Goal: Task Accomplishment & Management: Manage account settings

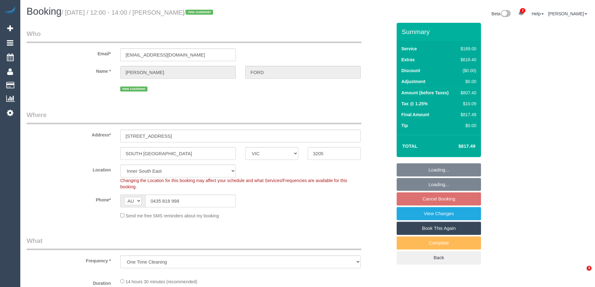
select select "VIC"
select select "object:793"
select select "number:28"
select select "number:14"
select select "number:19"
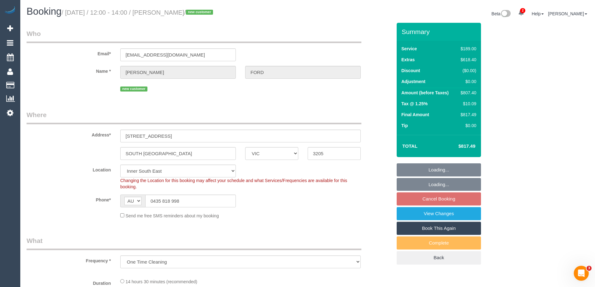
select select "number:24"
select select "number:13"
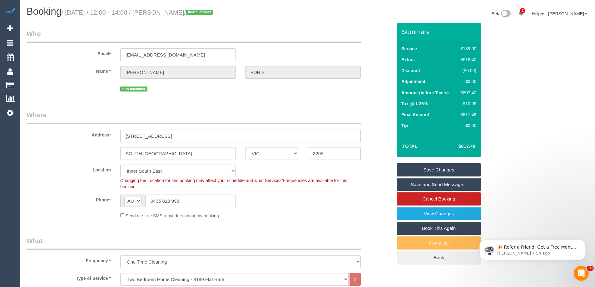
click at [288, 203] on div "Phone* AF AL DZ AD AO AI AQ AG AR AM AW AU AT AZ BS BH BD BB BY BE BZ BJ BM BT …" at bounding box center [209, 201] width 375 height 13
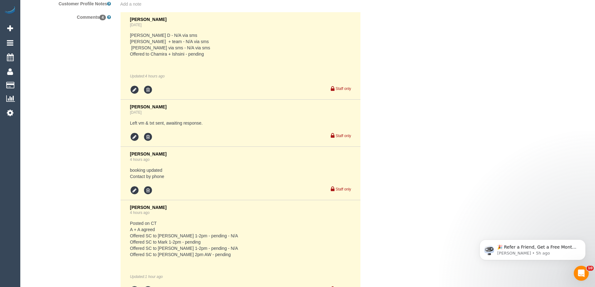
scroll to position [1244, 0]
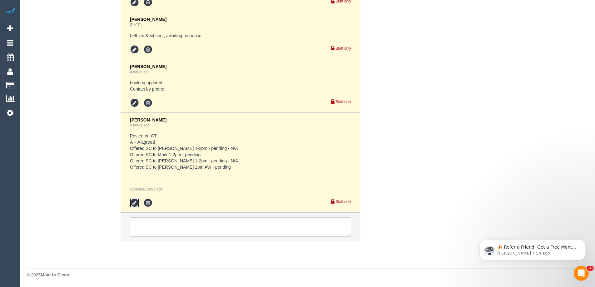
click at [133, 203] on icon at bounding box center [134, 202] width 9 height 9
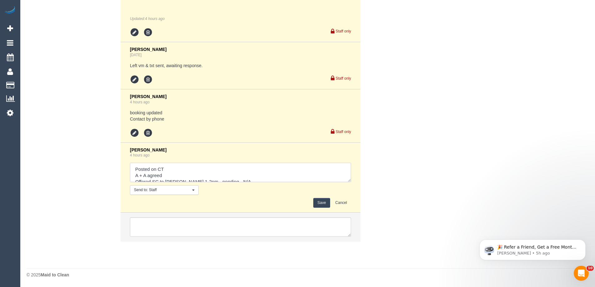
scroll to position [25, 0]
drag, startPoint x: 133, startPoint y: 180, endPoint x: 259, endPoint y: 183, distance: 126.0
click at [259, 183] on div "Laura Butera 4 hours ago Send to: Staff Nothing selected Send to: Staff Send to…" at bounding box center [240, 178] width 221 height 61
type textarea "Posted on CT A + A agreed Mark agreed to SC via sms 1-2pm"
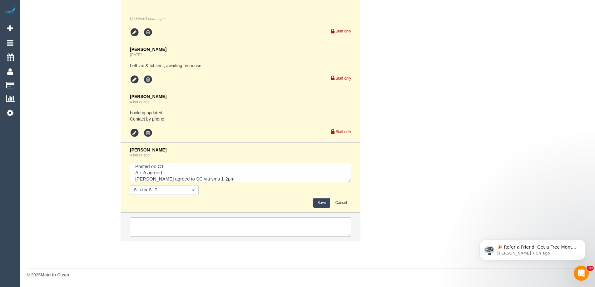
click at [319, 203] on button "Save" at bounding box center [321, 203] width 17 height 10
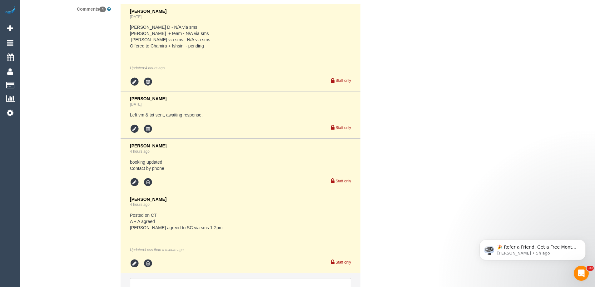
scroll to position [1026, 0]
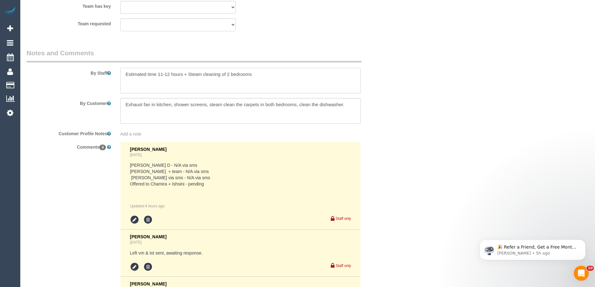
click at [277, 76] on textarea at bounding box center [240, 81] width 241 height 26
click at [299, 76] on textarea at bounding box center [240, 81] width 241 height 26
click at [170, 86] on textarea at bounding box center [240, 81] width 241 height 26
paste textarea "Steam cleaner to arrive at ___ Please ensure areas for steam cleaning are clean…"
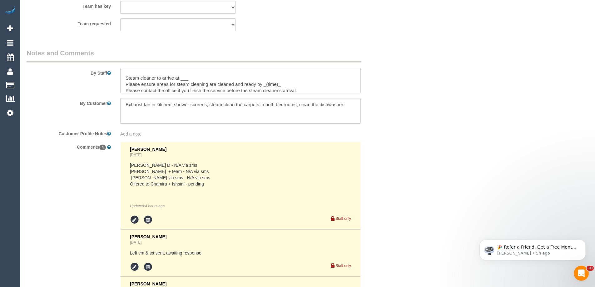
click at [123, 77] on textarea at bounding box center [240, 81] width 241 height 26
click at [196, 78] on textarea at bounding box center [240, 81] width 241 height 26
drag, startPoint x: 268, startPoint y: 83, endPoint x: 264, endPoint y: 83, distance: 3.8
click at [264, 83] on textarea at bounding box center [240, 81] width 241 height 26
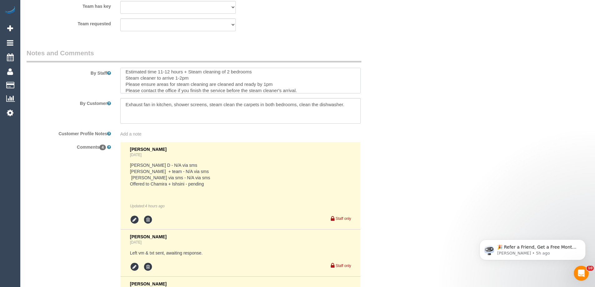
scroll to position [6, 0]
type textarea "Estimated time 11-12 hours + Steam cleaning of 2 bedrooms Steam cleaner to arri…"
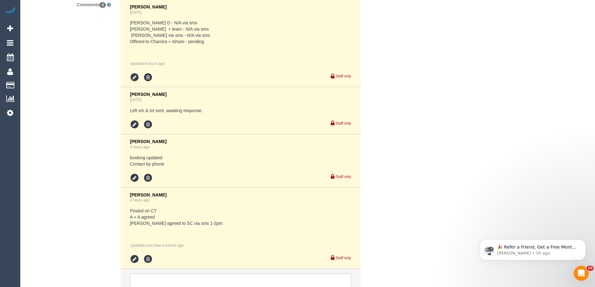
scroll to position [1225, 0]
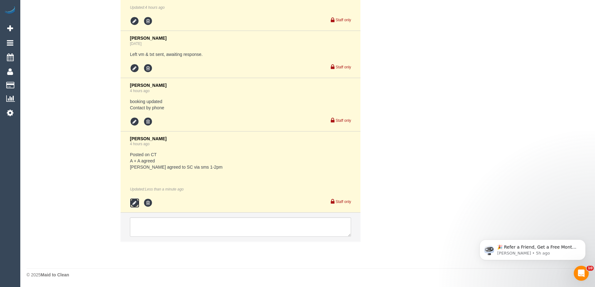
click at [138, 204] on icon at bounding box center [134, 202] width 9 height 9
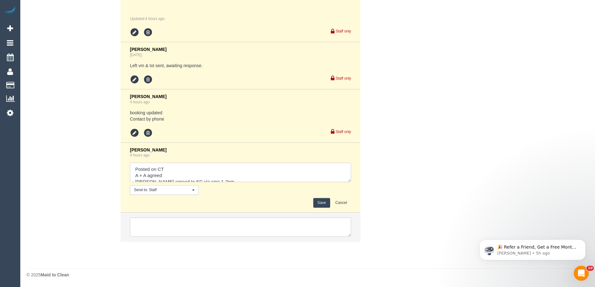
click at [248, 178] on textarea at bounding box center [240, 172] width 221 height 19
click at [226, 176] on textarea at bounding box center [240, 172] width 221 height 19
paste textarea "SC areas: Confirmed via: Phone/Text/Email Cleaner: Status: Pending/Confirmed - …"
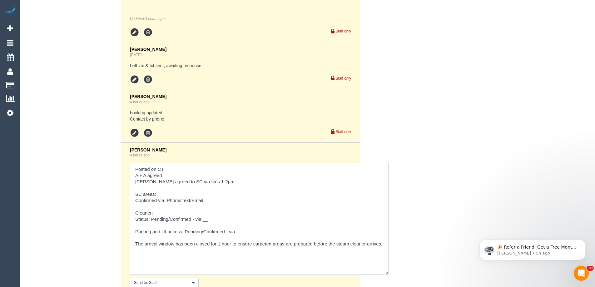
drag, startPoint x: 349, startPoint y: 179, endPoint x: 389, endPoint y: 281, distance: 109.4
click at [389, 275] on textarea at bounding box center [259, 219] width 259 height 112
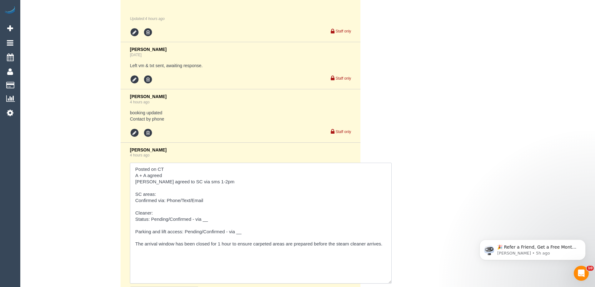
click at [170, 194] on textarea at bounding box center [261, 223] width 262 height 121
drag, startPoint x: 188, startPoint y: 200, endPoint x: 168, endPoint y: 200, distance: 20.3
click at [168, 200] on textarea at bounding box center [261, 223] width 262 height 121
click at [163, 212] on textarea at bounding box center [261, 223] width 262 height 121
click at [153, 215] on textarea at bounding box center [261, 223] width 262 height 121
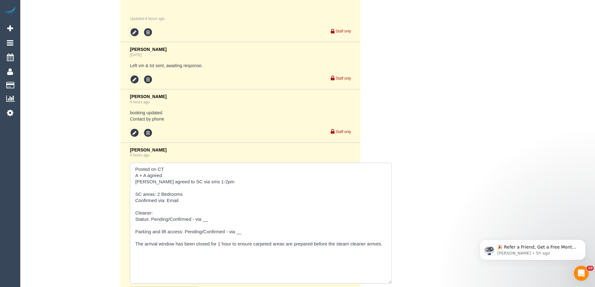
click at [166, 214] on textarea at bounding box center [261, 223] width 262 height 121
drag, startPoint x: 171, startPoint y: 219, endPoint x: 153, endPoint y: 220, distance: 18.2
click at [153, 220] on textarea at bounding box center [261, 223] width 262 height 121
click at [161, 213] on textarea at bounding box center [261, 223] width 262 height 121
click at [188, 217] on textarea at bounding box center [261, 223] width 262 height 121
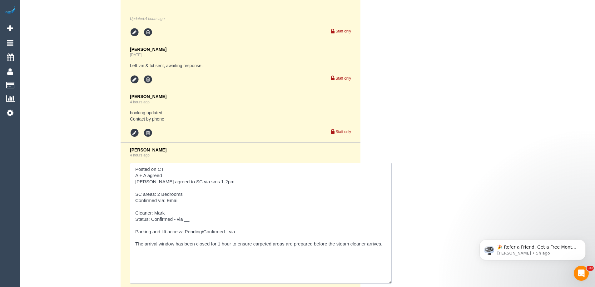
click at [193, 221] on textarea at bounding box center [261, 223] width 262 height 121
drag, startPoint x: 205, startPoint y: 232, endPoint x: 186, endPoint y: 231, distance: 19.1
click at [186, 231] on textarea at bounding box center [261, 223] width 262 height 121
click at [242, 233] on textarea at bounding box center [261, 223] width 262 height 121
type textarea "Posted on CT A + A agreed Mark agreed to SC via sms 1-2pm SC areas: 2 Bedrooms …"
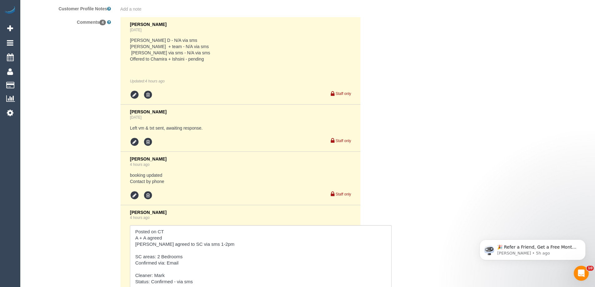
scroll to position [1315, 0]
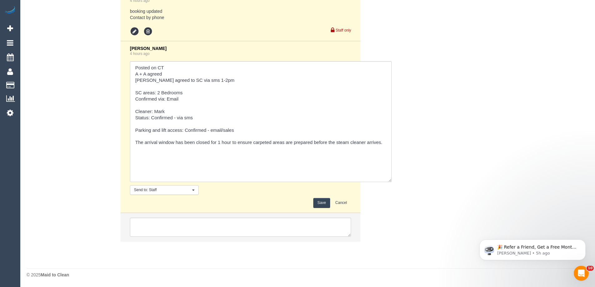
click at [323, 202] on button "Save" at bounding box center [321, 203] width 17 height 10
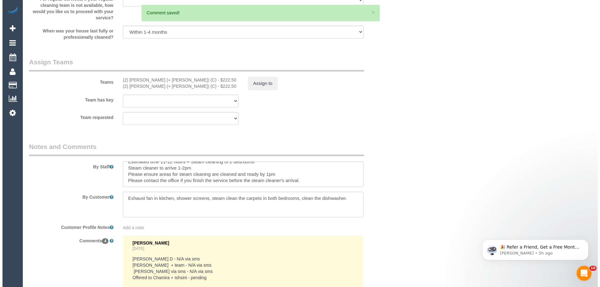
scroll to position [909, 0]
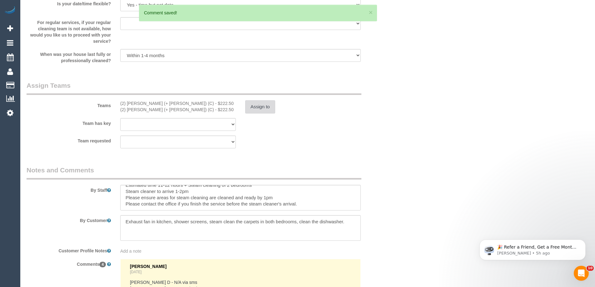
click at [270, 108] on button "Assign to" at bounding box center [260, 106] width 30 height 13
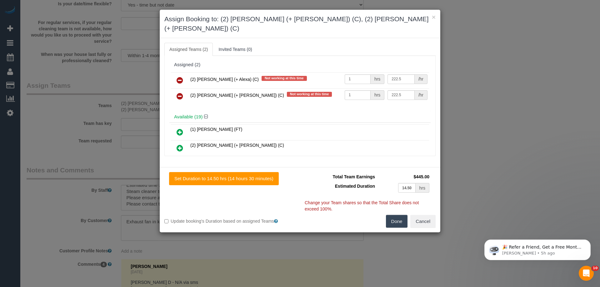
scroll to position [1460, 0]
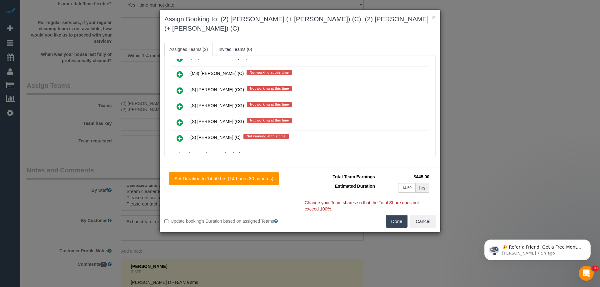
click at [180, 103] on icon at bounding box center [180, 107] width 7 height 8
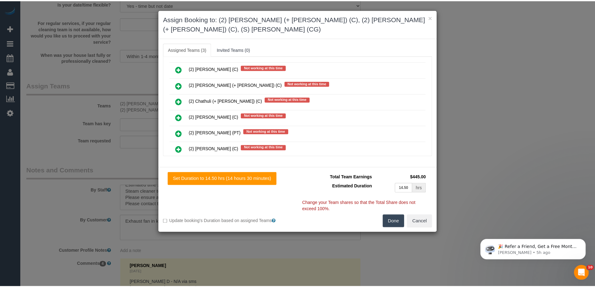
scroll to position [0, 0]
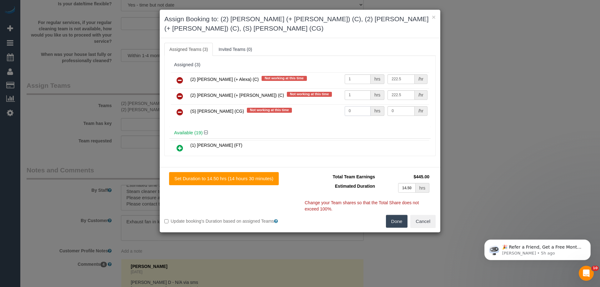
click at [354, 115] on input "0" at bounding box center [358, 111] width 26 height 10
type input "1"
click at [401, 107] on input "0" at bounding box center [401, 111] width 27 height 10
type input "75"
click at [396, 223] on button "Done" at bounding box center [397, 221] width 22 height 13
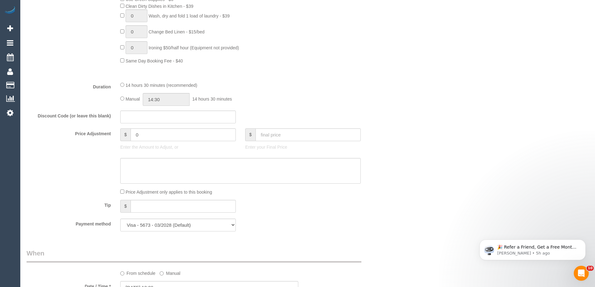
scroll to position [409, 0]
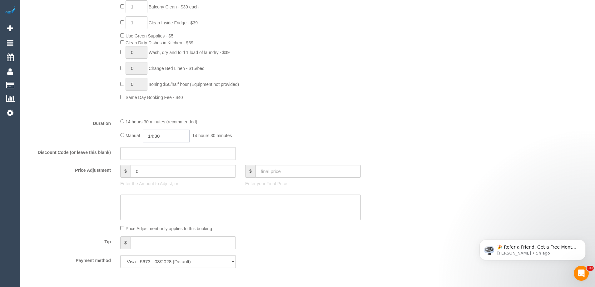
click at [161, 136] on input "14:30" at bounding box center [166, 136] width 47 height 13
type input "07:00"
drag, startPoint x: 163, startPoint y: 146, endPoint x: 257, endPoint y: 133, distance: 94.4
click at [163, 146] on li "07:00" at bounding box center [159, 146] width 28 height 8
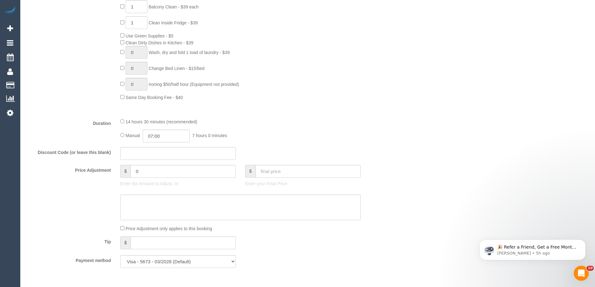
drag, startPoint x: 309, startPoint y: 128, endPoint x: 354, endPoint y: 145, distance: 47.7
click at [310, 128] on div "14 hours 30 minutes (recommended) Manual 07:00 7 hours 0 minutes" at bounding box center [241, 130] width 250 height 24
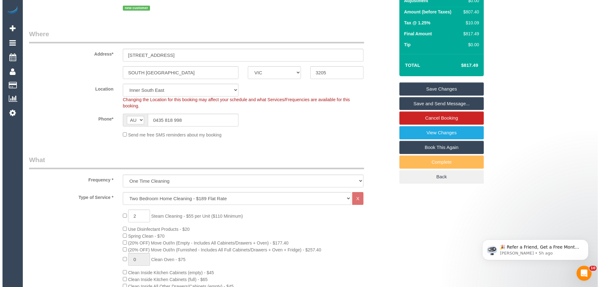
scroll to position [3, 0]
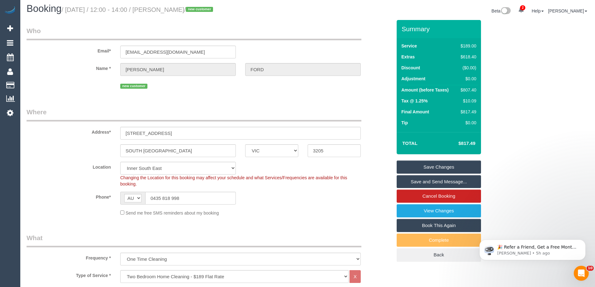
click at [416, 183] on link "Save and Send Message..." at bounding box center [439, 181] width 84 height 13
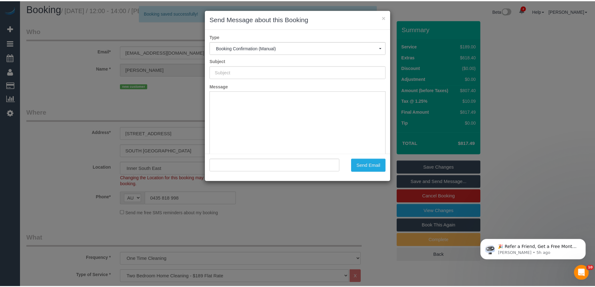
scroll to position [0, 0]
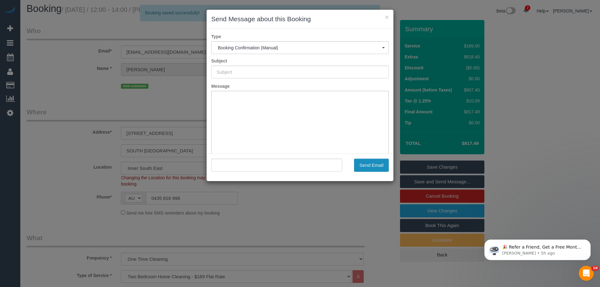
click at [364, 165] on button "Send Email" at bounding box center [371, 165] width 35 height 13
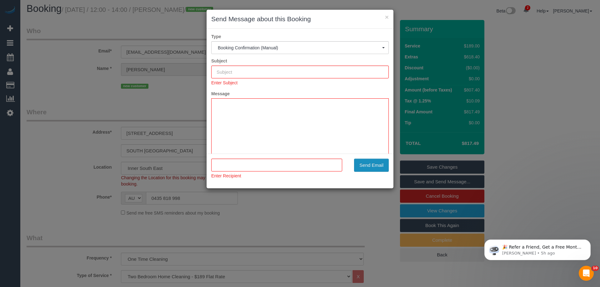
type input "Booking Confirmed"
type input ""LUKE FORD" <lukehford@gmail.com>"
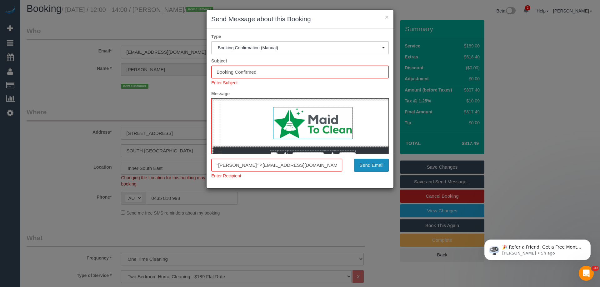
click at [378, 168] on button "Send Email" at bounding box center [371, 165] width 35 height 13
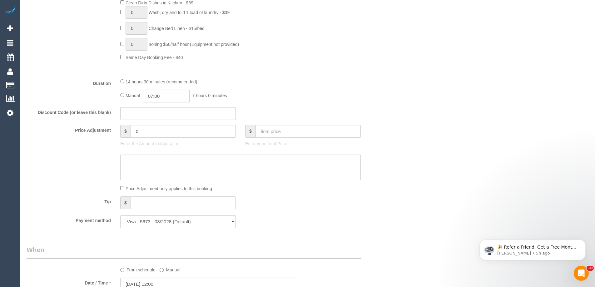
scroll to position [659, 0]
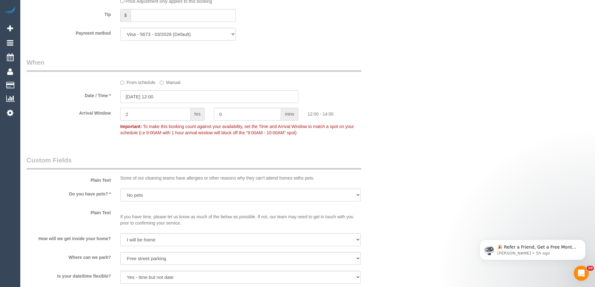
click at [158, 115] on input "2" at bounding box center [155, 114] width 71 height 13
type input "1"
click at [453, 118] on div "Who Email* lukehford@gmail.com Name * LUKE FORD new customer Where Address* 201…" at bounding box center [308, 157] width 563 height 1542
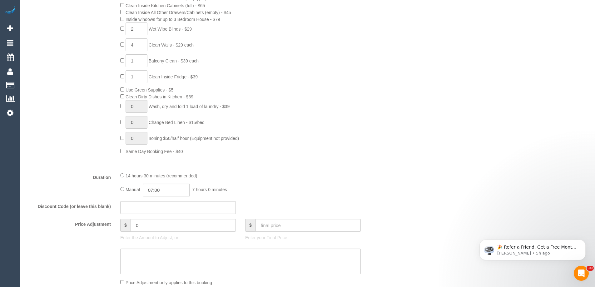
scroll to position [159, 0]
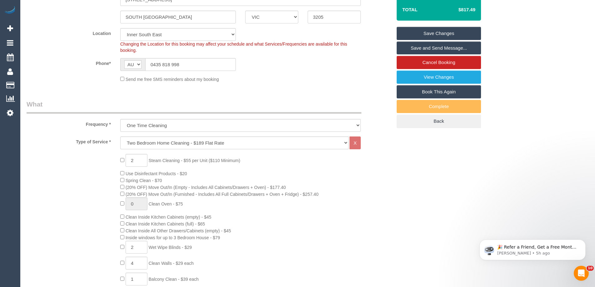
click at [443, 33] on link "Save Changes" at bounding box center [439, 33] width 84 height 13
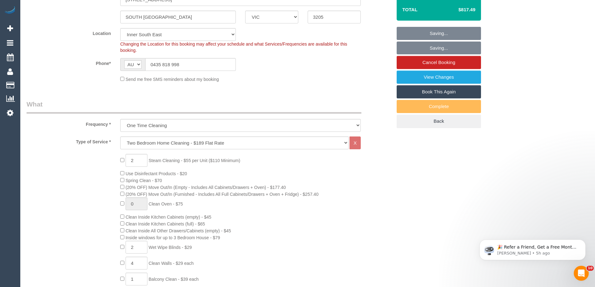
scroll to position [137, 0]
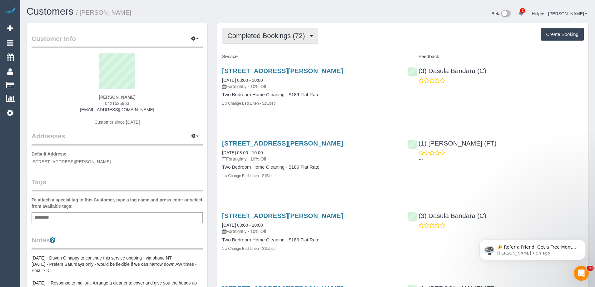
click at [300, 33] on span "Completed Bookings (72)" at bounding box center [268, 36] width 81 height 8
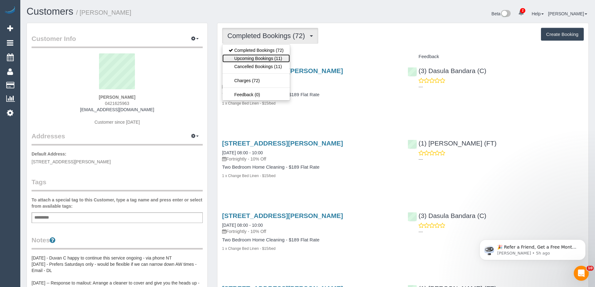
click at [273, 58] on link "Upcoming Bookings (11)" at bounding box center [257, 58] width 68 height 8
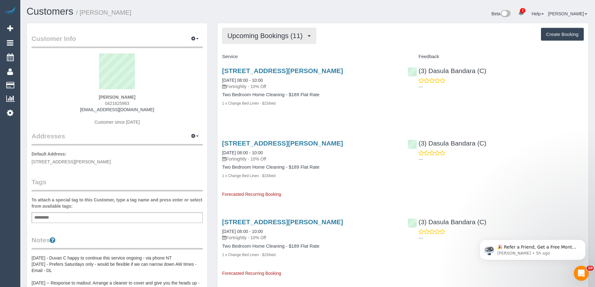
click at [256, 35] on span "Upcoming Bookings (11)" at bounding box center [267, 36] width 78 height 8
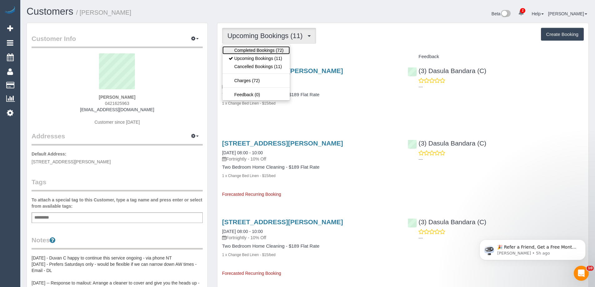
click at [247, 49] on link "Completed Bookings (72)" at bounding box center [257, 50] width 68 height 8
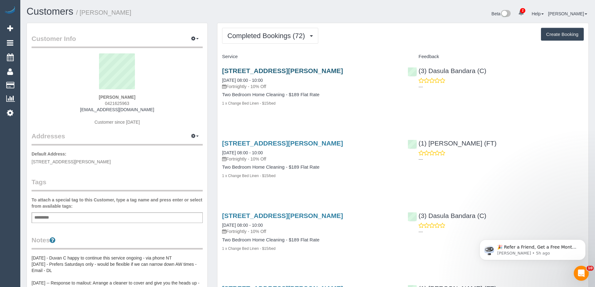
drag, startPoint x: 218, startPoint y: 71, endPoint x: 281, endPoint y: 68, distance: 63.5
click at [281, 68] on div "9 Dryburgh St, 506, West Melbourne, VIC 3003 02/08/2025 08:00 - 10:00 Fortnight…" at bounding box center [311, 90] width 186 height 57
copy link "9 Dryburgh St, 506"
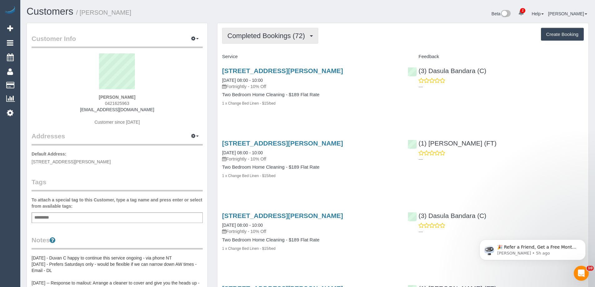
click at [281, 36] on span "Completed Bookings (72)" at bounding box center [268, 36] width 81 height 8
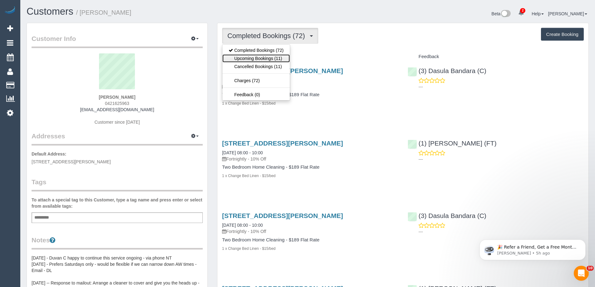
click at [251, 60] on link "Upcoming Bookings (11)" at bounding box center [257, 58] width 68 height 8
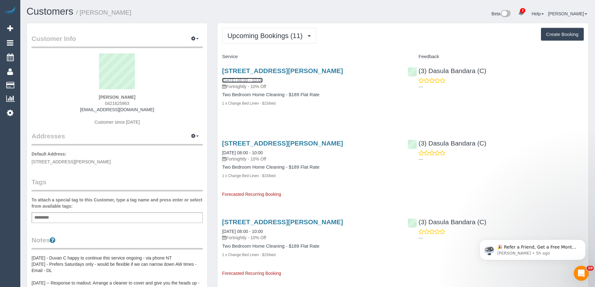
click at [243, 80] on link "16/08/2025 08:00 - 10:00" at bounding box center [242, 80] width 41 height 5
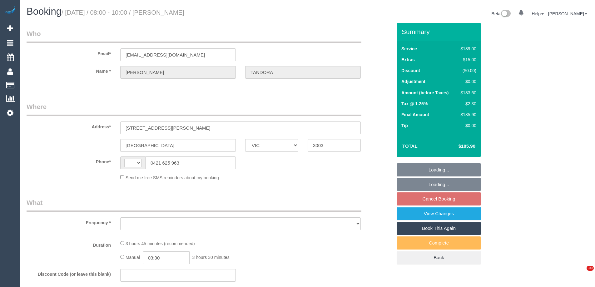
select select "VIC"
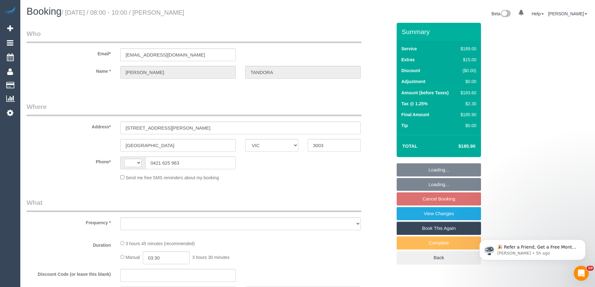
select select "string:AU"
select select "object:546"
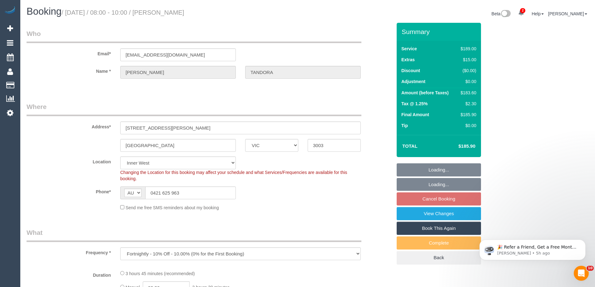
select select "string:stripe-pm_1MrAoT2GScqysDRVYRIa5UF6"
select select "number:28"
select select "number:14"
select select "number:19"
select select "number:25"
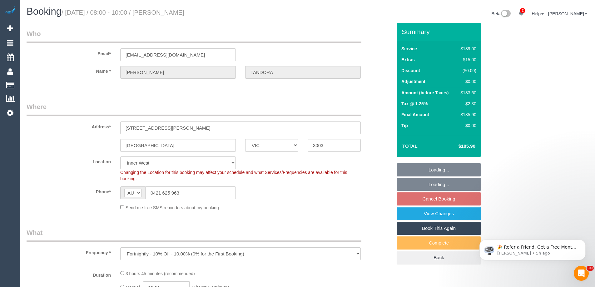
select select "number:34"
select select "number:13"
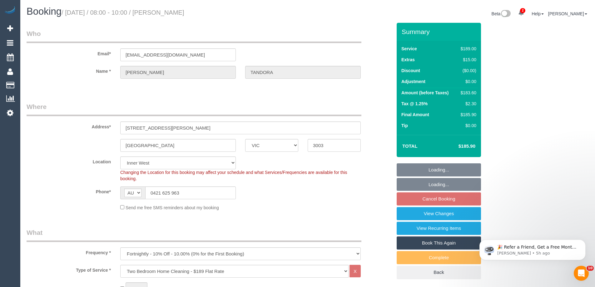
select select "object:1505"
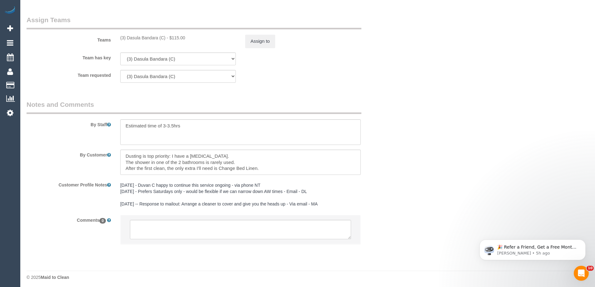
scroll to position [969, 0]
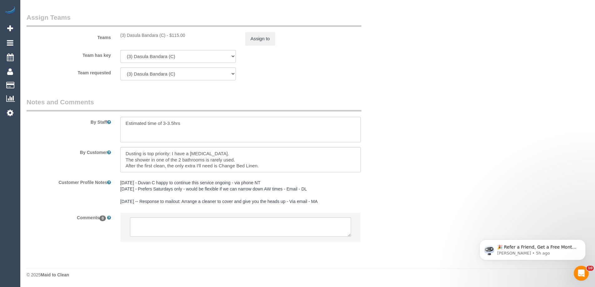
click at [119, 122] on div at bounding box center [241, 130] width 250 height 26
click at [123, 126] on textarea at bounding box center [240, 130] width 241 height 26
type textarea "*cover* Estimated time of 3-3.5hrs"
click at [160, 214] on li at bounding box center [241, 227] width 240 height 29
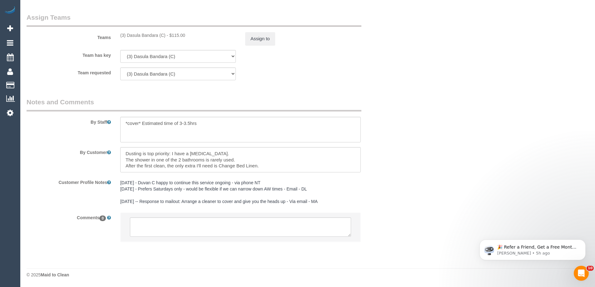
click at [151, 242] on div at bounding box center [241, 231] width 250 height 36
click at [153, 230] on textarea at bounding box center [240, 227] width 221 height 19
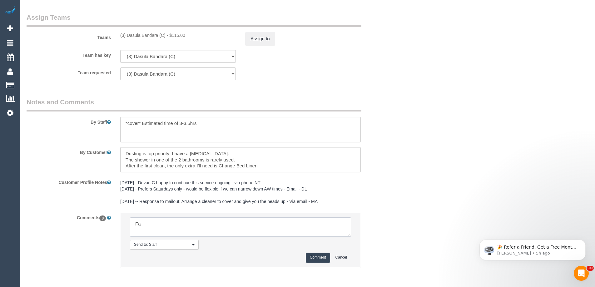
type textarea "F"
type textarea "Dasula U/A review - customer send HU via email"
click at [318, 260] on button "Comment" at bounding box center [318, 258] width 24 height 10
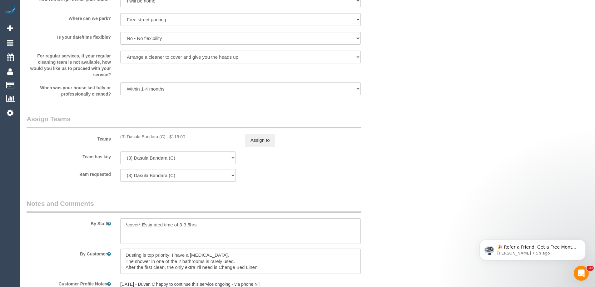
scroll to position [782, 0]
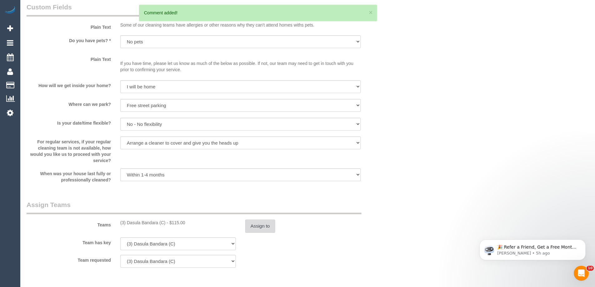
click at [266, 228] on button "Assign to" at bounding box center [260, 226] width 30 height 13
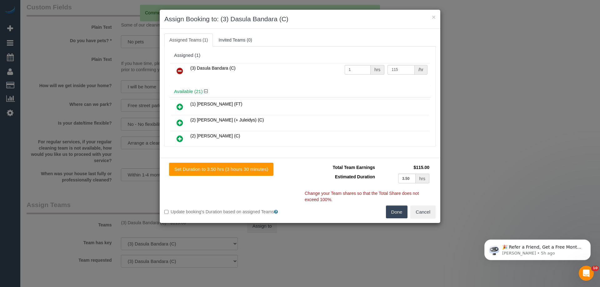
click at [178, 66] on link at bounding box center [180, 71] width 15 height 13
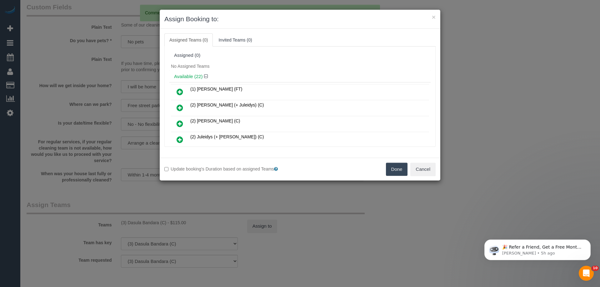
click at [180, 94] on icon at bounding box center [180, 92] width 7 height 8
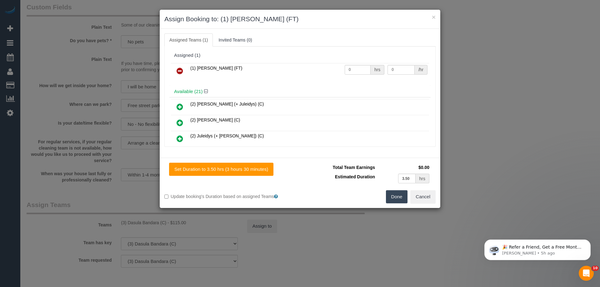
click at [392, 199] on button "Done" at bounding box center [397, 196] width 22 height 13
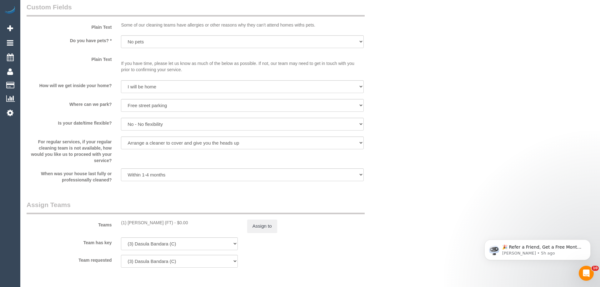
click at [392, 199] on div "× Assign Booking to: (1) Debbie Brodjanac (FT) Assigned Teams (1) Invited Teams…" at bounding box center [300, 143] width 600 height 287
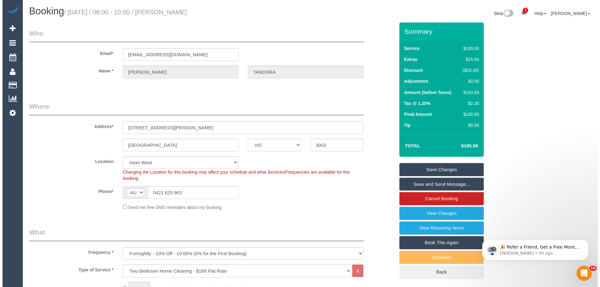
scroll to position [0, 0]
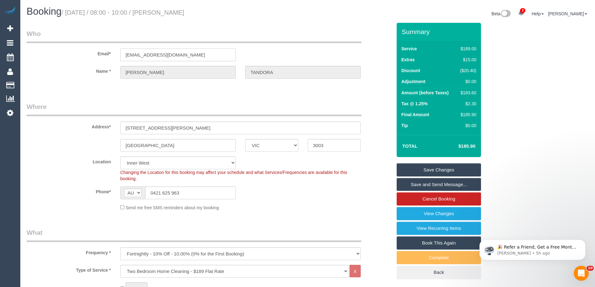
click at [156, 52] on input "michaeltandora@yahoo.com.au" at bounding box center [178, 54] width 116 height 13
click at [328, 204] on div "Send me free SMS reminders about my booking" at bounding box center [241, 207] width 250 height 7
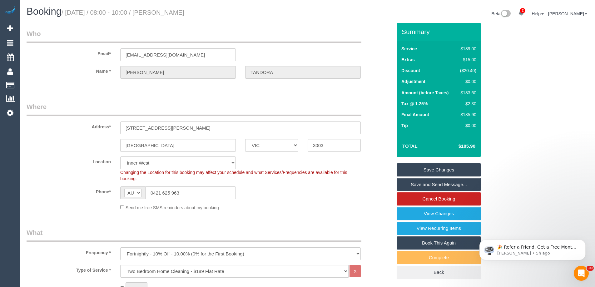
click at [454, 169] on link "Save Changes" at bounding box center [439, 169] width 84 height 13
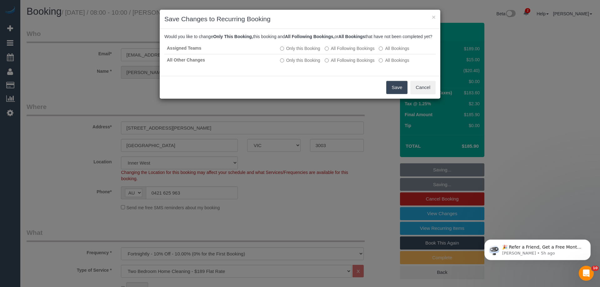
click at [392, 94] on button "Save" at bounding box center [396, 87] width 21 height 13
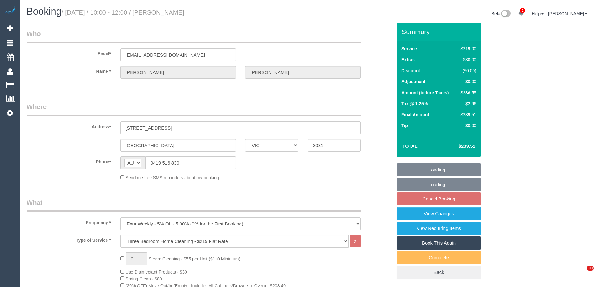
select select "VIC"
select select "string:stripe-pm_1QOVcz2GScqysDRVPmDWV52N"
select select "number:28"
select select "number:14"
select select "number:19"
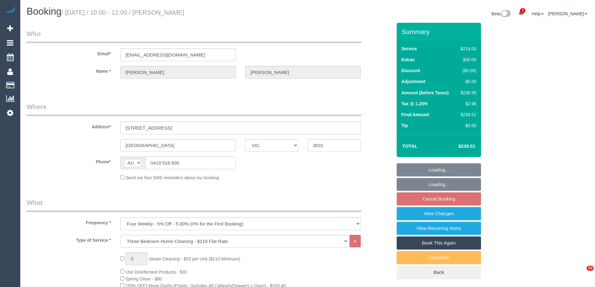
select select "number:24"
select select "number:34"
select select "number:26"
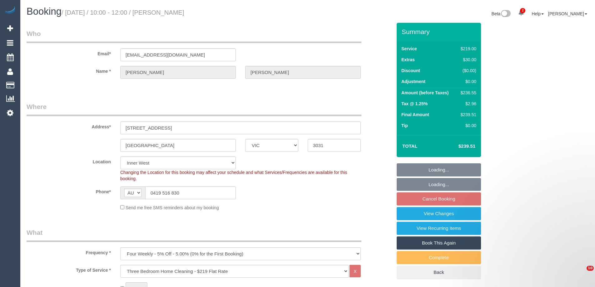
select select "object:1525"
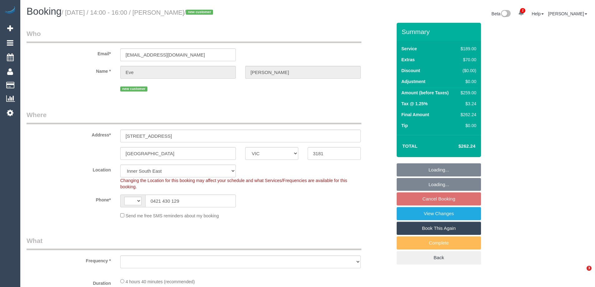
select select "VIC"
select select "number:28"
select select "number:15"
select select "number:19"
select select "number:25"
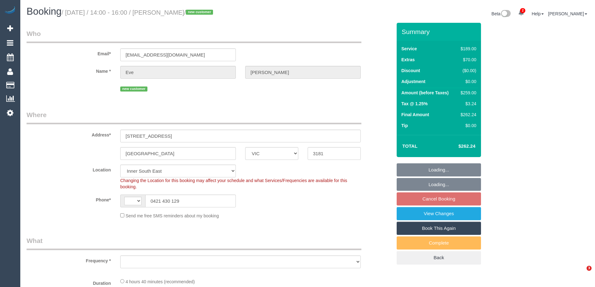
select select "number:35"
select select "number:13"
select select "string:AU"
select select "object:1373"
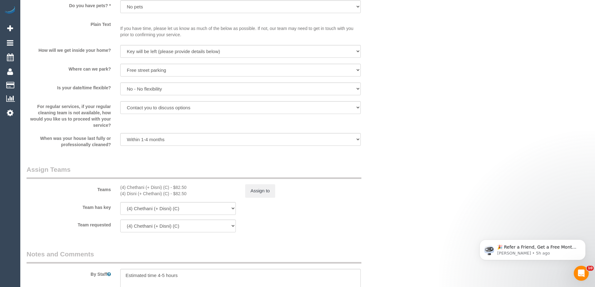
scroll to position [924, 0]
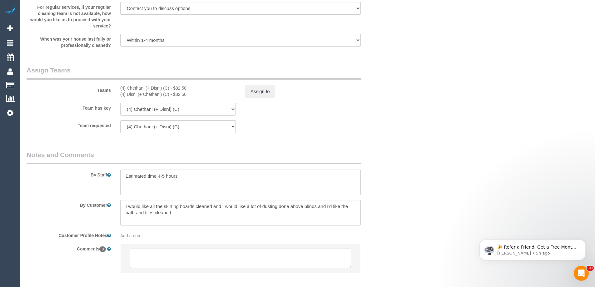
click at [373, 172] on div "By Staff" at bounding box center [209, 172] width 375 height 45
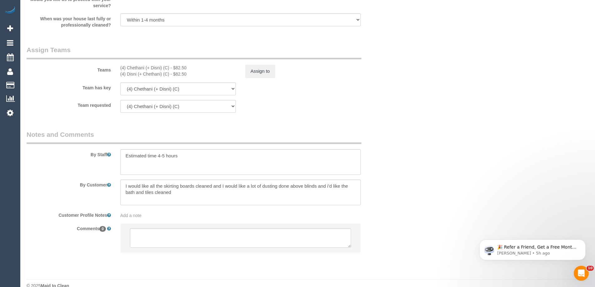
scroll to position [956, 0]
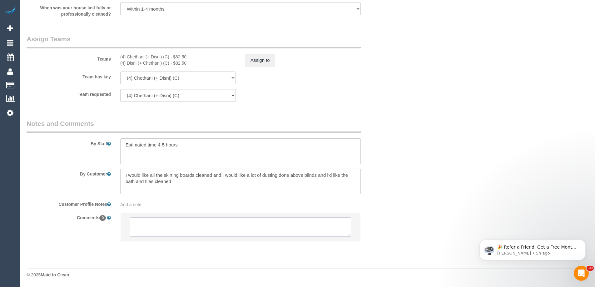
click at [282, 228] on textarea at bounding box center [240, 227] width 221 height 19
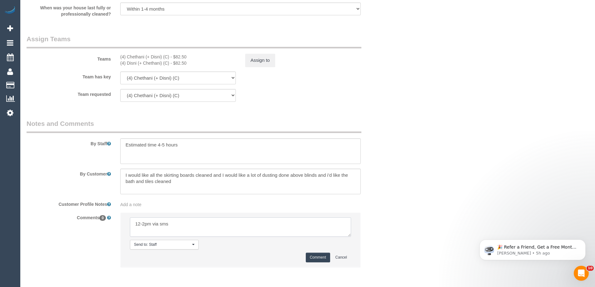
click at [178, 225] on textarea at bounding box center [240, 227] width 221 height 19
click at [133, 223] on textarea at bounding box center [240, 227] width 221 height 19
click at [137, 223] on textarea at bounding box center [240, 227] width 221 height 19
click at [132, 223] on textarea at bounding box center [240, 227] width 221 height 19
click at [244, 229] on textarea at bounding box center [240, 227] width 221 height 19
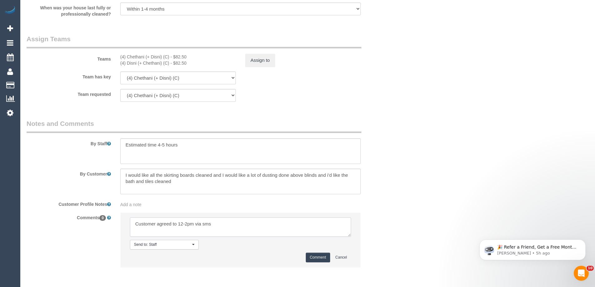
type textarea "Customer agreed to 12-2pm via sms"
click at [326, 255] on button "Comment" at bounding box center [318, 258] width 24 height 10
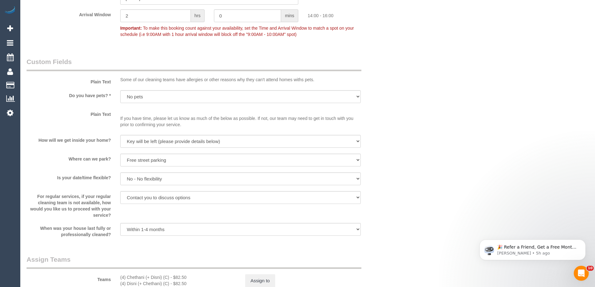
scroll to position [612, 0]
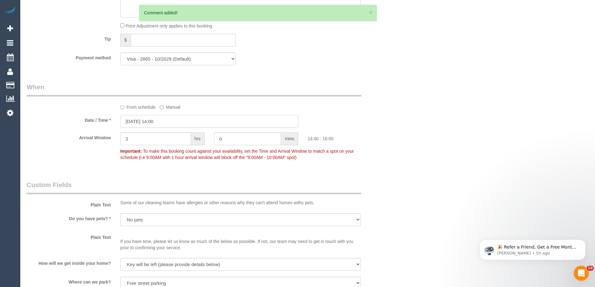
click at [189, 126] on input "[DATE] 14:00" at bounding box center [209, 121] width 178 height 13
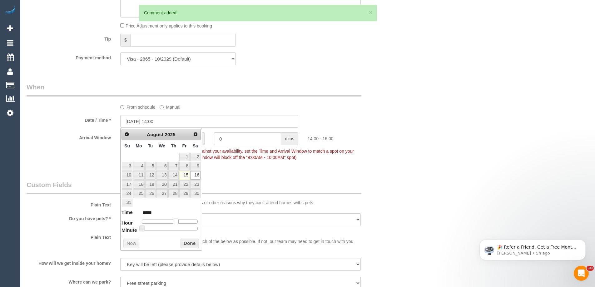
type input "[DATE] 13:00"
type input "*****"
type input "[DATE] 12:00"
type input "*****"
drag, startPoint x: 175, startPoint y: 221, endPoint x: 171, endPoint y: 221, distance: 3.8
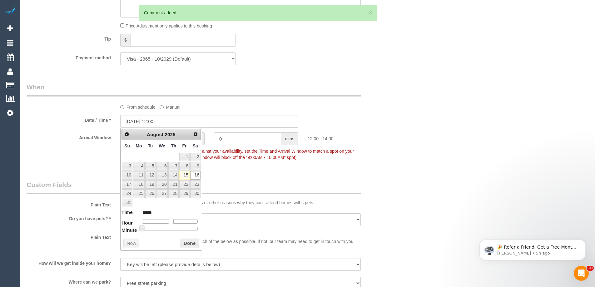
click at [171, 221] on span at bounding box center [171, 222] width 6 height 6
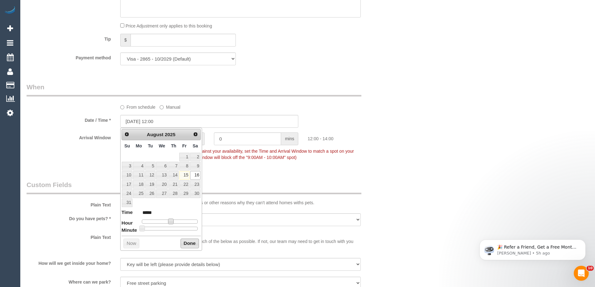
click at [189, 243] on button "Done" at bounding box center [190, 244] width 18 height 10
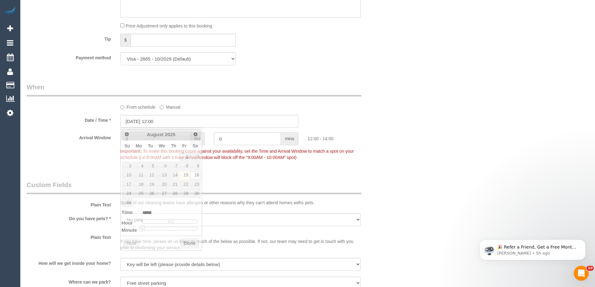
click at [449, 118] on div "Who Email* [EMAIL_ADDRESS][DOMAIN_NAME] Name * [PERSON_NAME] new customer Where…" at bounding box center [308, 33] width 563 height 1245
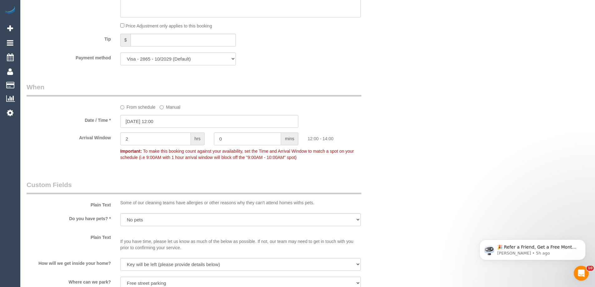
scroll to position [393, 0]
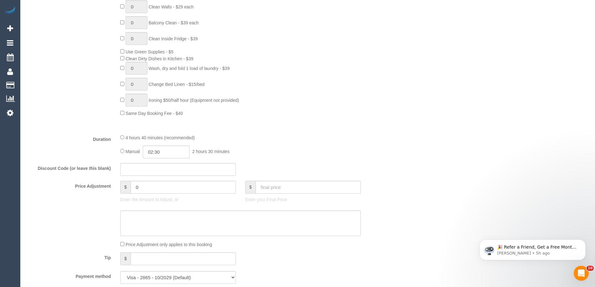
click at [421, 158] on div "Who Email* [EMAIL_ADDRESS][DOMAIN_NAME] Name * [PERSON_NAME] new customer Where…" at bounding box center [308, 252] width 563 height 1245
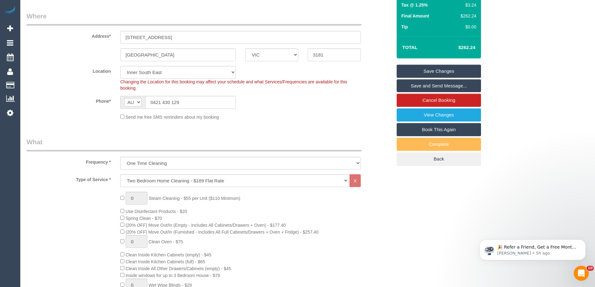
scroll to position [0, 0]
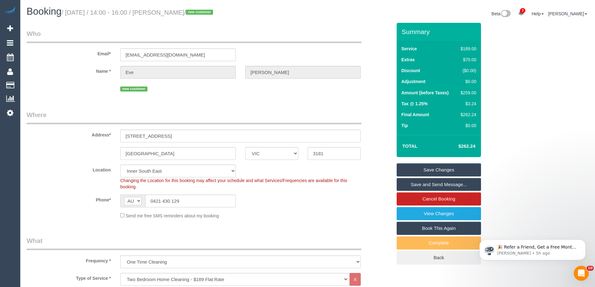
click at [442, 183] on link "Save and Send Message..." at bounding box center [439, 184] width 84 height 13
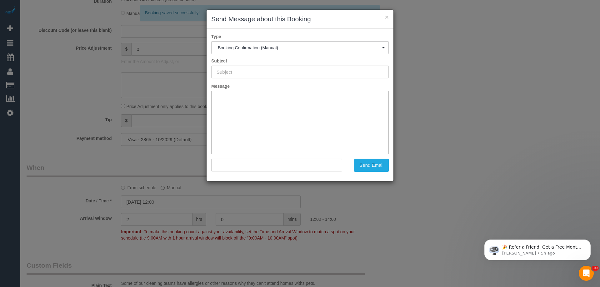
type input "Booking Confirmed"
type input ""[PERSON_NAME]" <[EMAIL_ADDRESS][DOMAIN_NAME]>"
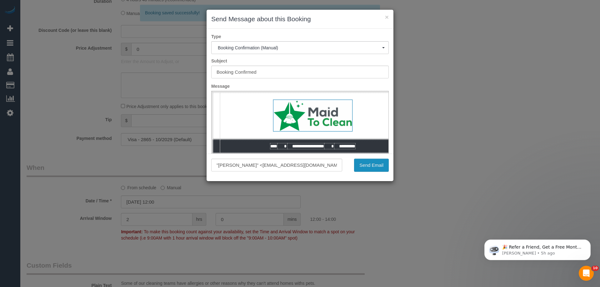
click at [368, 166] on button "Send Email" at bounding box center [371, 165] width 35 height 13
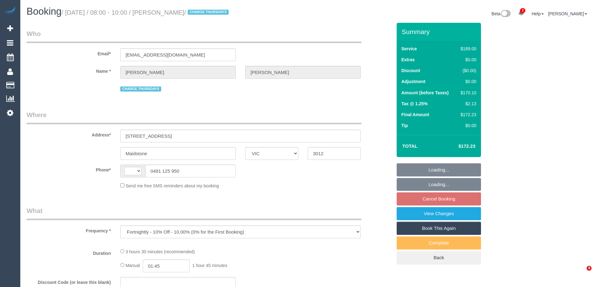
select select "VIC"
select select "string:stripe-pm_1Pa8TA2GScqysDRVHJDw6bru"
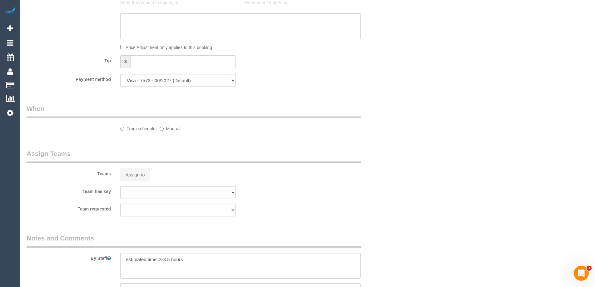
select select "string:AU"
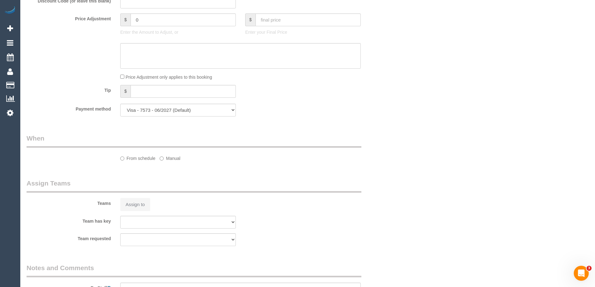
select select "object:837"
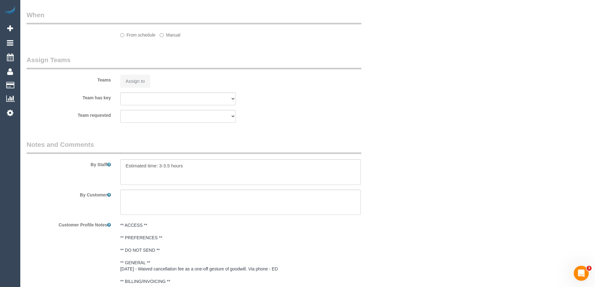
select select "number:27"
select select "number:15"
select select "number:18"
select select "number:24"
select select "number:33"
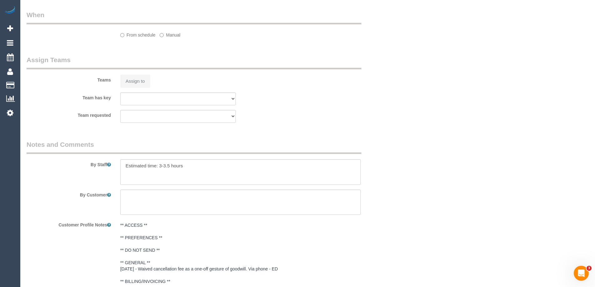
select select "number:12"
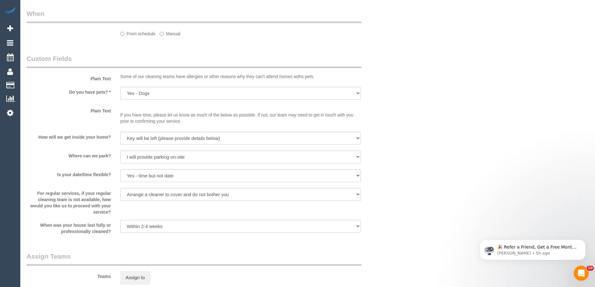
select select "spot2"
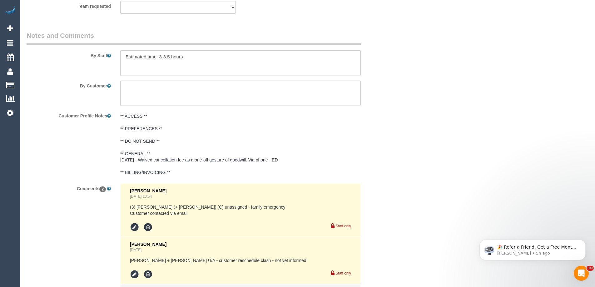
scroll to position [1081, 0]
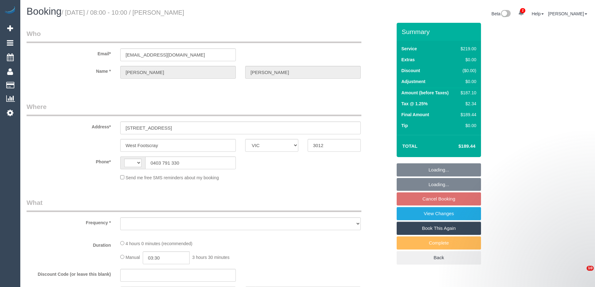
select select "VIC"
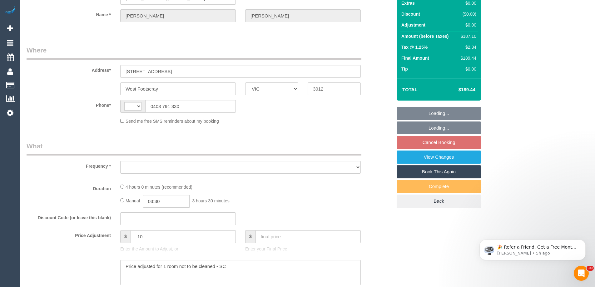
scroll to position [244, 0]
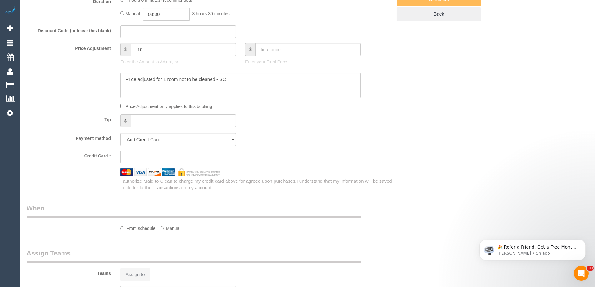
select select "object:293"
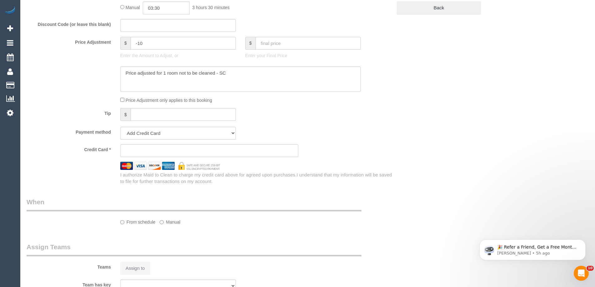
select select "string:AU"
select select "string:stripe-pm_1RIIeS2GScqysDRV5679pbuy"
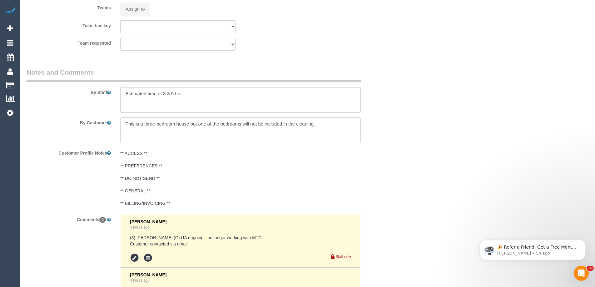
select select "object:682"
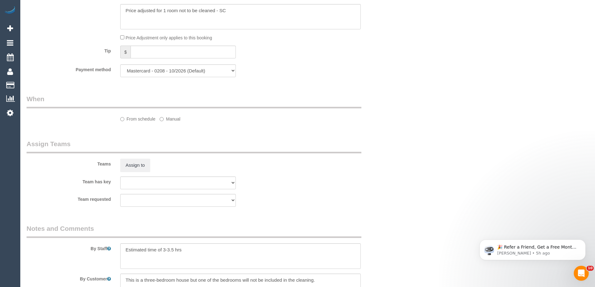
select select "number:27"
select select "number:14"
select select "number:19"
select select "number:25"
select select "number:34"
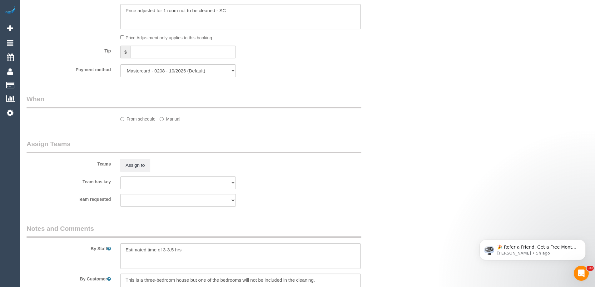
select select "number:13"
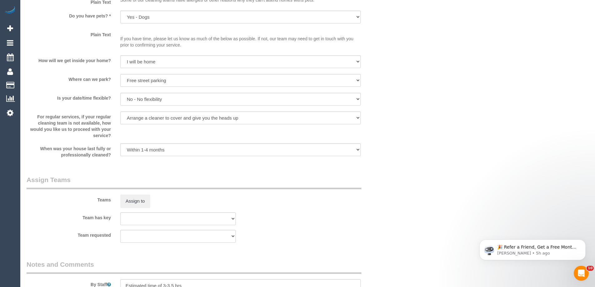
select select "spot2"
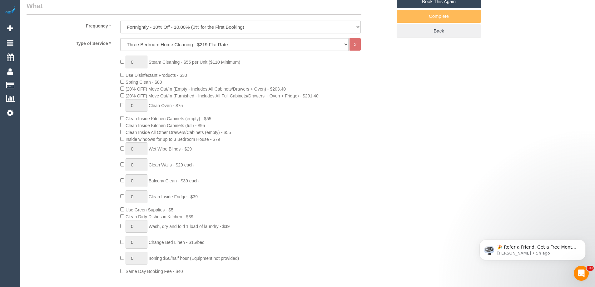
scroll to position [10, 0]
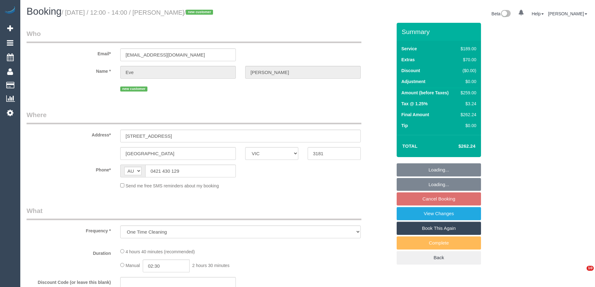
select select "VIC"
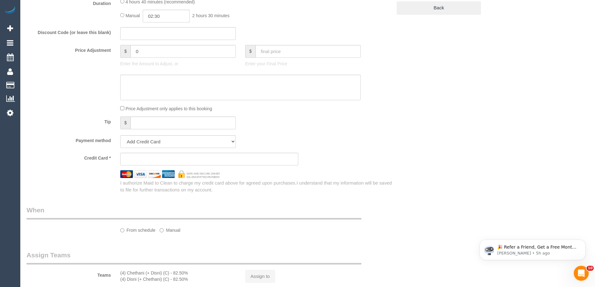
select select "string:stripe-pm_1Ru6Gm2GScqysDRVG8eaTa17"
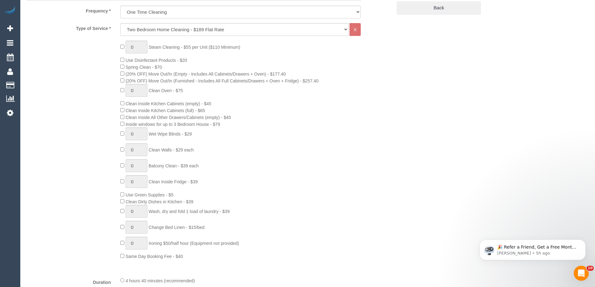
scroll to position [529, 0]
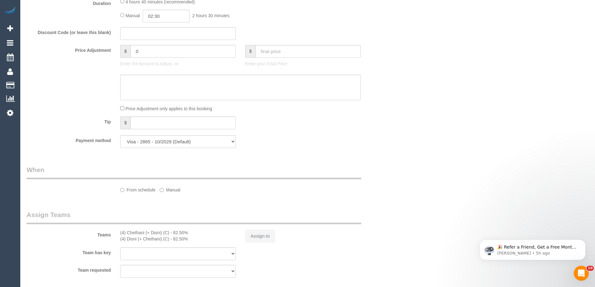
select select "number:28"
select select "number:15"
select select "number:19"
select select "number:25"
select select "number:35"
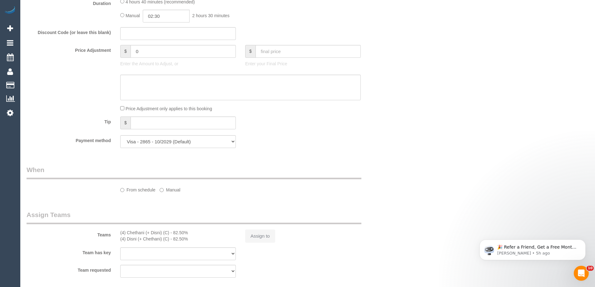
select select "number:13"
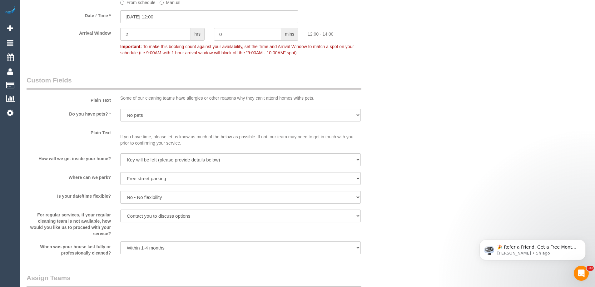
select select "object:1408"
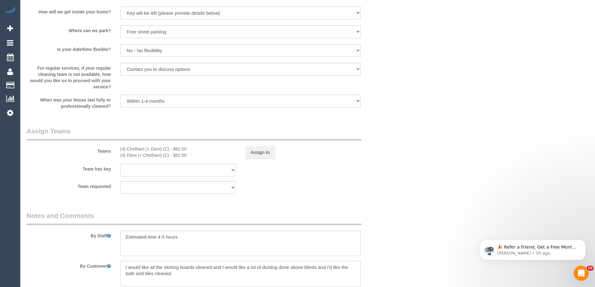
scroll to position [998, 0]
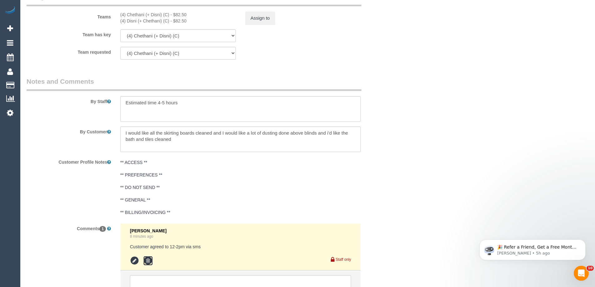
click at [144, 261] on icon at bounding box center [147, 260] width 9 height 9
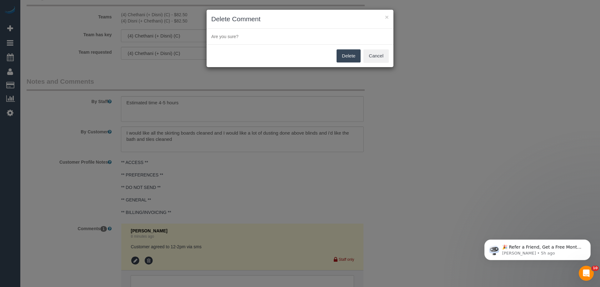
click at [346, 58] on button "Delete" at bounding box center [349, 55] width 24 height 13
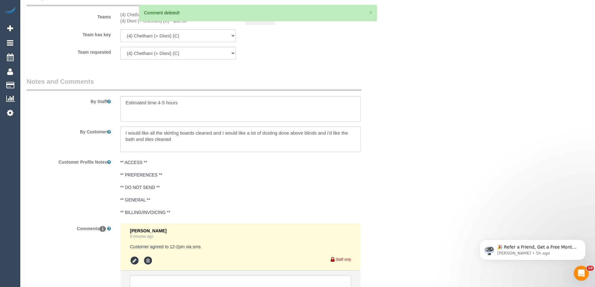
click at [412, 85] on div "× Delete Comment Are you sure? [GEOGRAPHIC_DATA] Cancel" at bounding box center [297, 143] width 595 height 287
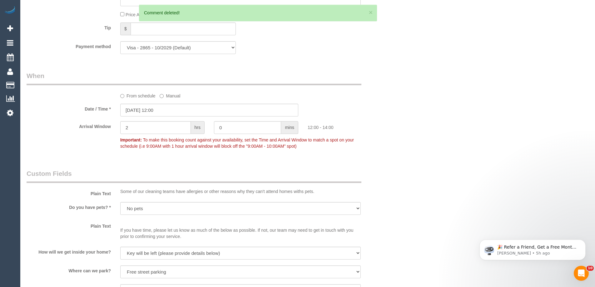
scroll to position [623, 0]
click at [171, 109] on input "[DATE] 12:00" at bounding box center [209, 110] width 178 height 13
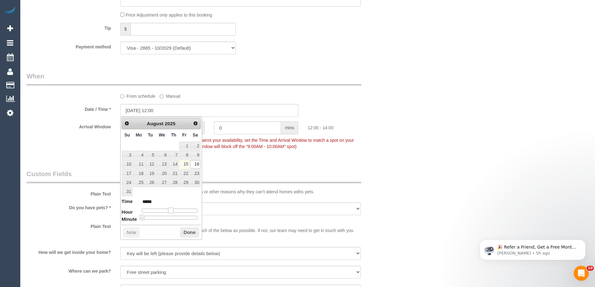
type input "[DATE] 13:00"
type input "*****"
type input "[DATE] 14:00"
type input "*****"
drag, startPoint x: 172, startPoint y: 211, endPoint x: 176, endPoint y: 211, distance: 4.7
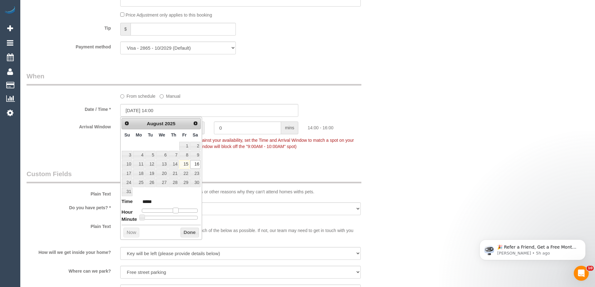
click at [176, 211] on span at bounding box center [176, 211] width 6 height 6
click at [184, 233] on button "Done" at bounding box center [190, 233] width 18 height 10
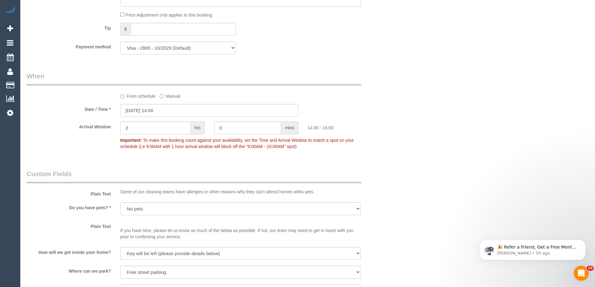
click at [410, 133] on div "Who Email* evemclaughlin95@gmail.com Name * Eve McLaughlin new customer Where A…" at bounding box center [308, 49] width 563 height 1299
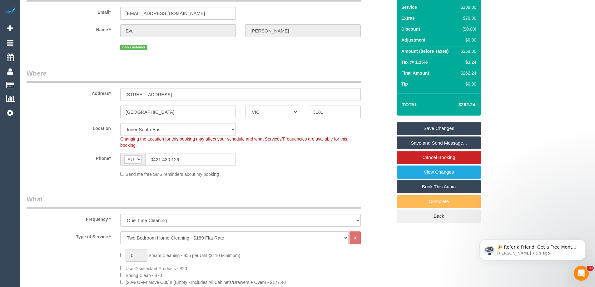
scroll to position [0, 0]
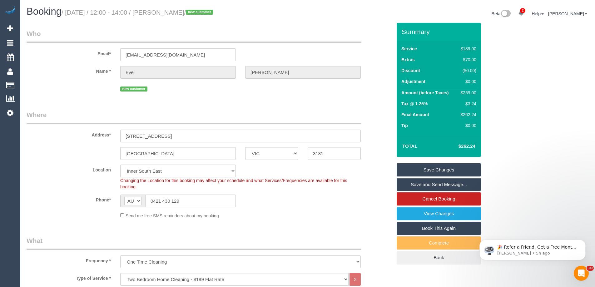
click at [365, 91] on div "new customer" at bounding box center [241, 88] width 250 height 10
click at [321, 111] on legend "Where" at bounding box center [194, 117] width 335 height 14
click at [250, 216] on div "Send me free SMS reminders about my booking" at bounding box center [241, 215] width 250 height 7
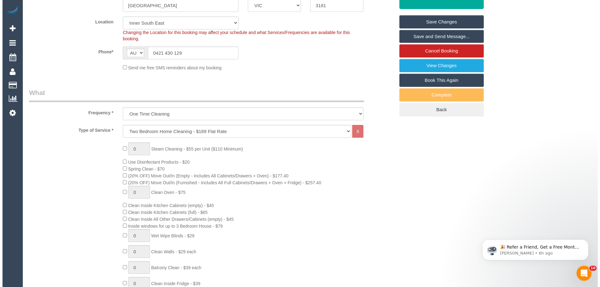
scroll to position [63, 0]
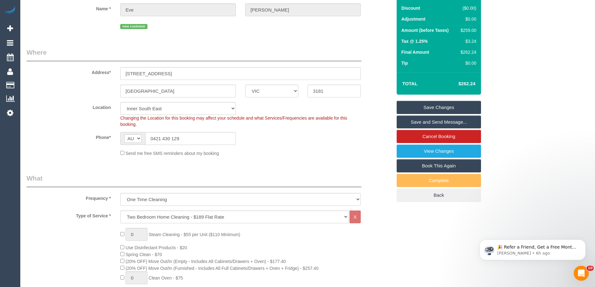
click at [462, 123] on link "Save and Send Message..." at bounding box center [439, 122] width 84 height 13
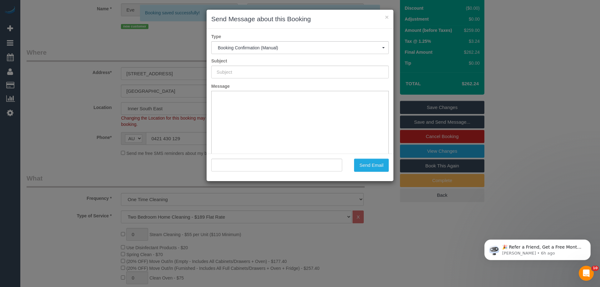
scroll to position [0, 0]
type input "Booking Confirmed"
type input ""Eve McLaughlin" <evemclaughlin95@gmail.com>"
click at [378, 169] on button "Send Email" at bounding box center [371, 165] width 35 height 13
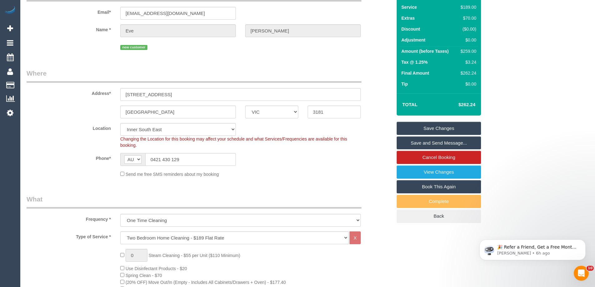
scroll to position [54, 0]
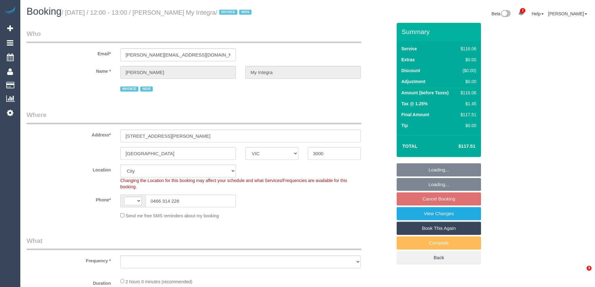
select select "VIC"
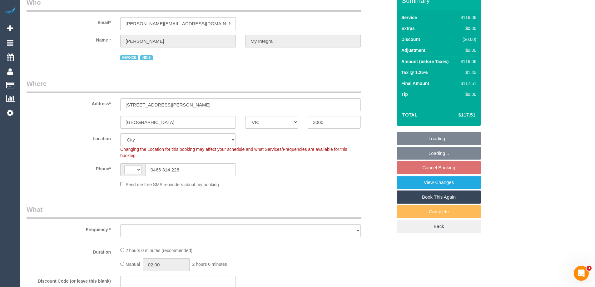
select select "string:AU"
select select "object:706"
select select "number:28"
select select "number:14"
select select "number:20"
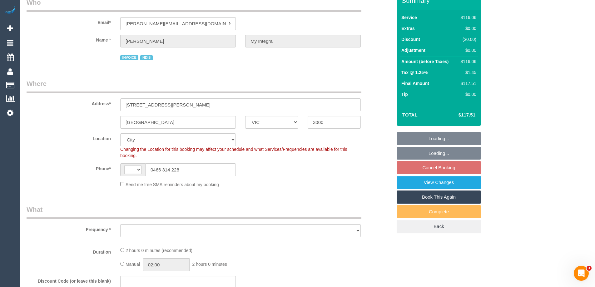
select select "number:36"
select select "number:35"
select select "number:13"
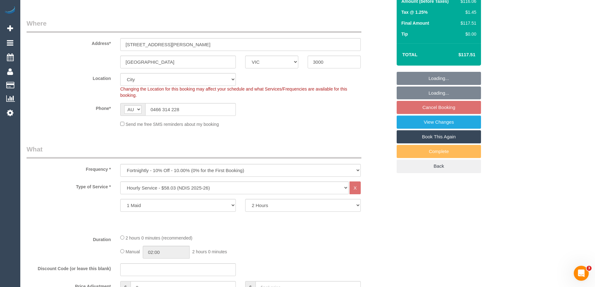
select select "object:1170"
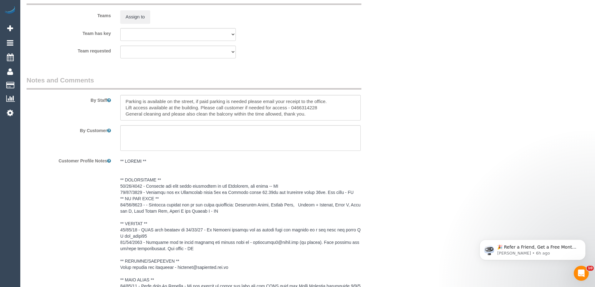
scroll to position [797, 0]
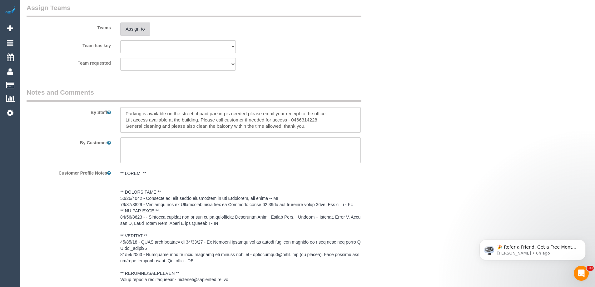
click at [137, 28] on button "Assign to" at bounding box center [135, 29] width 30 height 13
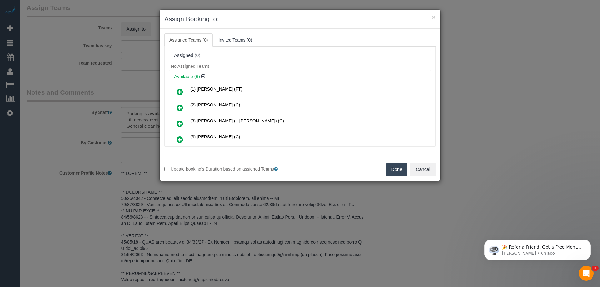
click at [181, 138] on icon at bounding box center [180, 140] width 7 height 8
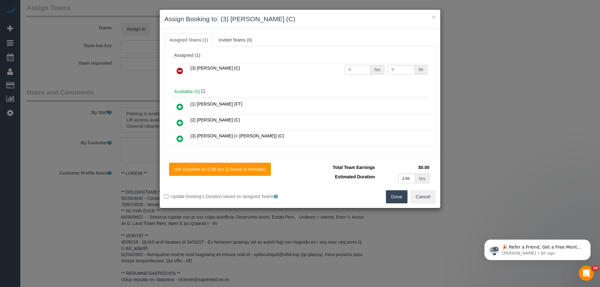
click at [366, 66] on input "0" at bounding box center [358, 70] width 26 height 10
type input "2"
click at [394, 69] on input "0" at bounding box center [401, 70] width 27 height 10
type input "35"
click at [391, 200] on button "Done" at bounding box center [397, 196] width 22 height 13
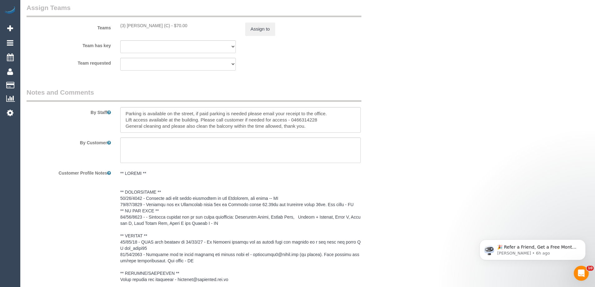
click at [121, 111] on textarea at bounding box center [240, 120] width 241 height 26
click at [125, 119] on textarea at bounding box center [240, 120] width 241 height 26
click at [123, 119] on textarea at bounding box center [240, 120] width 241 height 26
type textarea "*cover*Parking is available on the street, if paid parking is needed please ema…"
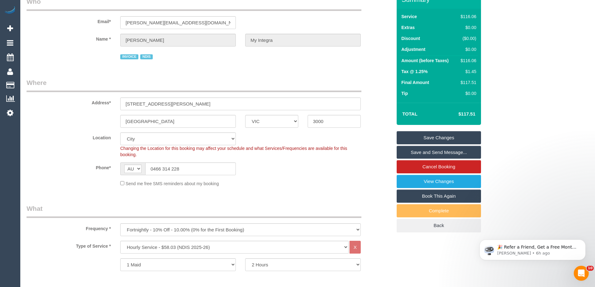
scroll to position [0, 0]
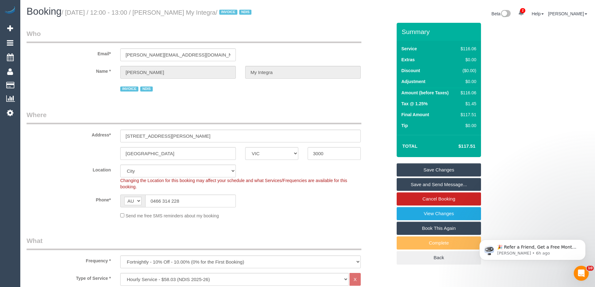
drag, startPoint x: 161, startPoint y: 10, endPoint x: 230, endPoint y: 12, distance: 69.7
click at [238, 12] on small "/ [DATE] / 12:00 - 13:00 / [PERSON_NAME] My Integra / INVOICE NDIS" at bounding box center [158, 12] width 192 height 7
copy small "[PERSON_NAME] My Integra"
click at [315, 201] on div "Phone* AF AL DZ AD AO AI AQ AG AR AM AW AU AT AZ BS BH BD BB BY BE BZ BJ BM BT …" at bounding box center [209, 201] width 375 height 13
drag, startPoint x: 380, startPoint y: 108, endPoint x: 397, endPoint y: 140, distance: 36.3
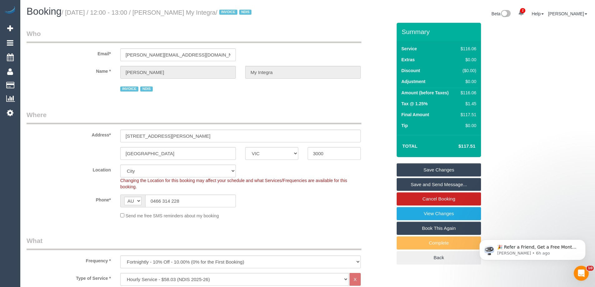
click at [424, 168] on link "Save Changes" at bounding box center [439, 169] width 84 height 13
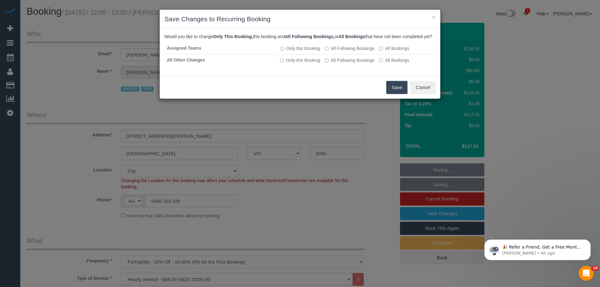
click at [401, 94] on button "Save" at bounding box center [396, 87] width 21 height 13
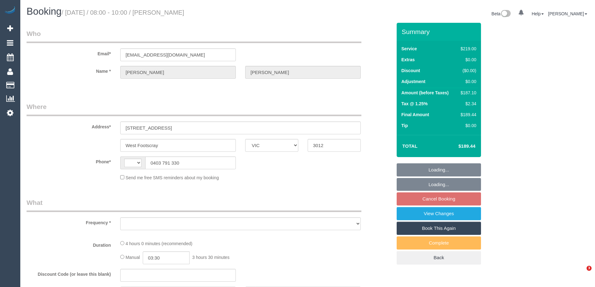
select select "VIC"
select select "string:AU"
select select "object:727"
select select "string:stripe-pm_1RIIeS2GScqysDRV5679pbuy"
select select "number:27"
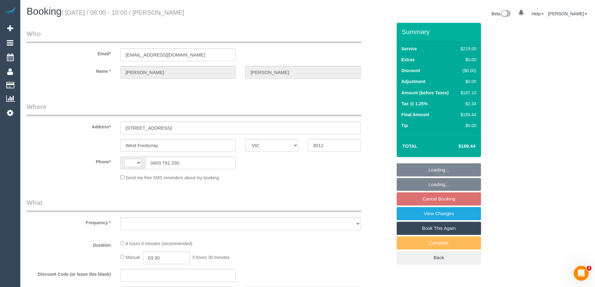
select select "number:14"
select select "number:19"
select select "number:25"
select select "number:34"
select select "number:13"
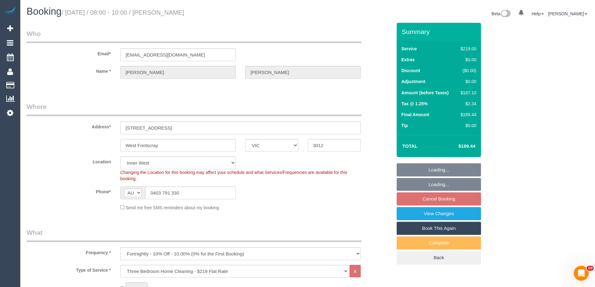
select select "object:1534"
select select "spot2"
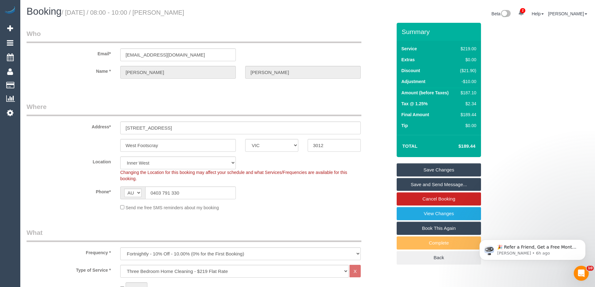
drag, startPoint x: 202, startPoint y: 11, endPoint x: 163, endPoint y: 14, distance: 38.6
click at [163, 14] on h1 "Booking / [DATE] / 08:00 - 10:00 / [PERSON_NAME]" at bounding box center [165, 11] width 277 height 11
copy small "[PERSON_NAME]"
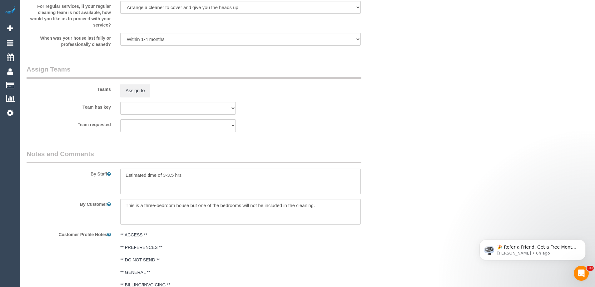
scroll to position [1073, 0]
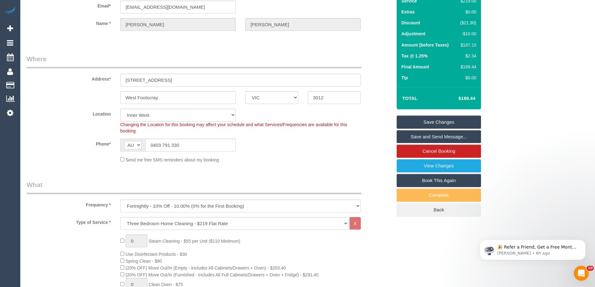
scroll to position [0, 0]
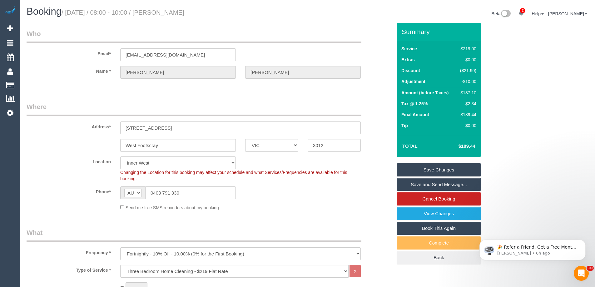
click at [469, 93] on div "$187.10" at bounding box center [467, 93] width 19 height 6
copy div "187.10"
click at [514, 88] on div "Summary Service $219.00 Extras $0.00 Discount ($21.90) Adjustment -$10.00 Amoun…" at bounding box center [462, 150] width 141 height 254
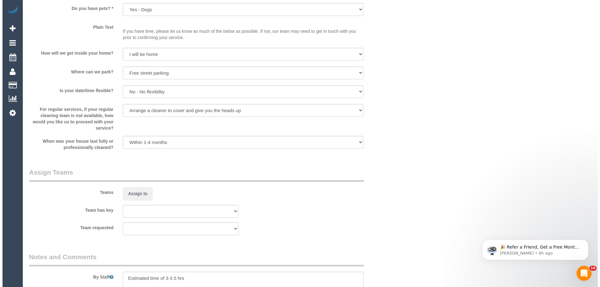
scroll to position [781, 0]
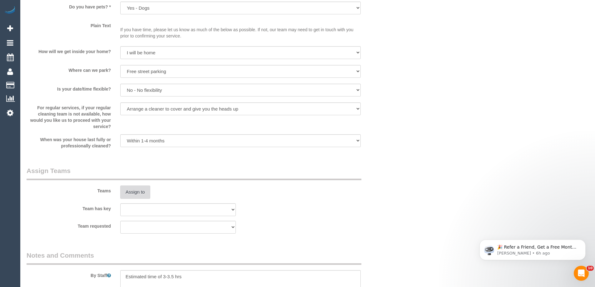
click at [129, 188] on button "Assign to" at bounding box center [135, 192] width 30 height 13
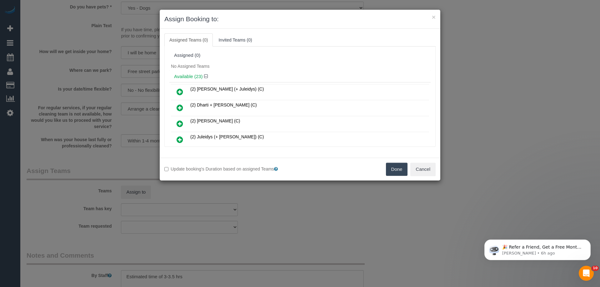
click at [285, 72] on div "Available (23)" at bounding box center [299, 77] width 261 height 12
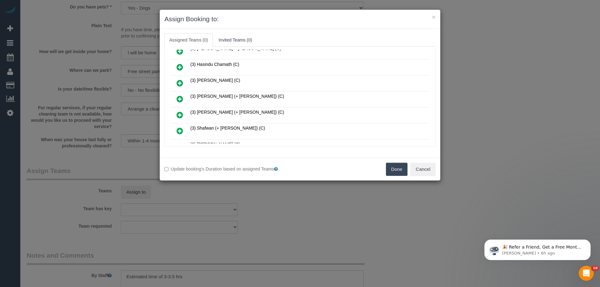
click at [178, 116] on icon at bounding box center [180, 115] width 7 height 8
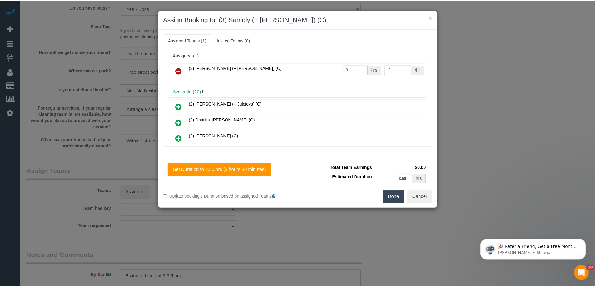
scroll to position [0, 0]
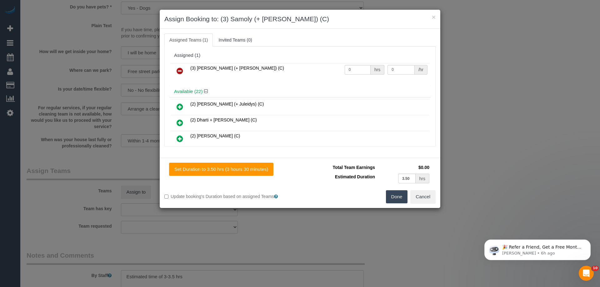
click at [178, 72] on icon at bounding box center [180, 71] width 7 height 8
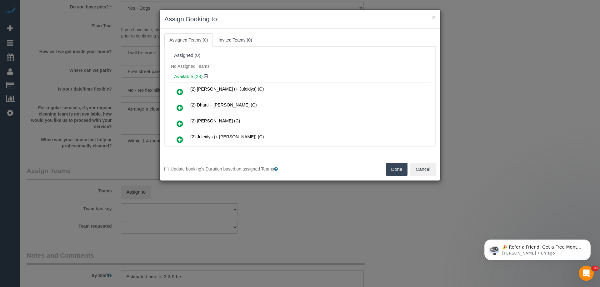
click at [233, 74] on h4 "Available (23)" at bounding box center [300, 76] width 252 height 5
click at [426, 170] on button "Cancel" at bounding box center [422, 169] width 25 height 13
click at [426, 170] on div "× Assign Booking to: Assigned Teams (0) Invited Teams (0) Assigned (0) No Assig…" at bounding box center [300, 143] width 600 height 287
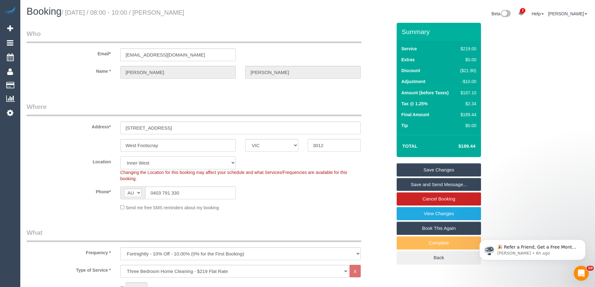
drag, startPoint x: 161, startPoint y: 162, endPoint x: 159, endPoint y: 158, distance: 4.3
click at [161, 162] on select "Office City East (North) East (South) Inner East Inner North (East) Inner North…" at bounding box center [178, 163] width 116 height 13
select select "50"
click at [120, 157] on select "Office City East (North) East (South) Inner East Inner North (East) Inner North…" at bounding box center [178, 163] width 116 height 13
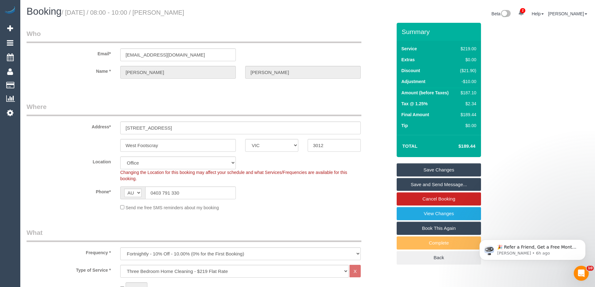
select select "object:4776"
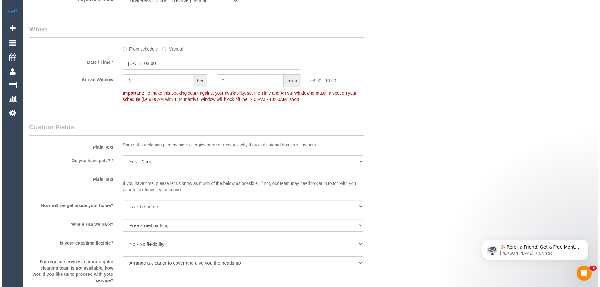
scroll to position [781, 0]
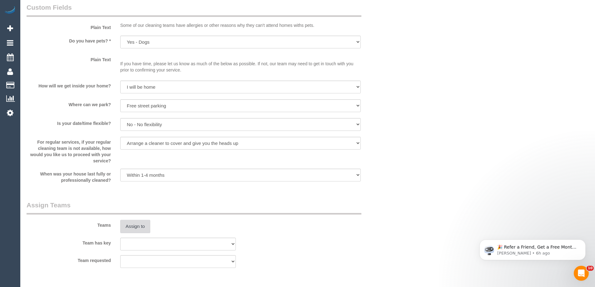
click at [131, 225] on button "Assign to" at bounding box center [135, 226] width 30 height 13
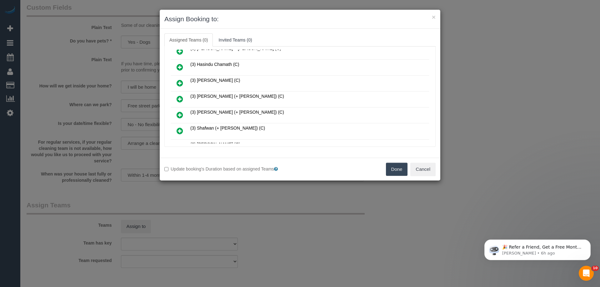
scroll to position [886, 0]
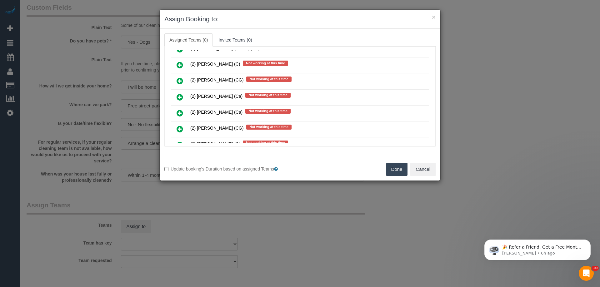
click at [177, 98] on icon at bounding box center [180, 97] width 7 height 8
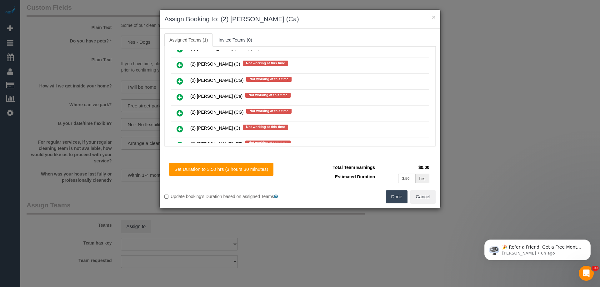
click at [399, 203] on button "Done" at bounding box center [397, 196] width 22 height 13
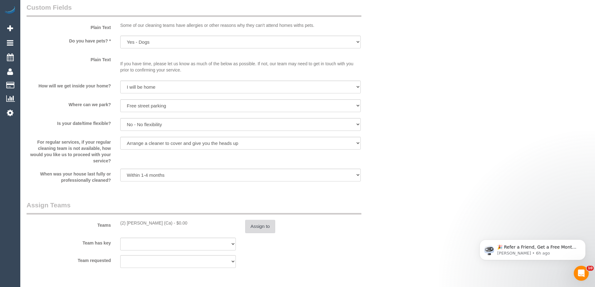
click at [256, 231] on button "Assign to" at bounding box center [260, 226] width 30 height 13
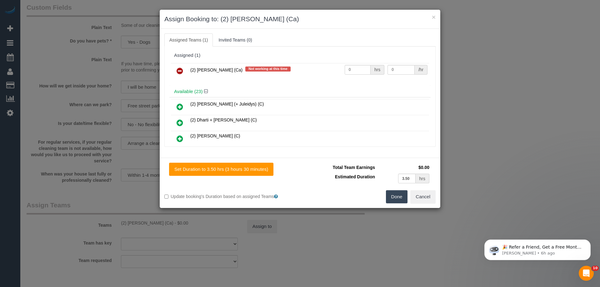
click at [180, 70] on icon at bounding box center [180, 71] width 7 height 8
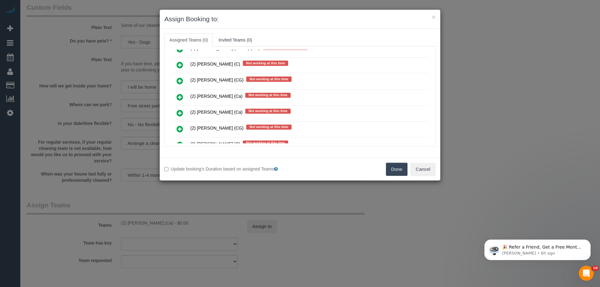
scroll to position [1525, 0]
click at [181, 96] on icon at bounding box center [180, 97] width 7 height 8
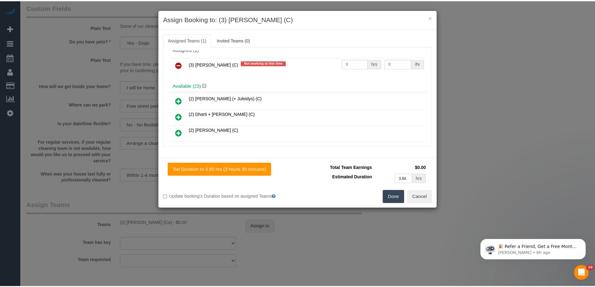
scroll to position [0, 0]
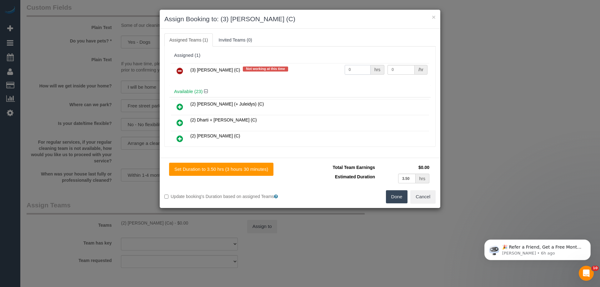
click at [355, 72] on input "0" at bounding box center [358, 70] width 26 height 10
type input "1"
click at [402, 70] on input "0" at bounding box center [401, 70] width 27 height 10
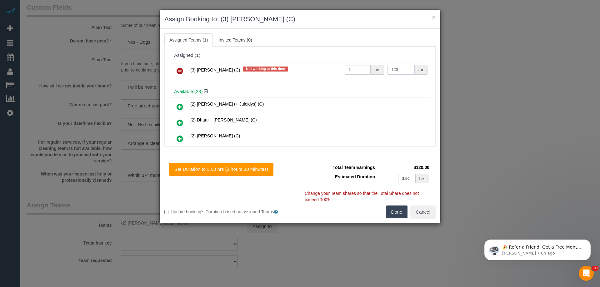
type input "120"
click at [399, 215] on button "Done" at bounding box center [397, 212] width 22 height 13
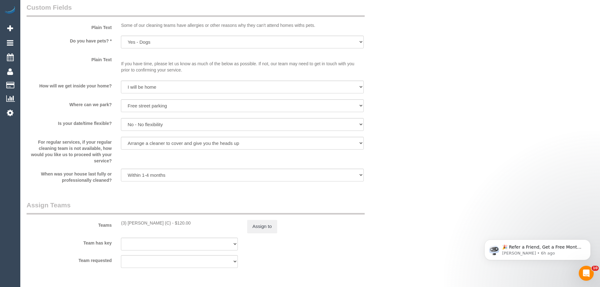
click at [399, 215] on div "× Assign Booking to: (3) Sam Sango (C) Assigned Teams (1) Invited Teams (0) Ass…" at bounding box center [300, 143] width 600 height 287
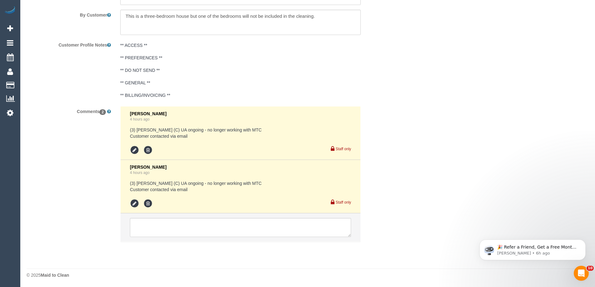
scroll to position [1107, 0]
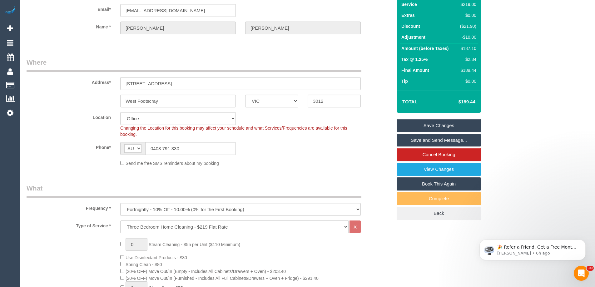
scroll to position [0, 0]
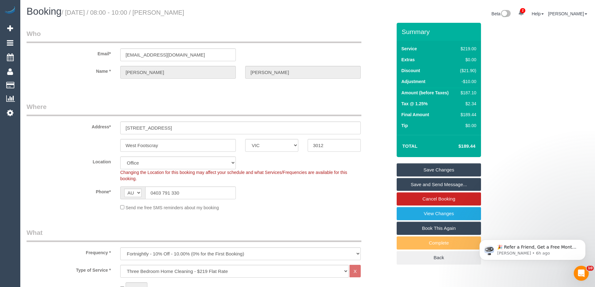
click at [297, 211] on fieldset "Where Address* 22 Hope Street West Footscray ACT NSW NT QLD SA TAS VIC WA 3012 …" at bounding box center [210, 158] width 366 height 113
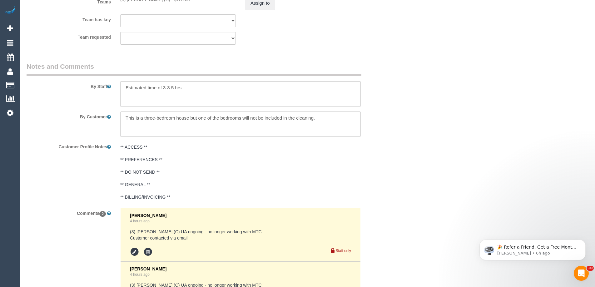
scroll to position [1107, 0]
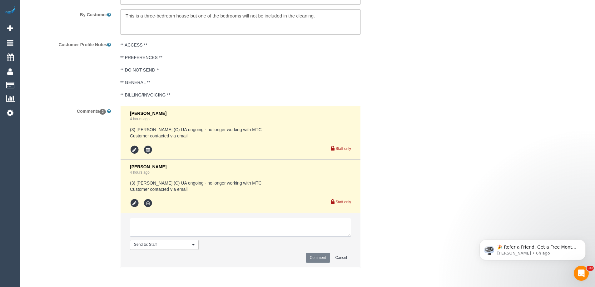
click at [170, 235] on textarea at bounding box center [240, 227] width 221 height 19
click at [301, 229] on textarea at bounding box center [240, 227] width 221 height 19
type textarea "Inform customer new ongoing cleaner from 23/08"
click at [323, 257] on button "Comment" at bounding box center [318, 258] width 24 height 10
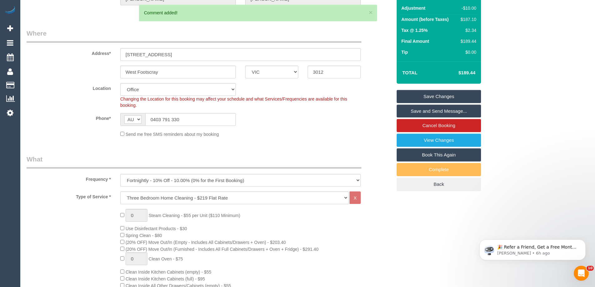
scroll to position [13, 0]
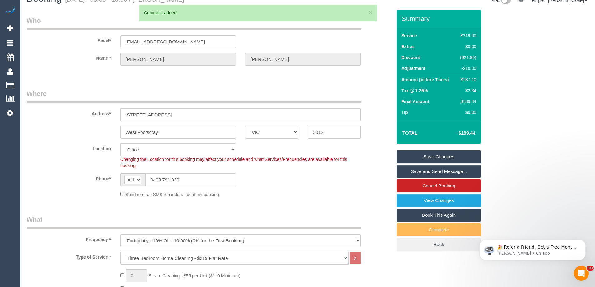
click at [430, 155] on link "Save Changes" at bounding box center [439, 156] width 84 height 13
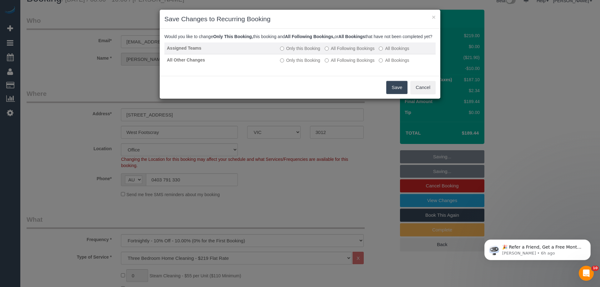
click at [364, 52] on label "All Following Bookings" at bounding box center [350, 48] width 50 height 6
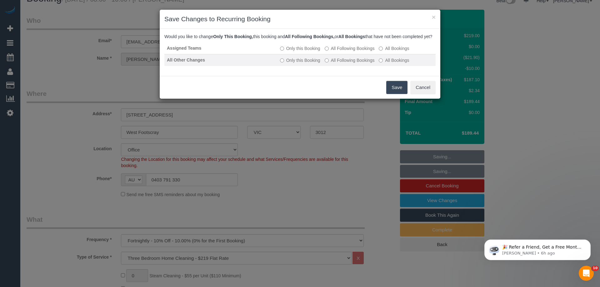
click at [363, 63] on label "All Following Bookings" at bounding box center [350, 60] width 50 height 6
click at [397, 93] on button "Save" at bounding box center [396, 87] width 21 height 13
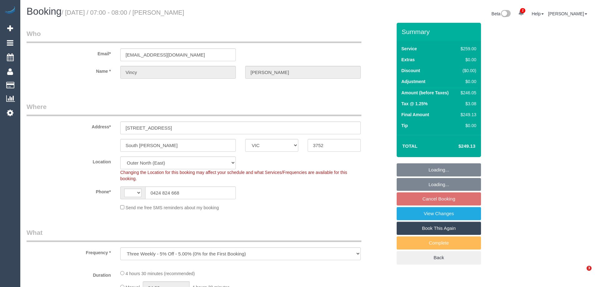
select select "VIC"
select select "object:568"
select select "string:AU"
select select "number:29"
select select "number:14"
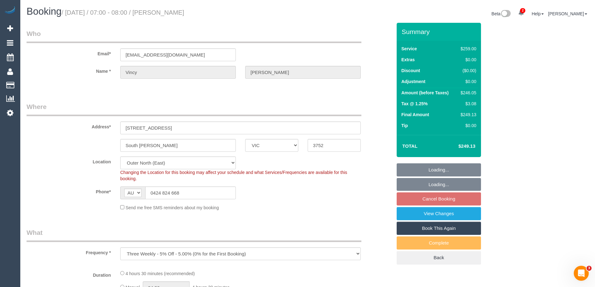
select select "number:19"
select select "number:22"
select select "number:35"
select select "number:13"
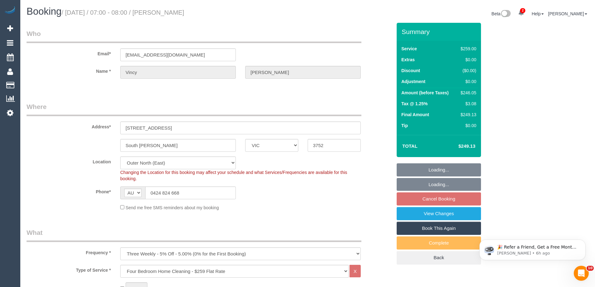
select select "spot1"
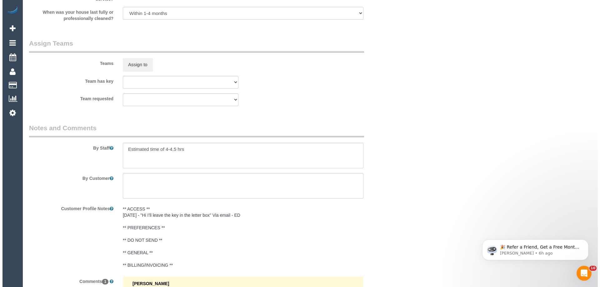
scroll to position [906, 0]
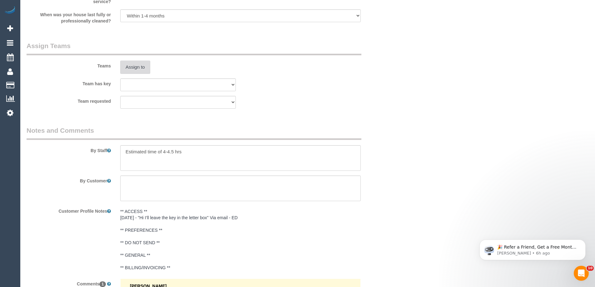
click at [127, 66] on button "Assign to" at bounding box center [135, 67] width 30 height 13
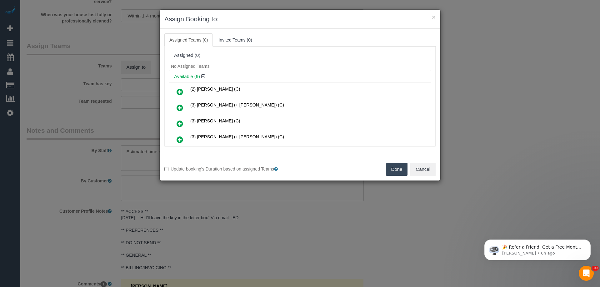
click at [238, 65] on div "No Assigned Teams" at bounding box center [299, 66] width 261 height 9
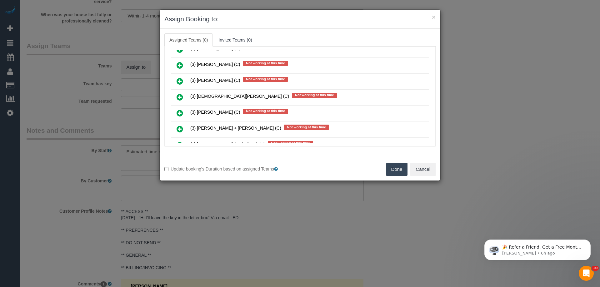
scroll to position [486, 0]
click at [179, 96] on icon at bounding box center [180, 97] width 7 height 8
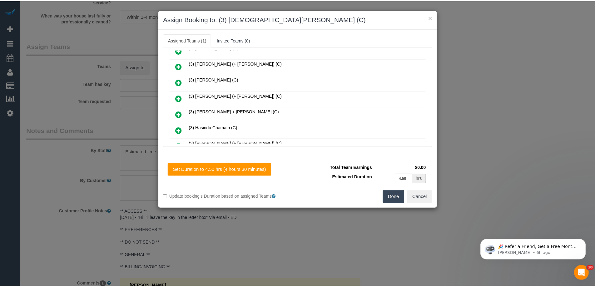
scroll to position [0, 0]
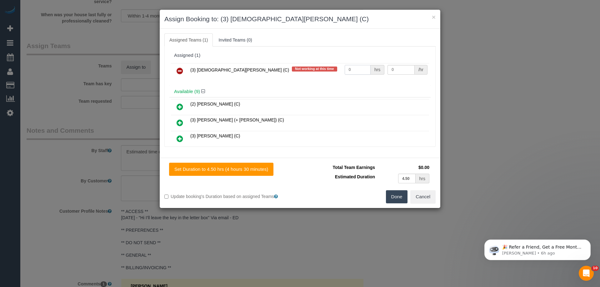
click at [354, 70] on input "0" at bounding box center [358, 70] width 26 height 10
type input "1"
click at [392, 198] on button "Done" at bounding box center [397, 196] width 22 height 13
click at [424, 162] on div "Set Duration to 4.50 hrs (4 hours 30 minutes) Total Team Earnings $0.00 Estimat…" at bounding box center [300, 183] width 281 height 50
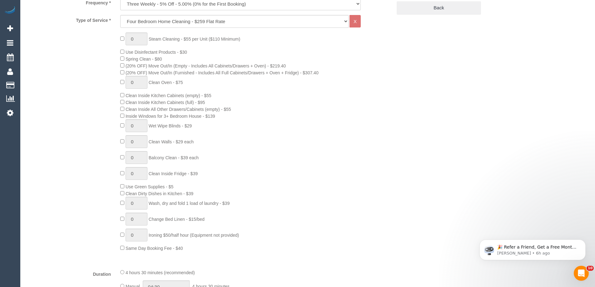
scroll to position [31, 0]
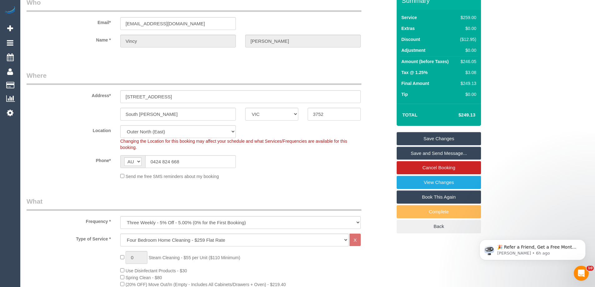
click at [472, 62] on div "$246.05" at bounding box center [467, 61] width 19 height 6
copy div "246.05"
click at [515, 71] on div "Summary Service $259.00 Extras $0.00 Discount ($12.95) Adjustment $0.00 Amount …" at bounding box center [462, 119] width 141 height 254
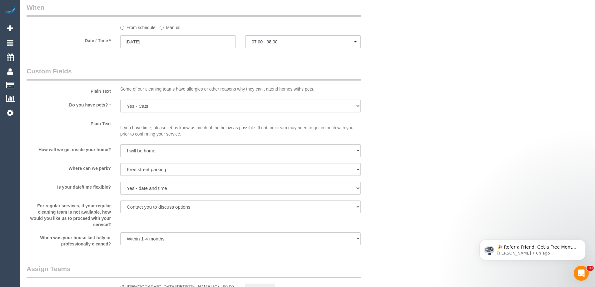
scroll to position [813, 0]
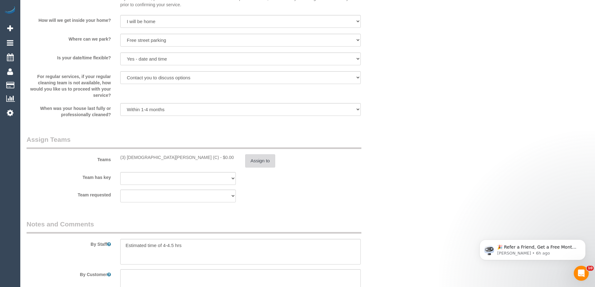
click at [260, 160] on button "Assign to" at bounding box center [260, 160] width 30 height 13
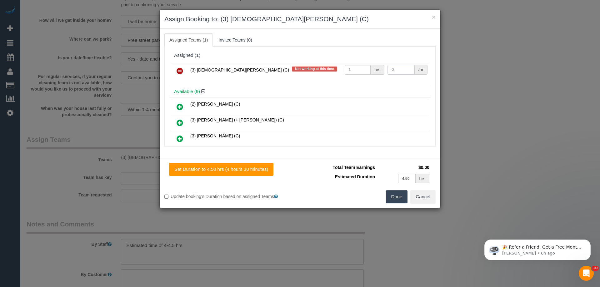
click at [395, 70] on input "0" at bounding box center [401, 70] width 27 height 10
click at [398, 67] on input "0" at bounding box center [401, 70] width 27 height 10
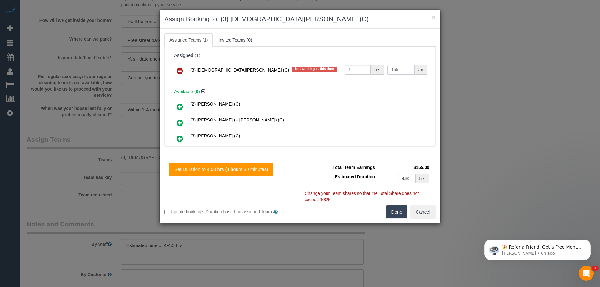
type input "155"
click at [393, 213] on button "Done" at bounding box center [397, 212] width 22 height 13
click at [393, 213] on div "× Assign Booking to: (3) Buddhi Adhikari (C) Assigned Teams (1) Invited Teams (…" at bounding box center [300, 143] width 600 height 287
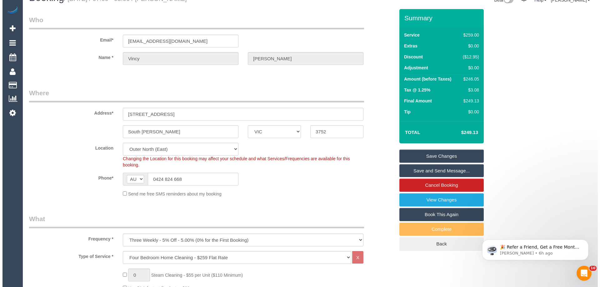
scroll to position [0, 0]
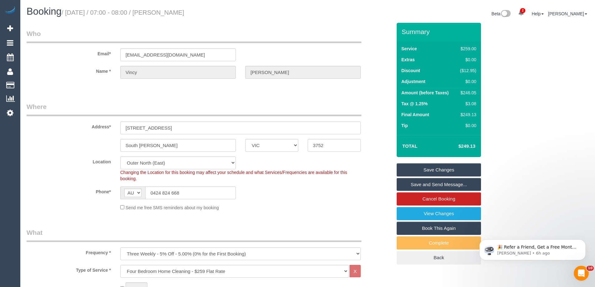
click at [420, 168] on link "Save Changes" at bounding box center [439, 169] width 84 height 13
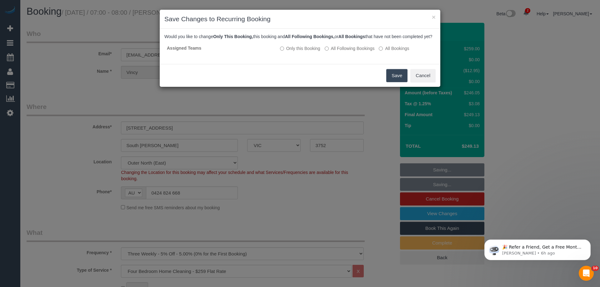
click at [387, 81] on button "Save" at bounding box center [396, 75] width 21 height 13
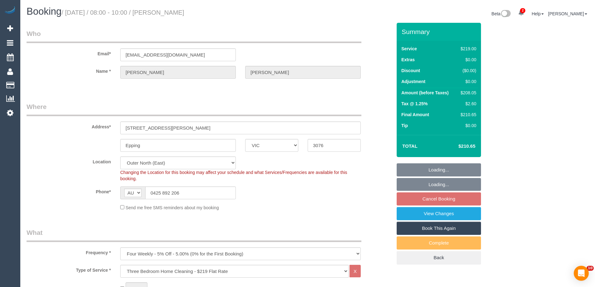
select select "VIC"
select select "spot2"
select select "number:28"
select select "number:14"
select select "number:19"
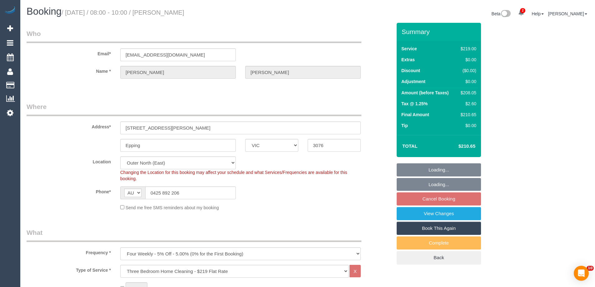
select select "number:36"
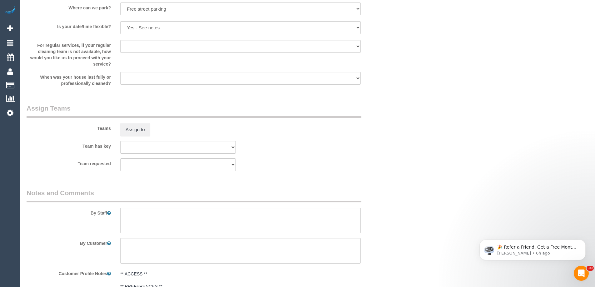
scroll to position [1076, 0]
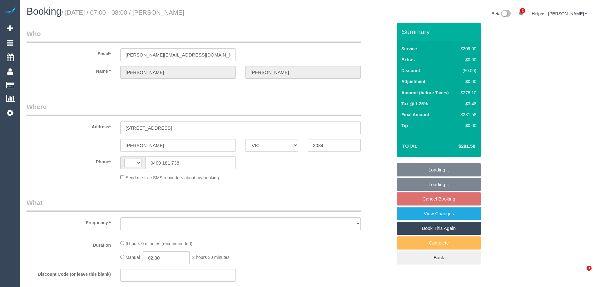
select select "VIC"
select select "string:AU"
select select "string:stripe-pm_1RgFEw2GScqysDRVOpw2jjbN"
select select "object:561"
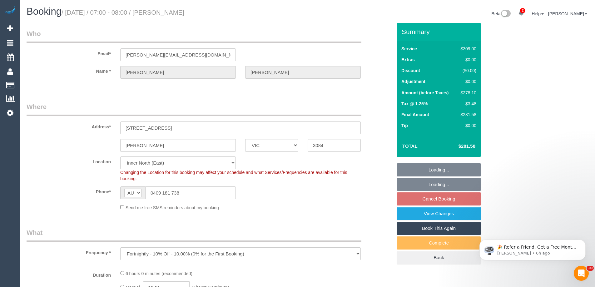
select select "number:28"
select select "number:14"
select select "number:19"
select select "number:22"
select select "number:34"
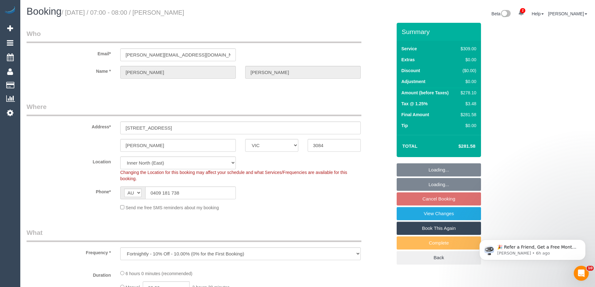
select select "number:26"
select select "object:1594"
select select "spot1"
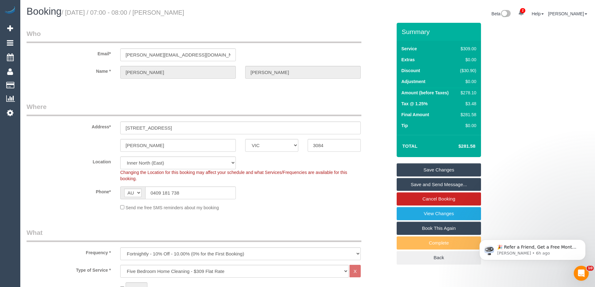
drag, startPoint x: 211, startPoint y: 14, endPoint x: 161, endPoint y: 13, distance: 50.3
click at [161, 13] on h1 "Booking / August 23, 2025 / 07:00 - 08:00 / Therese Considine" at bounding box center [165, 11] width 277 height 11
click at [466, 92] on div "$278.10" at bounding box center [467, 93] width 19 height 6
copy div "278.10"
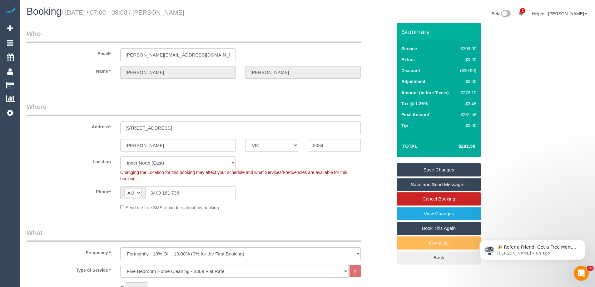
click at [498, 93] on div "Summary Service $309.00 Extras $0.00 Discount ($30.90) Adjustment $0.00 Amount …" at bounding box center [462, 150] width 141 height 254
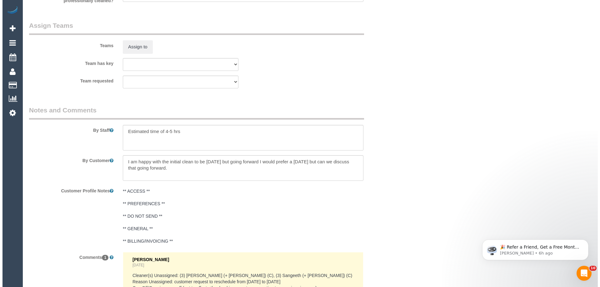
scroll to position [880, 0]
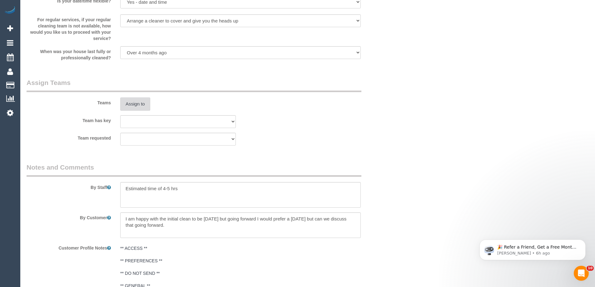
click at [131, 106] on button "Assign to" at bounding box center [135, 104] width 30 height 13
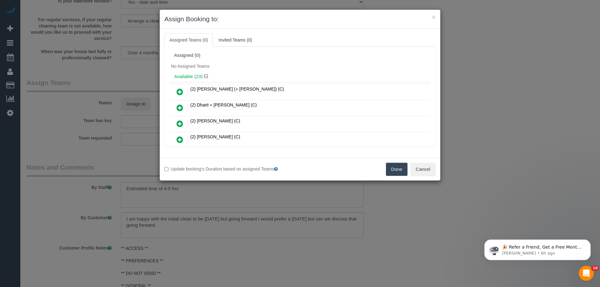
click at [264, 69] on div "No Assigned Teams" at bounding box center [299, 66] width 261 height 9
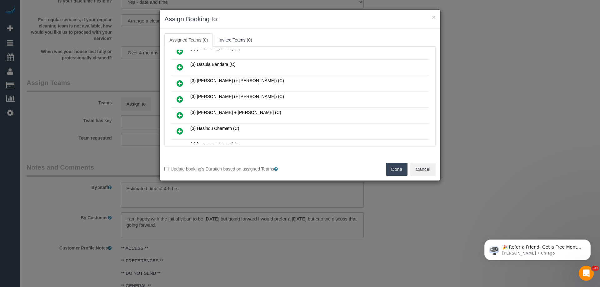
click at [180, 97] on icon at bounding box center [180, 100] width 7 height 8
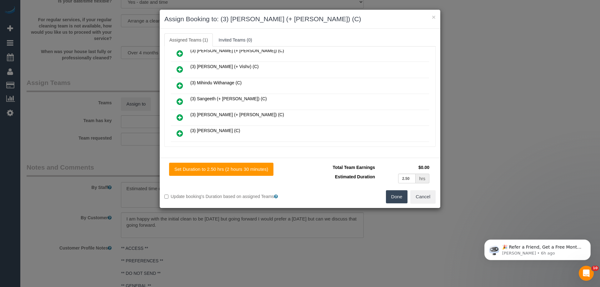
click at [182, 120] on icon at bounding box center [180, 118] width 7 height 8
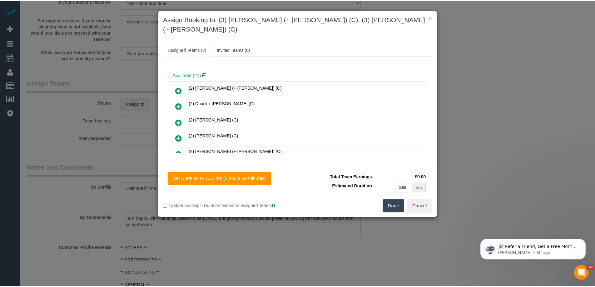
scroll to position [0, 0]
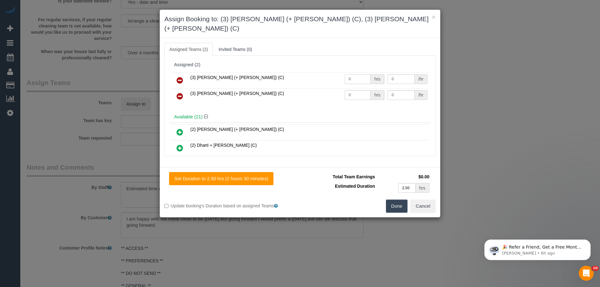
click at [356, 74] on input "0" at bounding box center [358, 79] width 26 height 10
type input "1"
click at [358, 90] on input "0" at bounding box center [358, 95] width 26 height 10
type input "1"
click at [403, 74] on input "0" at bounding box center [401, 79] width 27 height 10
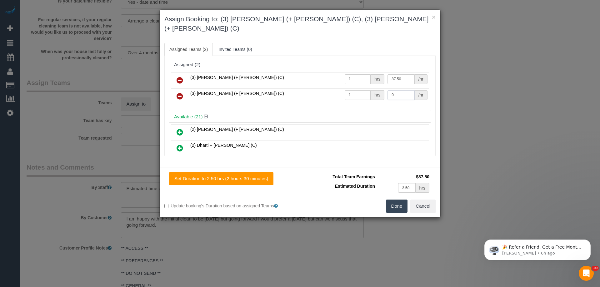
type input "87.5"
click at [403, 90] on input "0" at bounding box center [401, 95] width 27 height 10
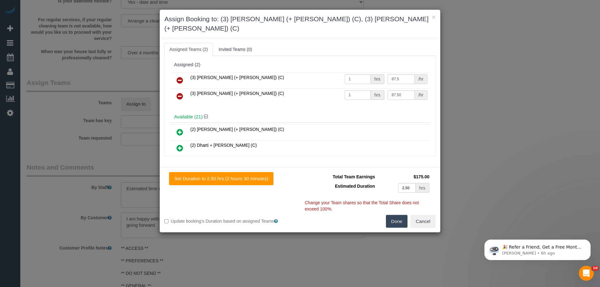
type input "87.5"
click at [401, 215] on button "Done" at bounding box center [397, 221] width 22 height 13
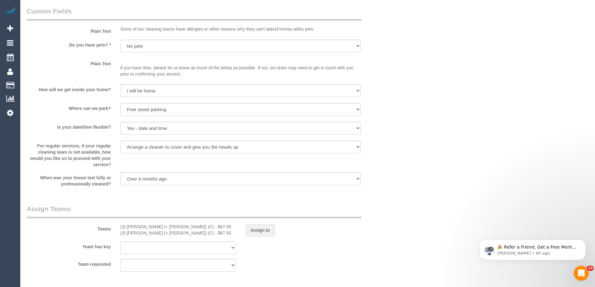
scroll to position [813, 0]
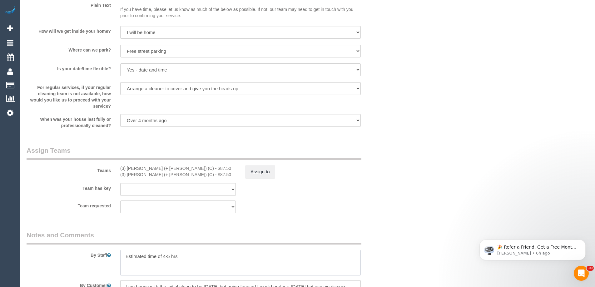
click at [122, 254] on textarea at bounding box center [240, 263] width 241 height 26
type textarea "*cover* Estimated time of 4-5 hrs"
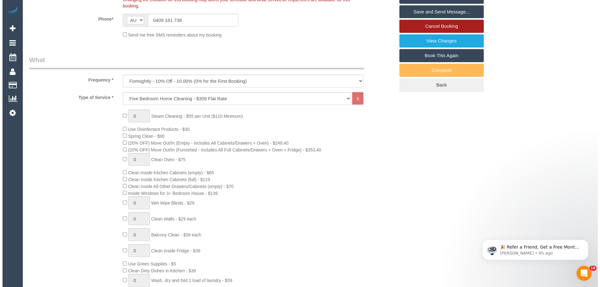
scroll to position [94, 0]
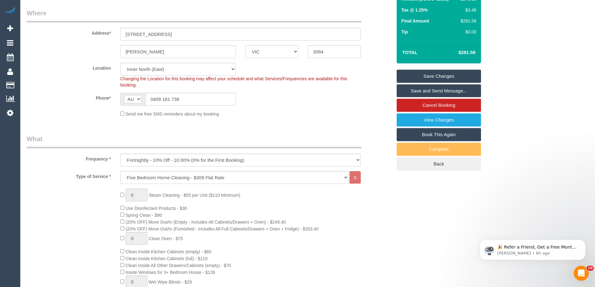
click at [425, 89] on link "Save and Send Message..." at bounding box center [439, 90] width 84 height 13
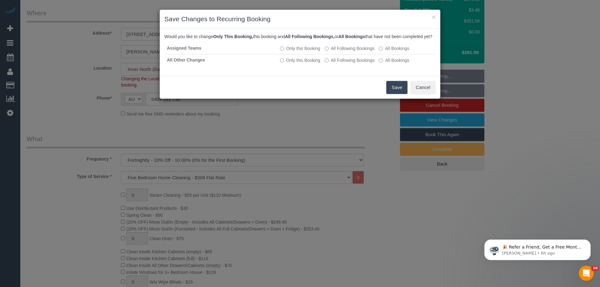
click at [389, 94] on button "Save" at bounding box center [396, 87] width 21 height 13
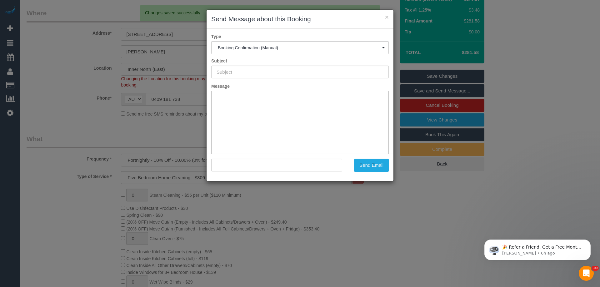
scroll to position [0, 0]
type input "Booking Confirmed"
type input ""Therese Considine" <therese@eastsideinvestigations.com.au>"
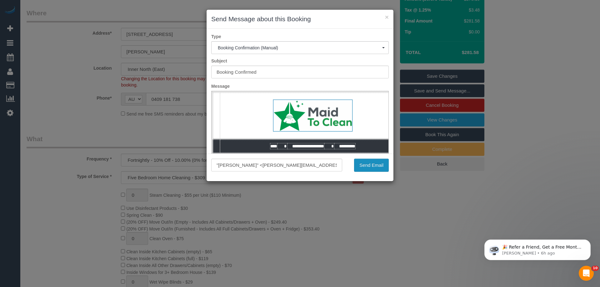
click at [379, 168] on button "Send Email" at bounding box center [371, 165] width 35 height 13
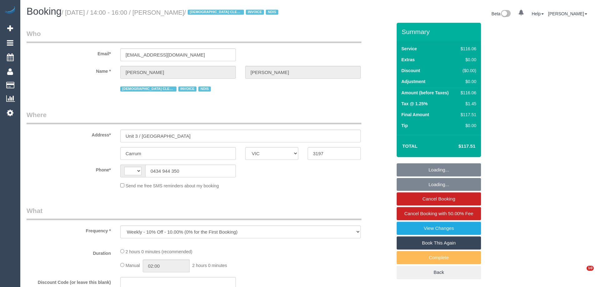
select select "VIC"
select select "string:AU"
select select "number:28"
select select "number:14"
select select "number:19"
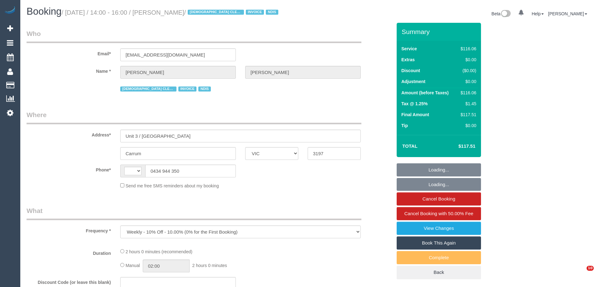
select select "number:36"
select select "number:33"
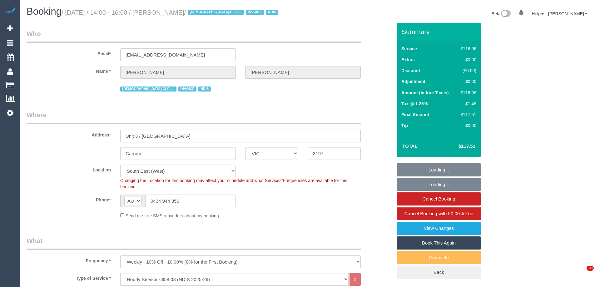
select select "object:1298"
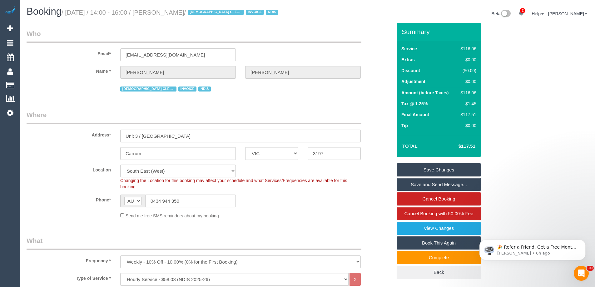
scroll to position [188, 0]
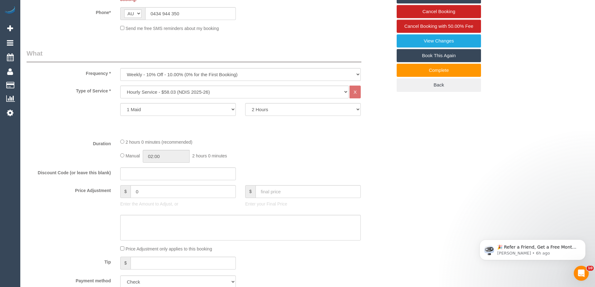
click at [232, 21] on sui-booking-location "Location [GEOGRAPHIC_DATA] (North) East (South) [GEOGRAPHIC_DATA] (East) [GEOGR…" at bounding box center [210, 4] width 366 height 54
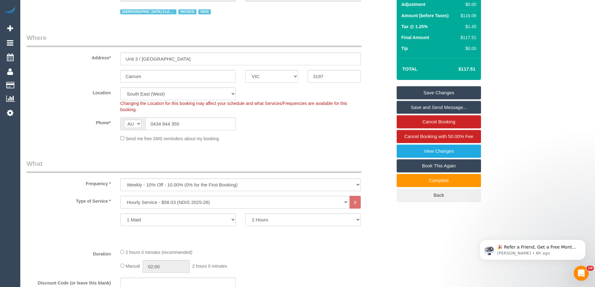
scroll to position [0, 0]
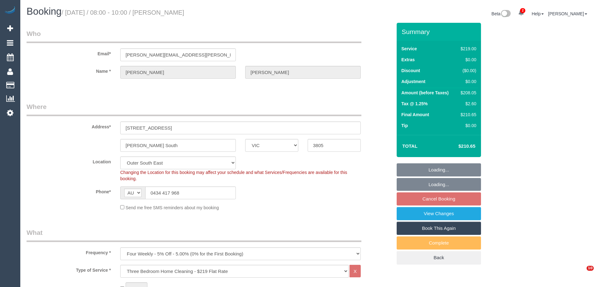
select select "VIC"
select select "number:30"
select select "number:14"
select select "number:18"
select select "number:36"
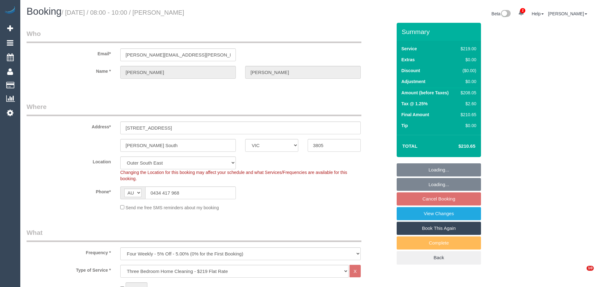
select select "number:34"
select select "number:12"
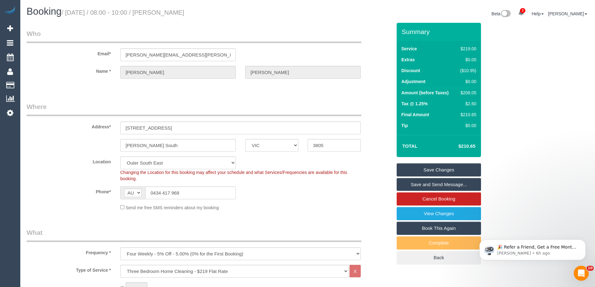
drag, startPoint x: 221, startPoint y: 13, endPoint x: 161, endPoint y: 11, distance: 59.4
click at [161, 11] on h1 "Booking / August 16, 2025 / 08:00 - 10:00 / Evangeline Alphonse" at bounding box center [165, 11] width 277 height 11
click at [382, 83] on sui-booking-customer "Email* evangeline.alphonse@gmail.com Name * Evangeline Alphonse" at bounding box center [210, 57] width 366 height 56
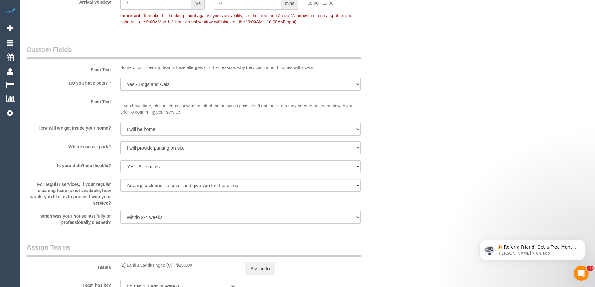
scroll to position [813, 0]
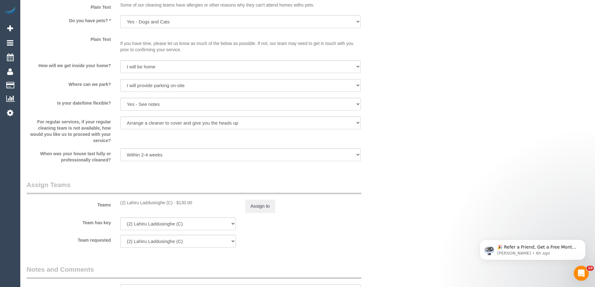
click at [135, 203] on div "(2) Lahiru Laddusinghe (C) - $130.00" at bounding box center [178, 203] width 116 height 6
copy div "Lahiru"
click at [429, 150] on div "Who Email* evangeline.alphonse@gmail.com Name * Evangeline Alphonse Where Addre…" at bounding box center [308, 113] width 563 height 1806
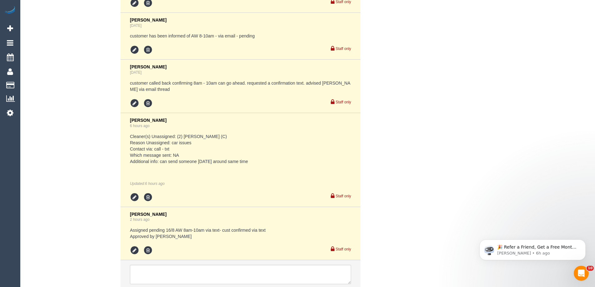
scroll to position [1550, 0]
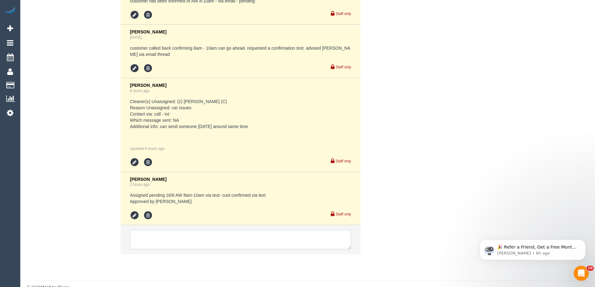
click at [248, 230] on textarea at bounding box center [240, 239] width 221 height 19
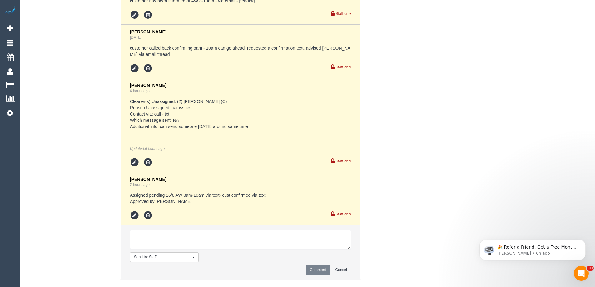
paste textarea "Lahiru"
type textarea "Lahiru U/A - review"
click at [323, 265] on button "Comment" at bounding box center [318, 270] width 24 height 10
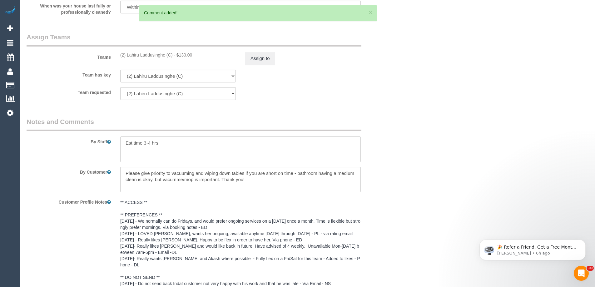
scroll to position [863, 0]
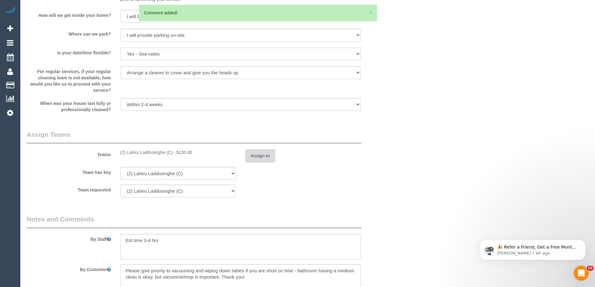
click at [255, 156] on button "Assign to" at bounding box center [260, 155] width 30 height 13
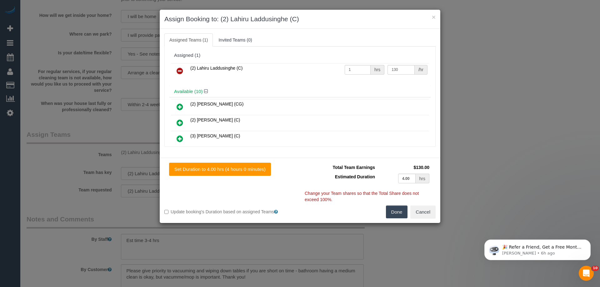
click at [179, 71] on icon at bounding box center [180, 71] width 7 height 8
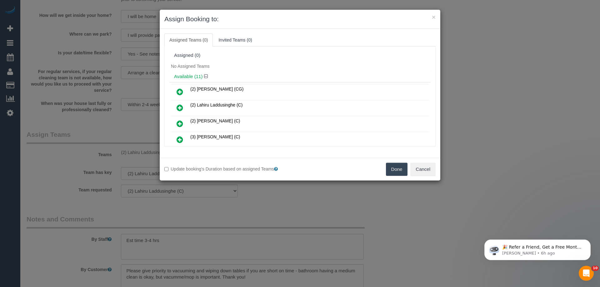
click at [179, 122] on icon at bounding box center [180, 124] width 7 height 8
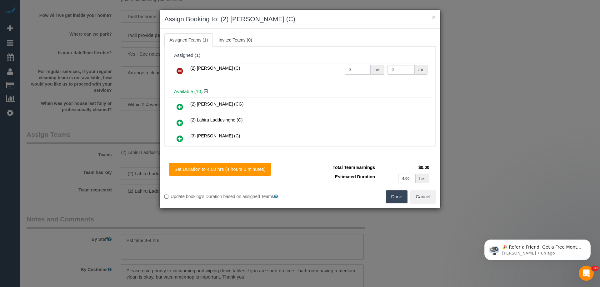
click at [355, 70] on input "0" at bounding box center [358, 70] width 26 height 10
type input "1"
click at [399, 69] on input "0" at bounding box center [401, 70] width 27 height 10
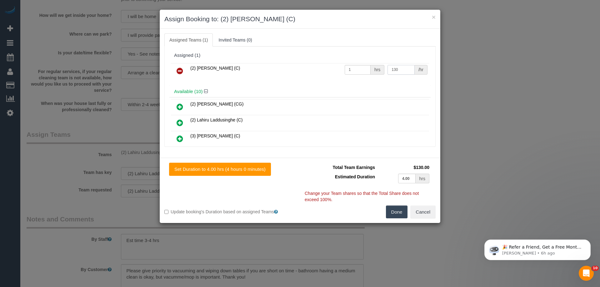
type input "130"
click at [399, 211] on button "Done" at bounding box center [397, 212] width 22 height 13
click at [399, 211] on div "× Assign Booking to: (2) Priyanshi Patel (C) Assigned Teams (1) Invited Teams (…" at bounding box center [300, 143] width 600 height 287
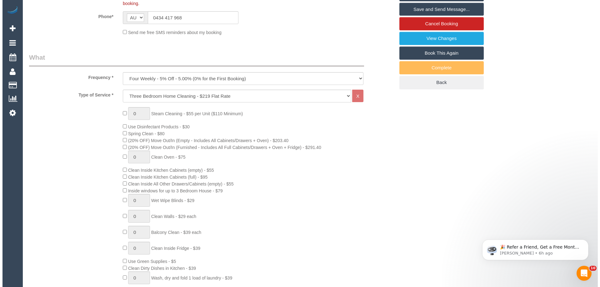
scroll to position [0, 0]
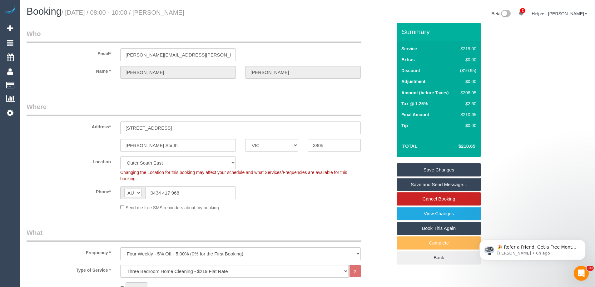
click at [444, 170] on link "Save Changes" at bounding box center [439, 169] width 84 height 13
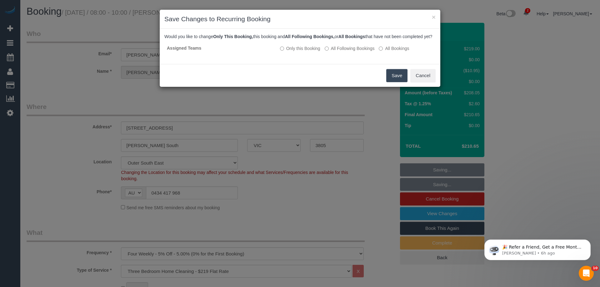
click at [393, 82] on button "Save" at bounding box center [396, 75] width 21 height 13
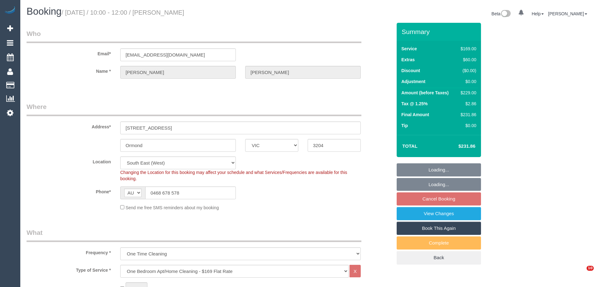
select select "VIC"
select select "string:stripe-pm_1RvCkc2GScqysDRVLhqZR8tB"
select select "object:1327"
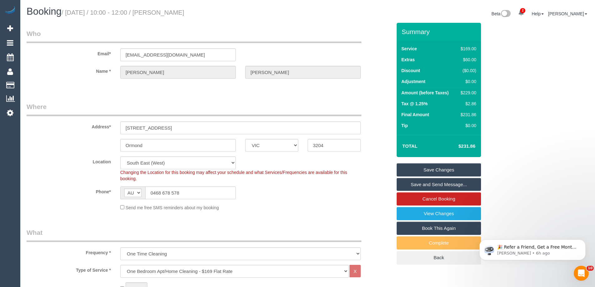
click at [184, 13] on small "/ [DATE] / 10:00 - 12:00 / [PERSON_NAME]" at bounding box center [123, 12] width 123 height 7
copy small "[PERSON_NAME]"
click at [321, 190] on div "Phone* AF AL DZ AD AO AI AQ AG AR AM AW AU AT AZ BS BH BD BB BY BE BZ BJ BM BT …" at bounding box center [209, 193] width 375 height 13
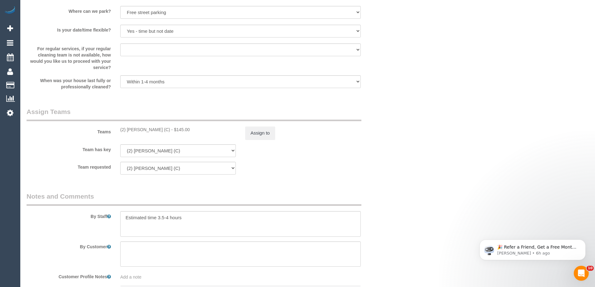
scroll to position [875, 0]
click at [136, 130] on div "(2) [PERSON_NAME] (C) - $145.00" at bounding box center [178, 129] width 116 height 6
copy div "[PERSON_NAME]"
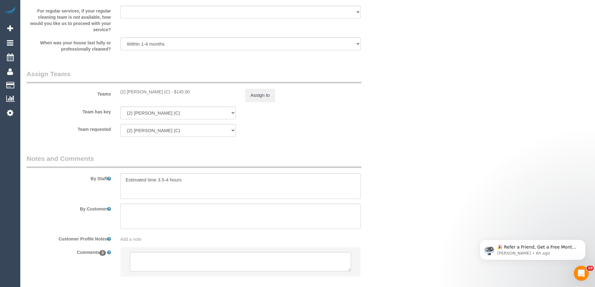
scroll to position [947, 0]
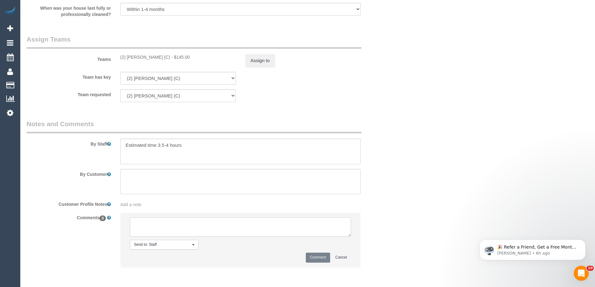
click at [164, 220] on textarea at bounding box center [240, 227] width 221 height 19
paste textarea "[PERSON_NAME]"
type textarea "[PERSON_NAME] U/A - review"
click at [323, 259] on button "Comment" at bounding box center [318, 258] width 24 height 10
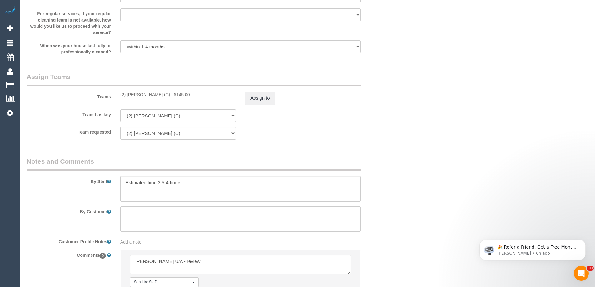
scroll to position [854, 0]
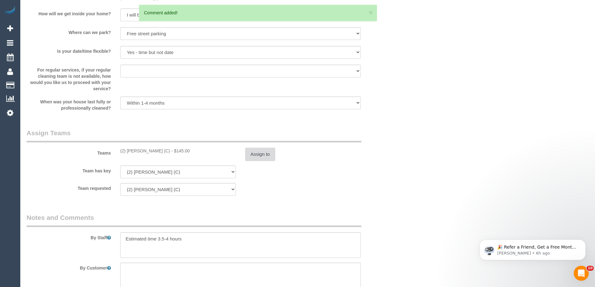
click at [257, 154] on button "Assign to" at bounding box center [260, 154] width 30 height 13
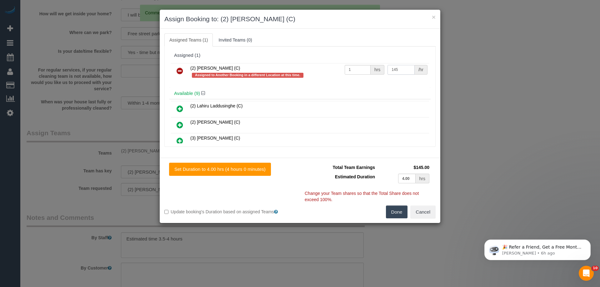
click at [398, 72] on input "145" at bounding box center [401, 70] width 27 height 10
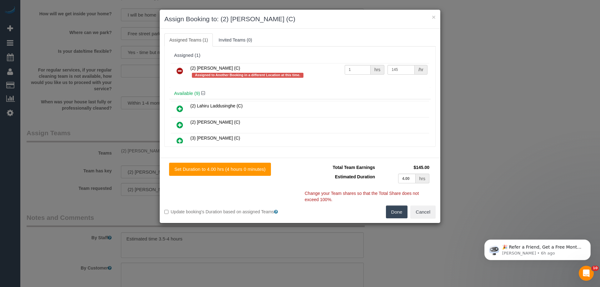
click at [177, 70] on icon at bounding box center [180, 71] width 7 height 8
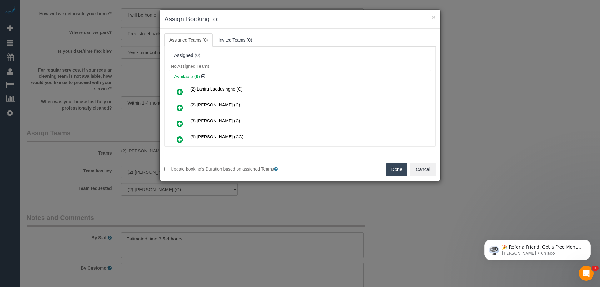
click at [178, 92] on icon at bounding box center [180, 92] width 7 height 8
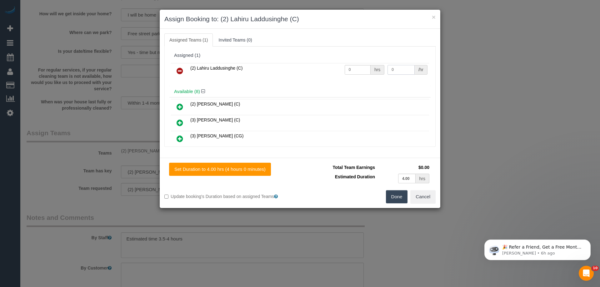
drag, startPoint x: 385, startPoint y: 68, endPoint x: 394, endPoint y: 69, distance: 9.1
click at [388, 68] on input "0" at bounding box center [401, 70] width 27 height 10
click at [406, 70] on input "0" at bounding box center [401, 70] width 27 height 10
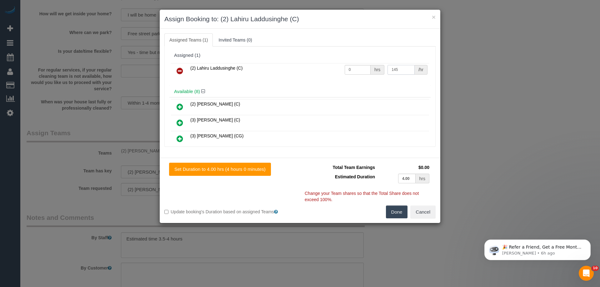
type input "145"
click at [359, 68] on input "0" at bounding box center [358, 70] width 26 height 10
type input "1"
click at [400, 215] on button "Done" at bounding box center [397, 212] width 22 height 13
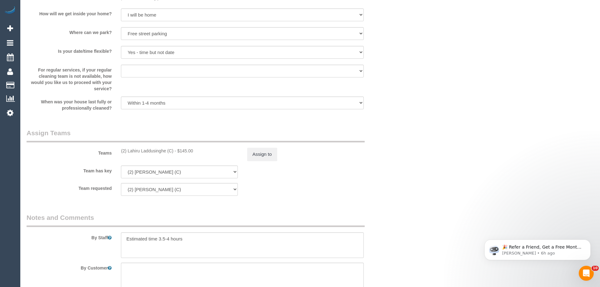
click at [400, 215] on div "× Assign Booking to: (2) Lahiru Laddusinghe (C) Assigned Teams (1) Invited Team…" at bounding box center [300, 143] width 600 height 287
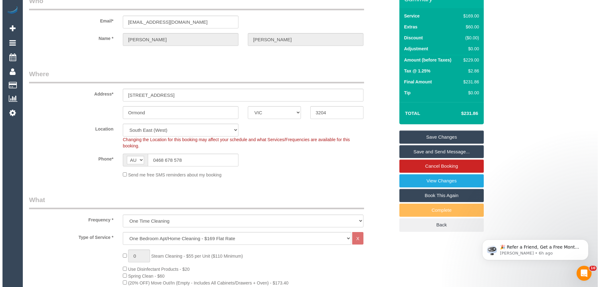
scroll to position [0, 0]
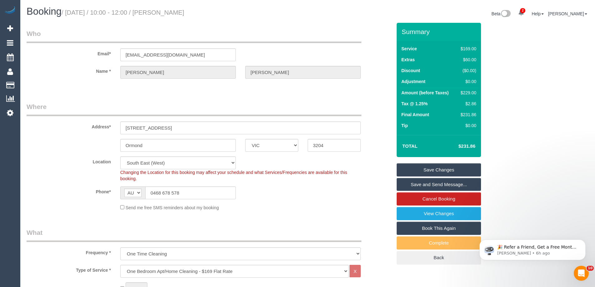
click at [429, 170] on link "Save Changes" at bounding box center [439, 169] width 84 height 13
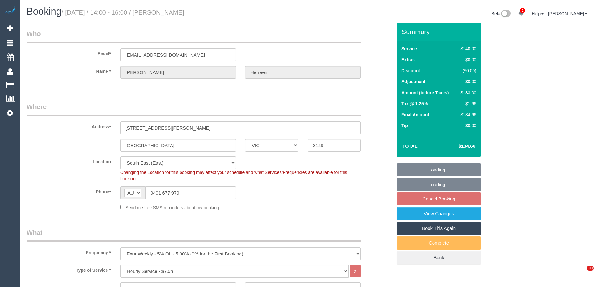
select select "VIC"
select select "number:29"
select select "number:14"
select select "number:19"
select select "number:24"
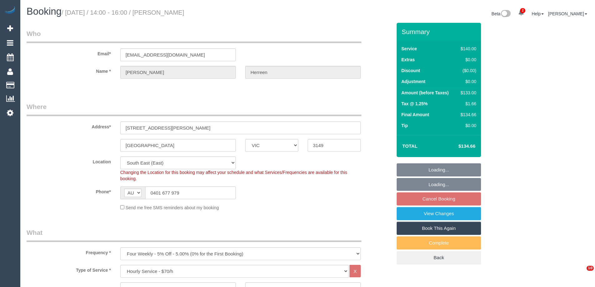
select select "number:12"
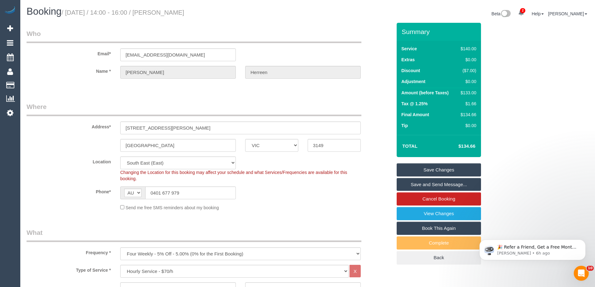
click at [184, 13] on small "/ [DATE] / 14:00 - 16:00 / [PERSON_NAME]" at bounding box center [123, 12] width 123 height 7
click at [175, 12] on small "/ [DATE] / 14:00 - 16:00 / [PERSON_NAME]" at bounding box center [123, 12] width 123 height 7
drag, startPoint x: 208, startPoint y: 12, endPoint x: 161, endPoint y: 10, distance: 46.6
click at [161, 10] on h1 "Booking / [DATE] / 14:00 - 16:00 / [PERSON_NAME]" at bounding box center [165, 11] width 277 height 11
copy small "[PERSON_NAME]"
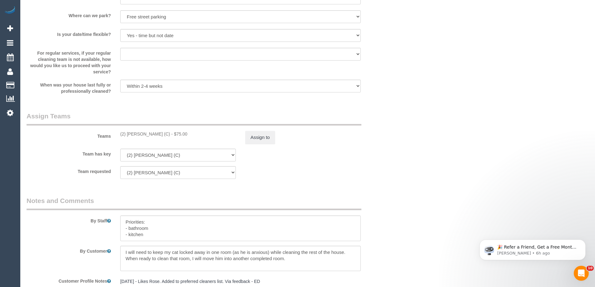
scroll to position [809, 0]
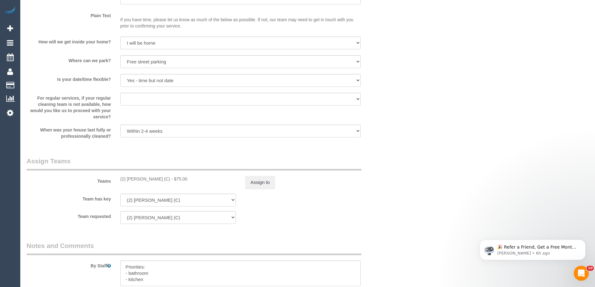
click at [139, 176] on div "(2) [PERSON_NAME] (C) - $75.00" at bounding box center [178, 179] width 116 height 6
copy div "[PERSON_NAME]"
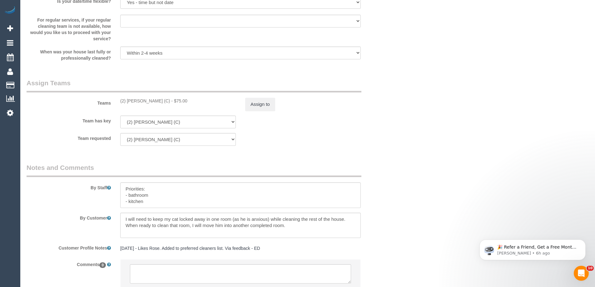
scroll to position [934, 0]
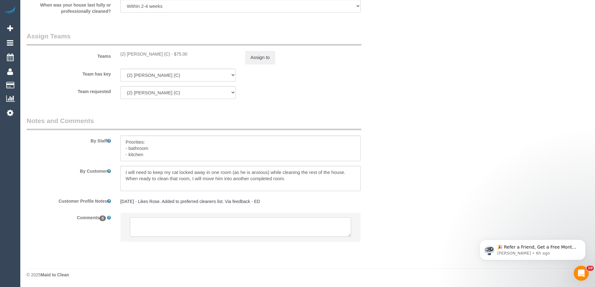
click at [176, 225] on textarea at bounding box center [240, 227] width 221 height 19
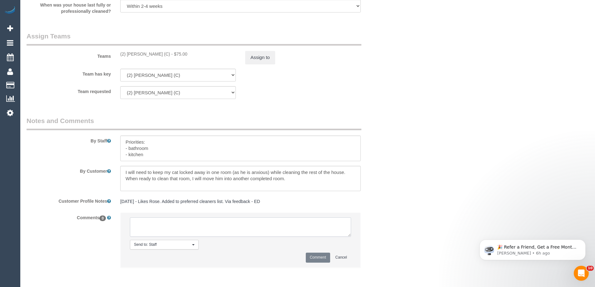
paste textarea "[PERSON_NAME]"
click at [158, 225] on textarea at bounding box center [240, 227] width 221 height 19
type textarea "[PERSON_NAME] - U/A Review"
click at [321, 257] on button "Comment" at bounding box center [318, 258] width 24 height 10
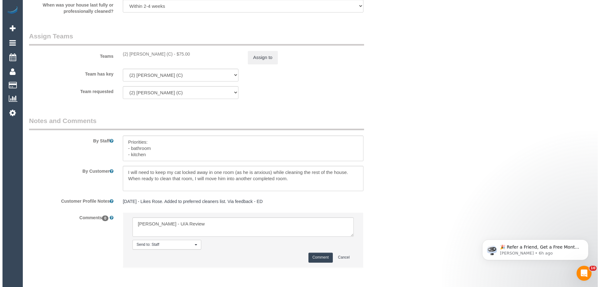
scroll to position [840, 0]
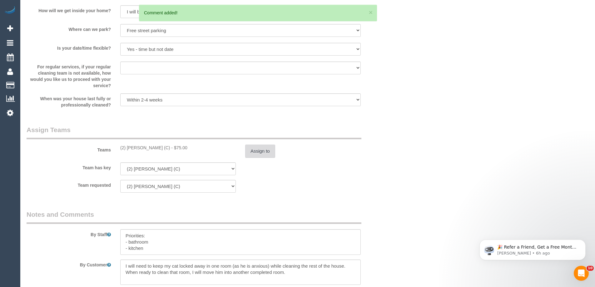
click at [262, 153] on button "Assign to" at bounding box center [260, 151] width 30 height 13
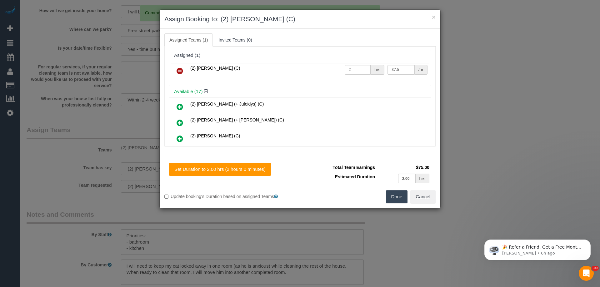
click at [180, 72] on icon at bounding box center [180, 71] width 7 height 8
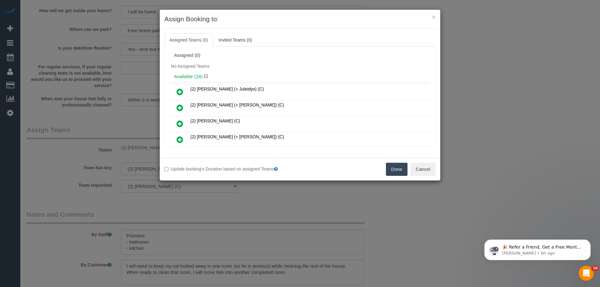
scroll to position [31, 0]
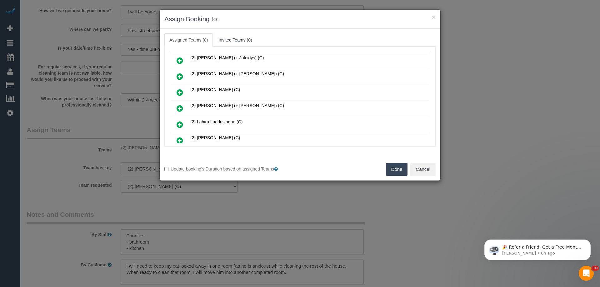
click at [181, 124] on icon at bounding box center [180, 125] width 7 height 8
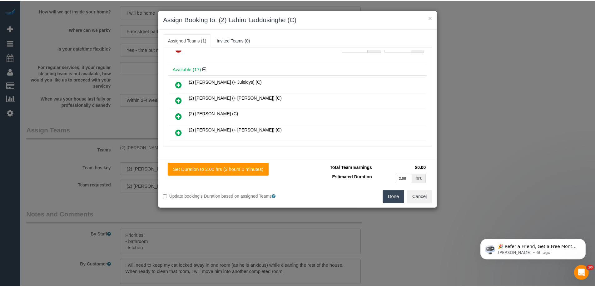
scroll to position [0, 0]
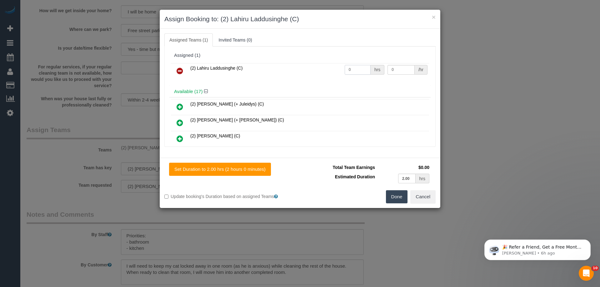
click at [356, 69] on input "0" at bounding box center [358, 70] width 26 height 10
type input "2"
click at [398, 65] on input "0" at bounding box center [401, 70] width 27 height 10
type input "37.5"
click at [394, 198] on button "Done" at bounding box center [397, 196] width 22 height 13
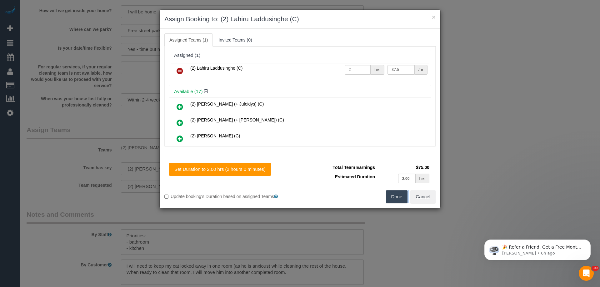
click at [394, 198] on div "× Assign Booking to: (2) Lahiru Laddusinghe (C) Assigned Teams (1) Invited Team…" at bounding box center [300, 143] width 600 height 287
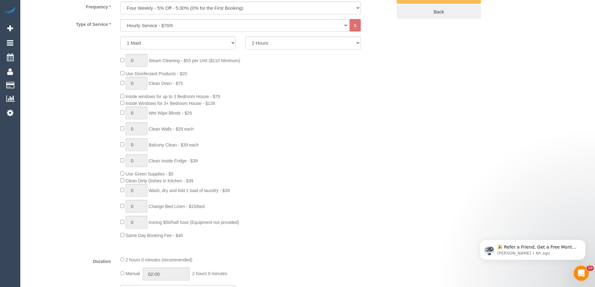
scroll to position [90, 0]
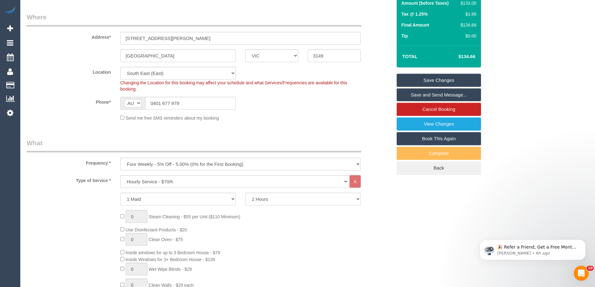
click at [440, 82] on link "Save Changes" at bounding box center [439, 80] width 84 height 13
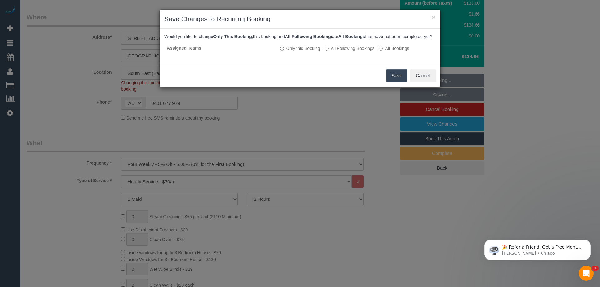
click at [393, 82] on button "Save" at bounding box center [396, 75] width 21 height 13
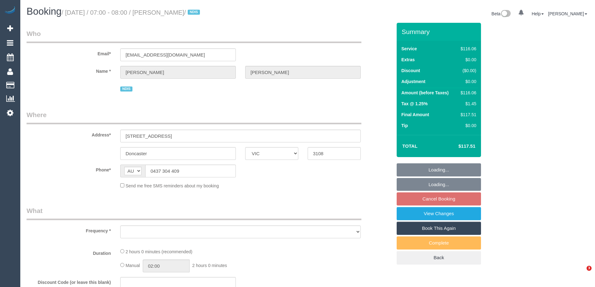
select select "VIC"
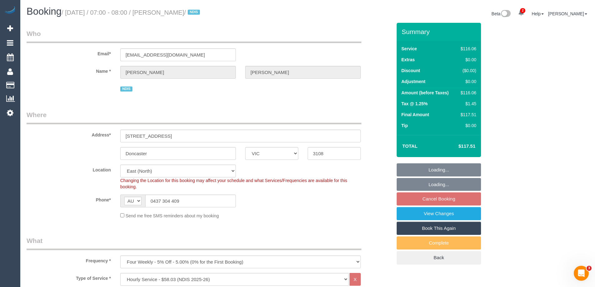
select select "object:620"
select select "number:28"
select select "number:14"
select select "number:19"
select select "number:22"
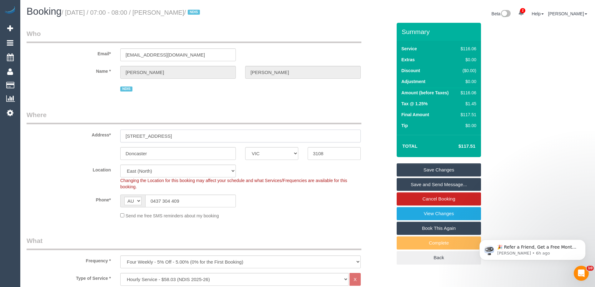
drag, startPoint x: 165, startPoint y: 134, endPoint x: 135, endPoint y: 134, distance: 29.4
click at [135, 134] on input "503/95 Tram Rd" at bounding box center [240, 136] width 241 height 13
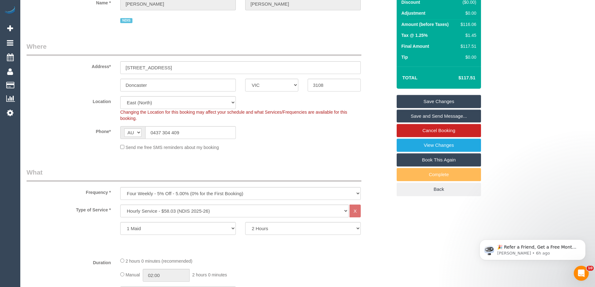
scroll to position [156, 0]
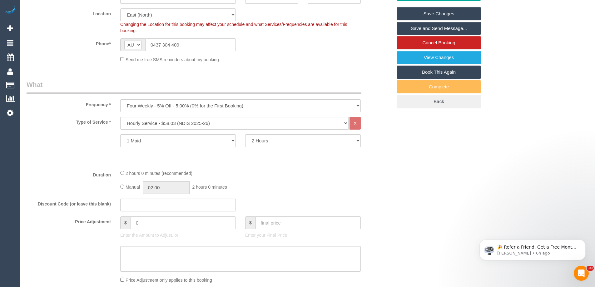
click at [351, 52] on sui-booking-location "Location Office City East (North) East (South) Inner East Inner North (East) In…" at bounding box center [210, 35] width 366 height 54
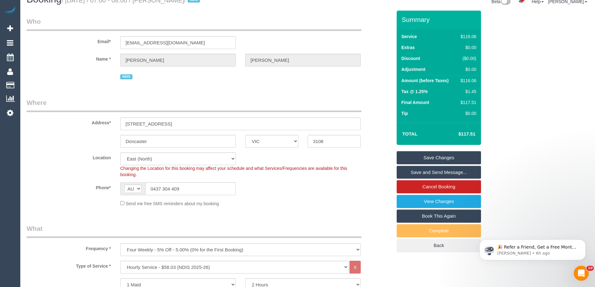
scroll to position [0, 0]
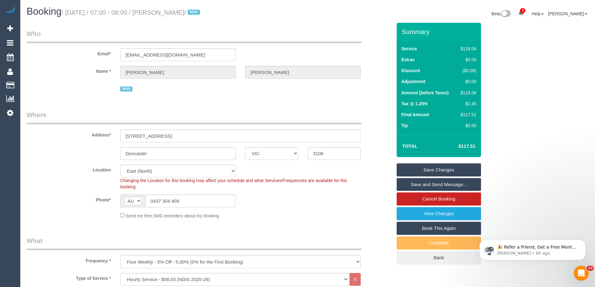
drag, startPoint x: 204, startPoint y: 13, endPoint x: 163, endPoint y: 12, distance: 41.0
click at [163, 12] on small "/ August 20, 2025 / 07:00 - 08:00 / Warren Anderson / NDIS" at bounding box center [132, 12] width 140 height 7
copy small "Warren Anderson"
click at [370, 197] on div "Phone* AF AL DZ AD AO AI AQ AG AR AM AW AU AT AZ BS BH BD BB BY BE BZ BJ BM BT …" at bounding box center [209, 201] width 375 height 13
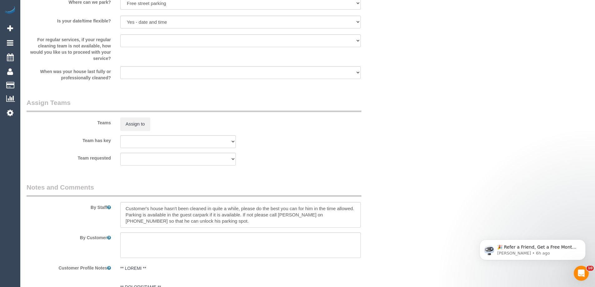
scroll to position [813, 0]
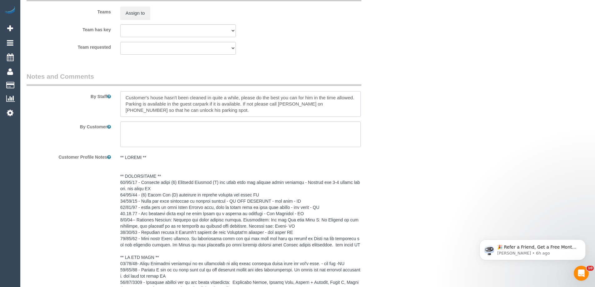
click at [126, 96] on textarea at bounding box center [240, 104] width 241 height 26
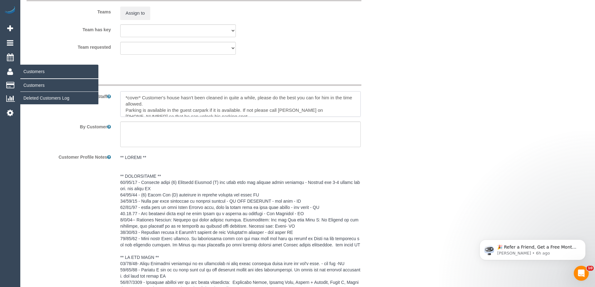
type textarea "*cover* Customer's house hasn't been cleaned in quite a while, please do the be…"
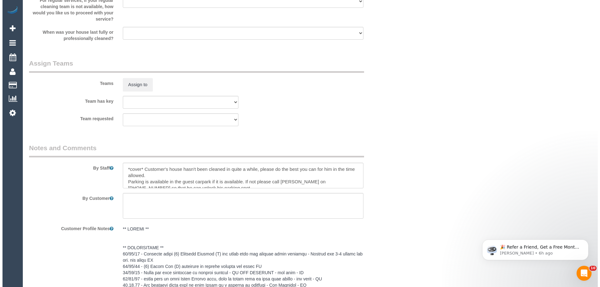
scroll to position [625, 0]
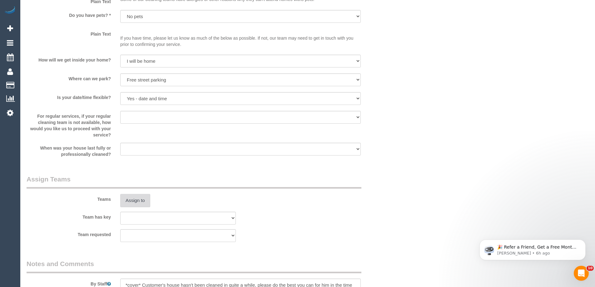
click at [126, 198] on button "Assign to" at bounding box center [135, 200] width 30 height 13
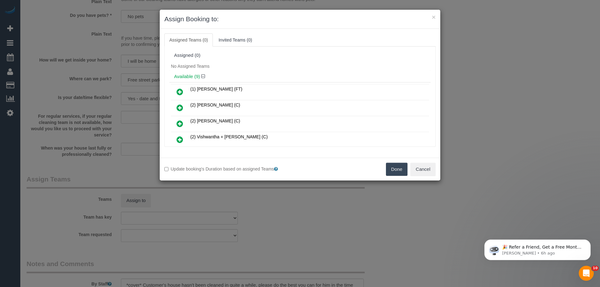
click at [298, 65] on div "No Assigned Teams" at bounding box center [299, 66] width 261 height 9
click at [275, 63] on div "No Assigned Teams" at bounding box center [299, 66] width 261 height 9
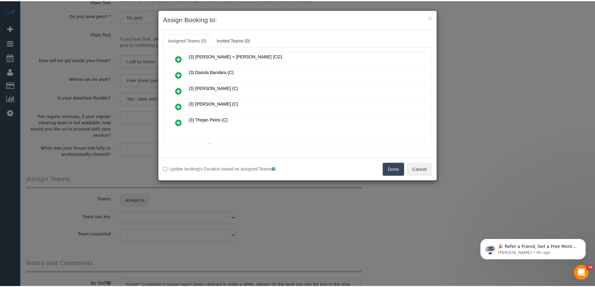
scroll to position [125, 0]
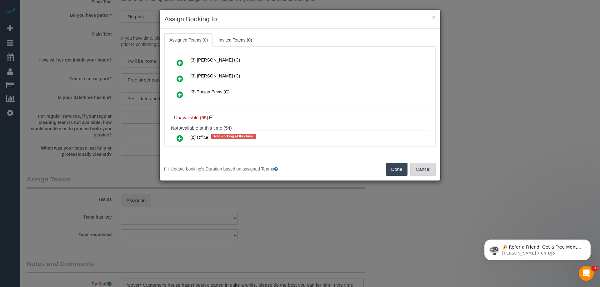
click at [430, 170] on button "Cancel" at bounding box center [422, 169] width 25 height 13
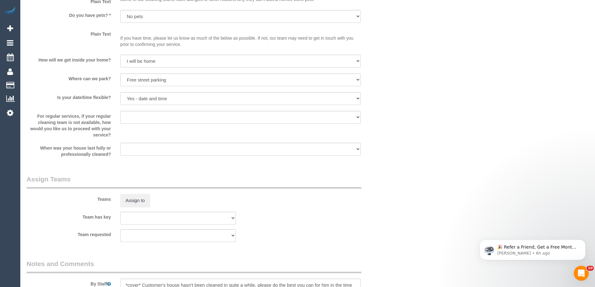
click at [422, 178] on div "× Assign Booking to: Assigned Teams (0) Invited Teams (0) Assigned (0) No Assig…" at bounding box center [297, 143] width 595 height 287
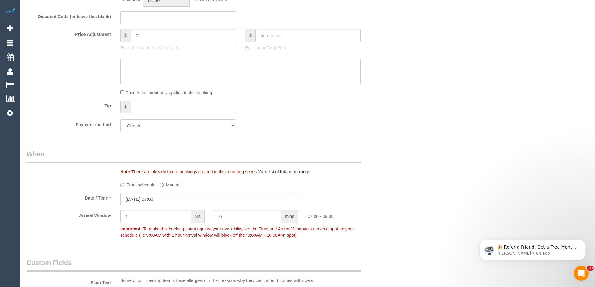
scroll to position [188, 0]
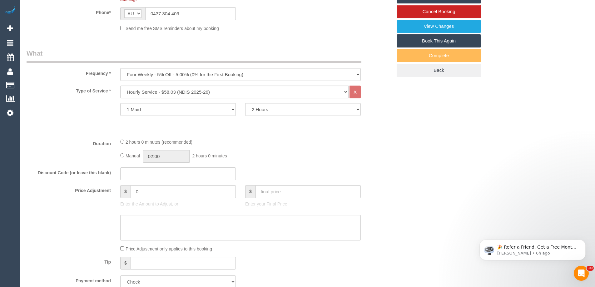
click at [90, 155] on div "Duration 2 hours 0 minutes (recommended) Manual 02:00 2 hours 0 minutes" at bounding box center [209, 150] width 375 height 24
click at [273, 144] on div "2 hours 0 minutes (recommended)" at bounding box center [240, 141] width 241 height 7
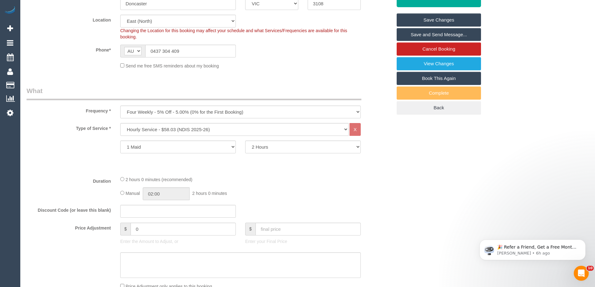
scroll to position [94, 0]
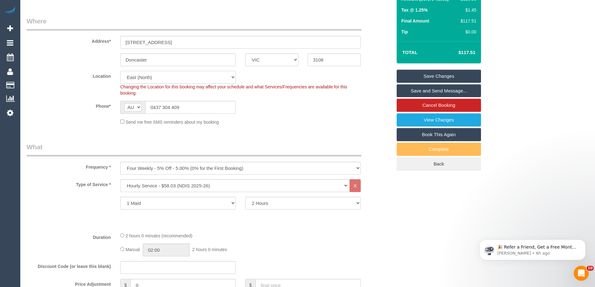
click at [165, 80] on select "Office City East (North) East (South) Inner East Inner North (East) Inner North…" at bounding box center [178, 77] width 116 height 13
click at [346, 114] on sui-booking-location "Location [GEOGRAPHIC_DATA] (North) East (South) [GEOGRAPHIC_DATA] (East) [GEOGR…" at bounding box center [210, 98] width 366 height 54
click at [153, 80] on select "Office City East (North) East (South) Inner East Inner North (East) Inner North…" at bounding box center [178, 77] width 116 height 13
select select "50"
click at [120, 71] on select "Office City East (North) East (South) Inner East Inner North (East) Inner North…" at bounding box center [178, 77] width 116 height 13
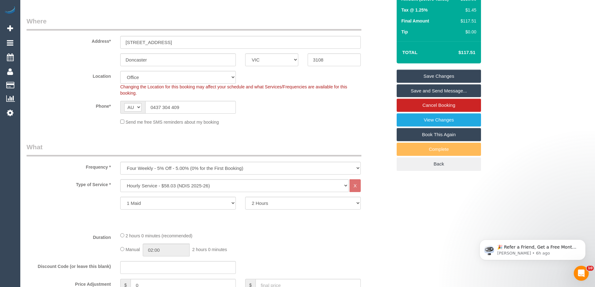
click at [286, 96] on div "Changing the Location for this booking may affect your schedule and what Servic…" at bounding box center [241, 90] width 250 height 13
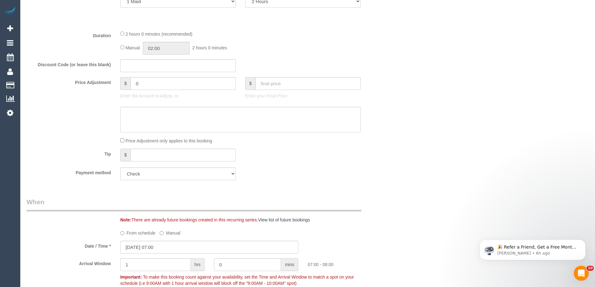
select select "object:2890"
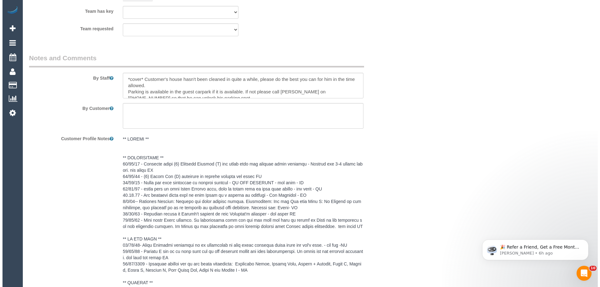
scroll to position [797, 0]
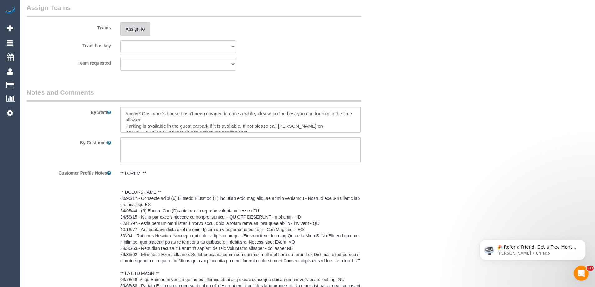
click at [130, 31] on button "Assign to" at bounding box center [135, 29] width 30 height 13
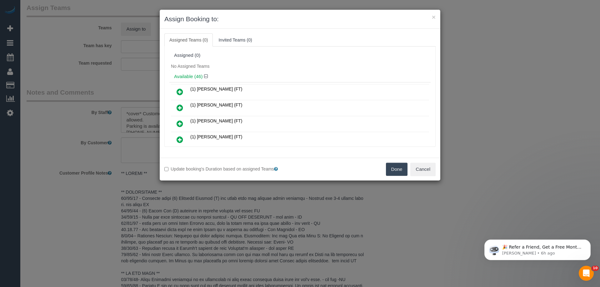
scroll to position [1381, 0]
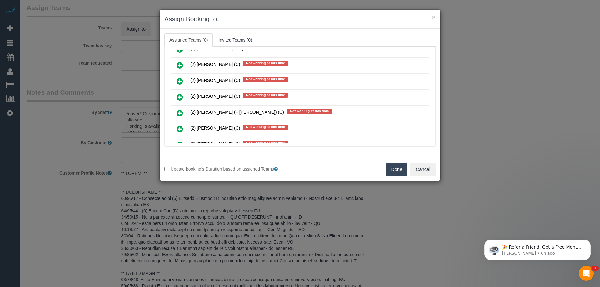
click at [181, 97] on icon at bounding box center [180, 97] width 7 height 8
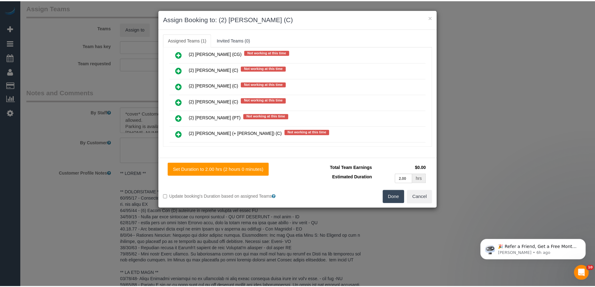
scroll to position [0, 0]
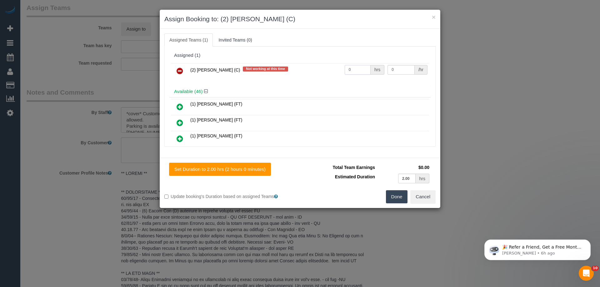
click at [359, 69] on input "0" at bounding box center [358, 70] width 26 height 10
type input "2"
click at [398, 71] on input "0" at bounding box center [401, 70] width 27 height 10
type input "37.5"
click at [398, 193] on button "Done" at bounding box center [397, 196] width 22 height 13
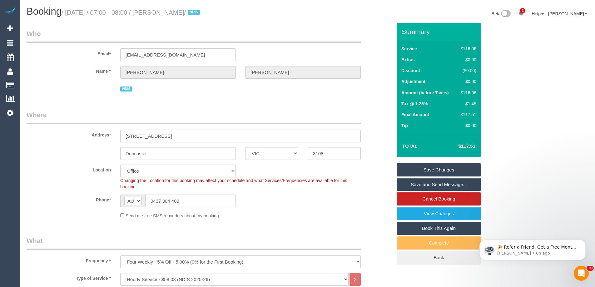
click at [315, 195] on div "Phone* AF AL DZ AD AO AI AQ AG AR AM AW AU AT AZ BS BH BD BB BY BE BZ BJ BM BT …" at bounding box center [209, 201] width 375 height 13
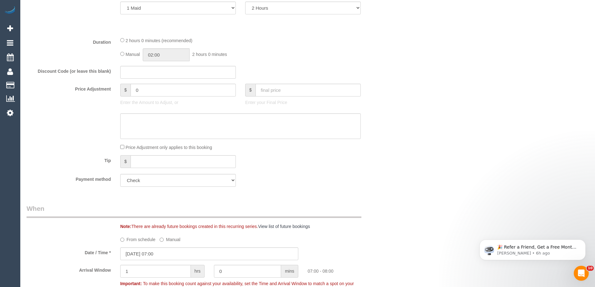
scroll to position [344, 0]
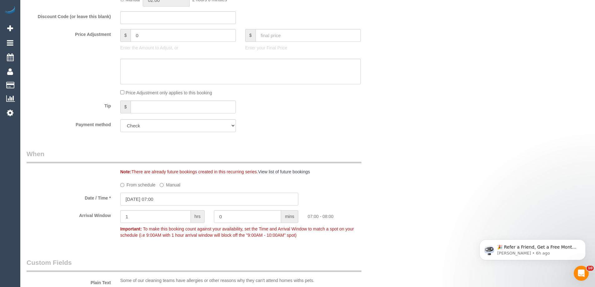
click at [128, 201] on input "20/08/2025 07:00" at bounding box center [209, 199] width 178 height 13
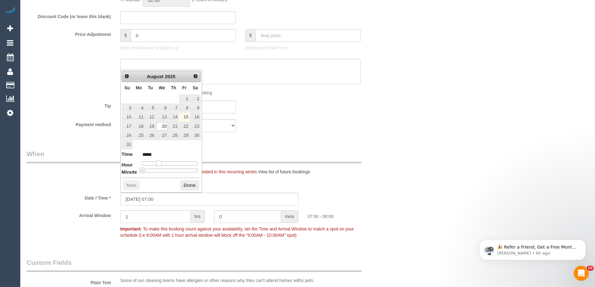
type input "20/08/2025 08:00"
type input "*****"
click at [163, 165] on span at bounding box center [161, 164] width 6 height 6
click at [190, 187] on button "Done" at bounding box center [190, 186] width 18 height 10
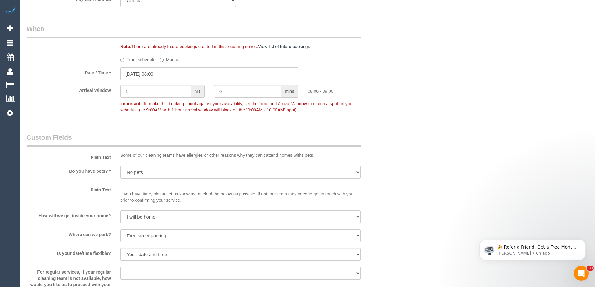
scroll to position [563, 0]
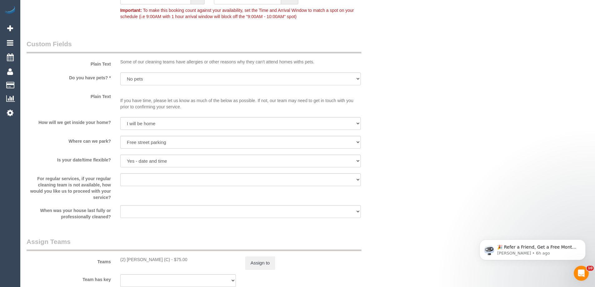
click at [173, 219] on fieldset "Custom Fields Plain Text Some of our cleaning teams have allergies or other rea…" at bounding box center [210, 131] width 366 height 185
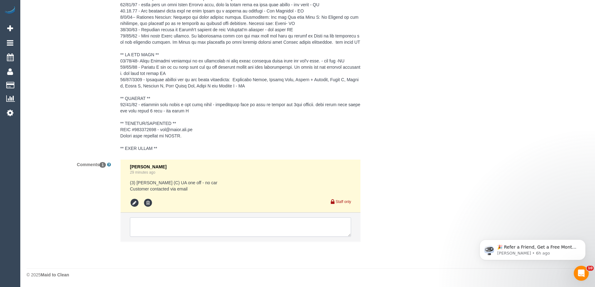
click at [174, 224] on textarea at bounding box center [240, 227] width 221 height 19
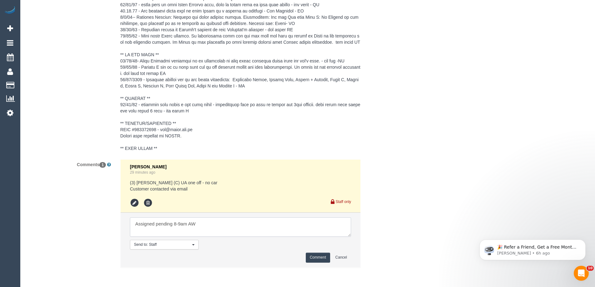
click at [235, 227] on textarea at bounding box center [240, 227] width 221 height 19
type textarea "Assigned pending 8-9am AW - emailed"
click at [309, 255] on button "Comment" at bounding box center [318, 258] width 24 height 10
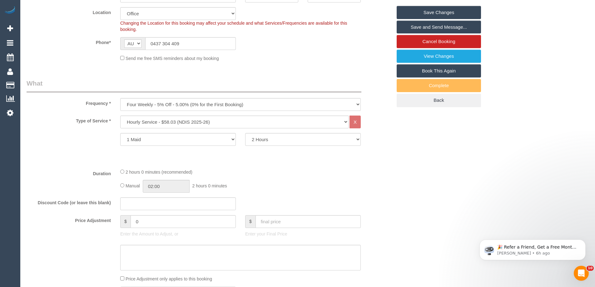
scroll to position [15, 0]
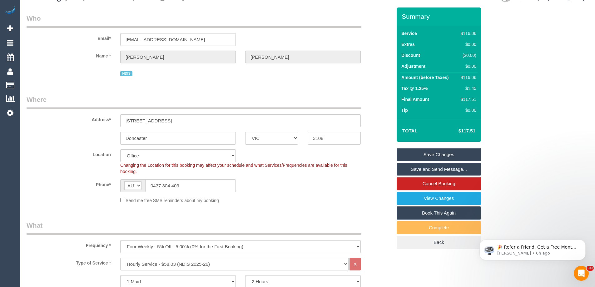
click at [375, 163] on div "Location Office City East (North) East (South) Inner East Inner North (East) In…" at bounding box center [209, 161] width 375 height 25
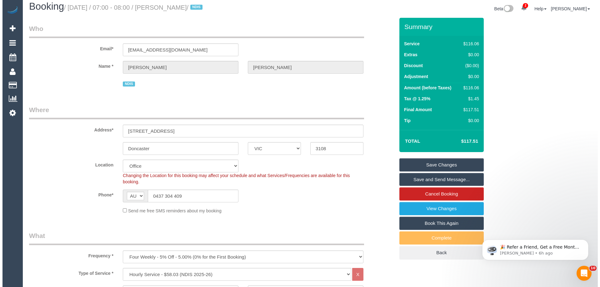
scroll to position [0, 0]
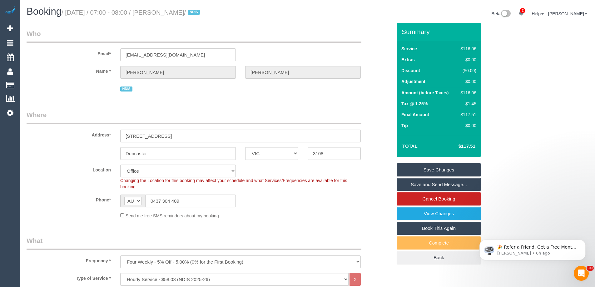
click at [385, 173] on div "Location Office City East (North) East (South) Inner East Inner North (East) In…" at bounding box center [209, 177] width 375 height 25
click at [463, 168] on link "Save Changes" at bounding box center [439, 169] width 84 height 13
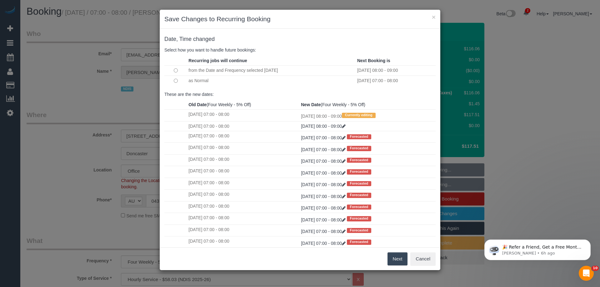
click at [173, 81] on td at bounding box center [175, 81] width 23 height 10
click at [393, 258] on button "Next" at bounding box center [398, 259] width 20 height 13
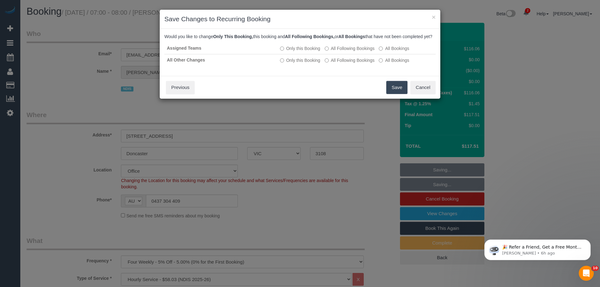
click at [391, 94] on button "Save" at bounding box center [396, 87] width 21 height 13
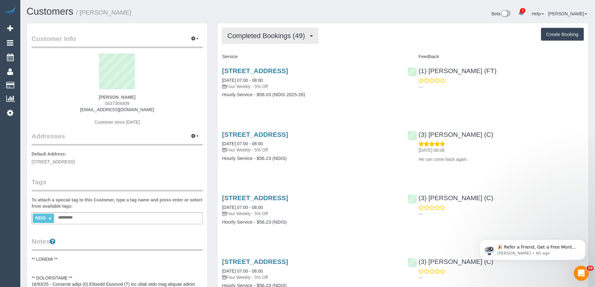
click at [272, 40] on button "Completed Bookings (49)" at bounding box center [270, 36] width 96 height 16
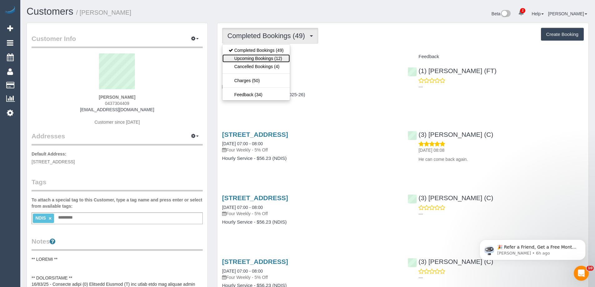
click at [257, 58] on link "Upcoming Bookings (12)" at bounding box center [257, 58] width 68 height 8
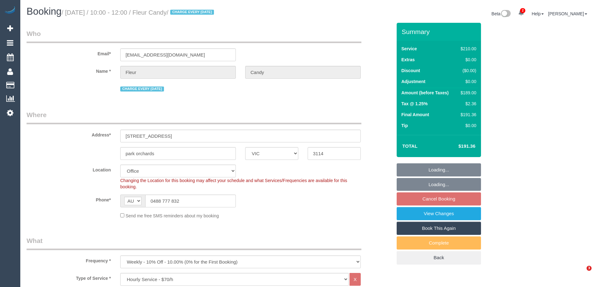
select select "VIC"
select select "180"
select select "number:30"
select select "number:15"
select select "number:18"
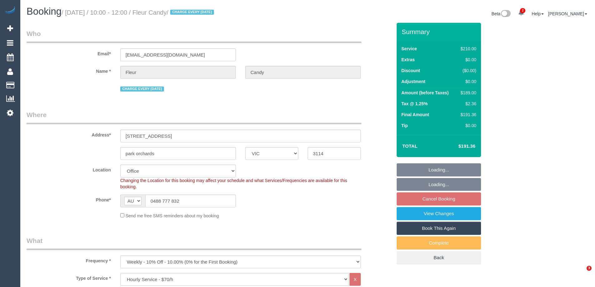
select select "number:22"
select select "number:34"
select select "number:26"
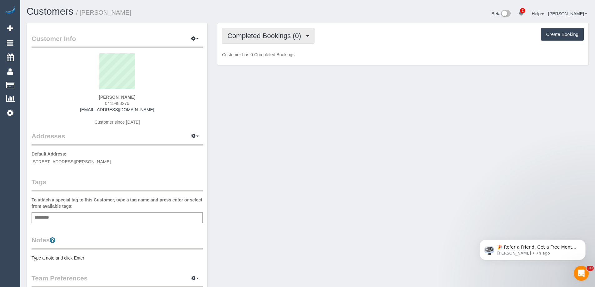
click at [261, 39] on span "Completed Bookings (0)" at bounding box center [266, 36] width 77 height 8
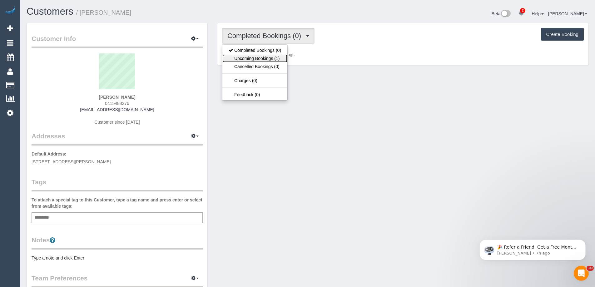
click at [258, 60] on link "Upcoming Bookings (1)" at bounding box center [255, 58] width 65 height 8
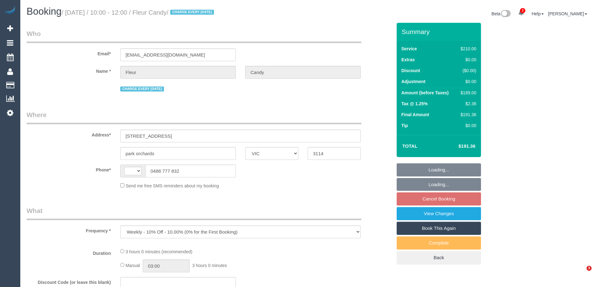
select select "VIC"
select select "string:AU"
select select "number:30"
select select "number:15"
select select "number:18"
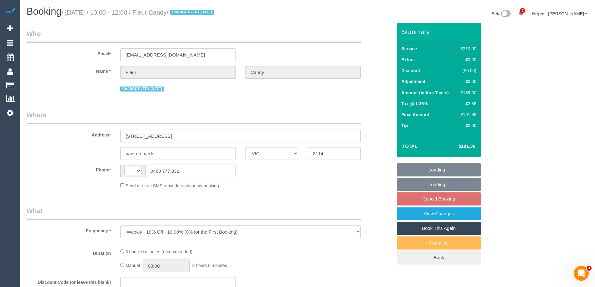
select select "number:22"
select select "number:34"
select select "number:26"
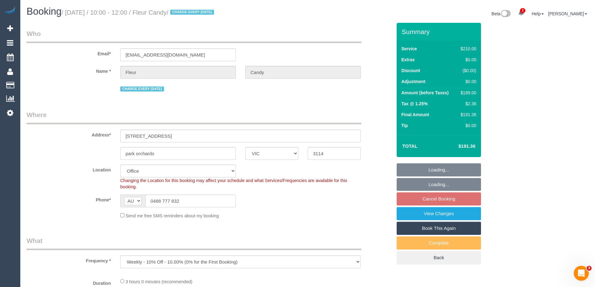
select select "object:737"
select select "180"
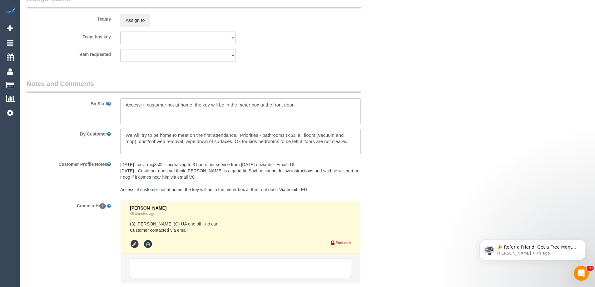
scroll to position [1031, 0]
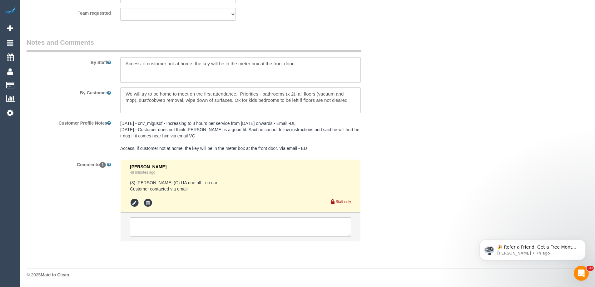
click at [217, 215] on li at bounding box center [241, 227] width 240 height 29
click at [228, 223] on textarea at bounding box center [240, 227] width 221 height 19
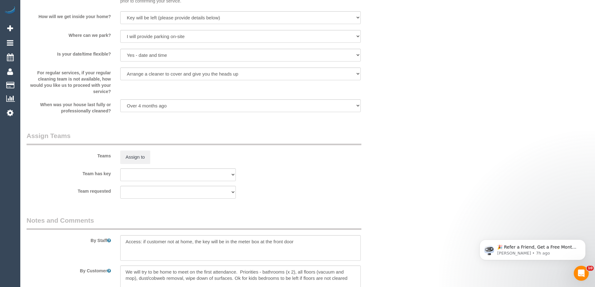
scroll to position [1057, 0]
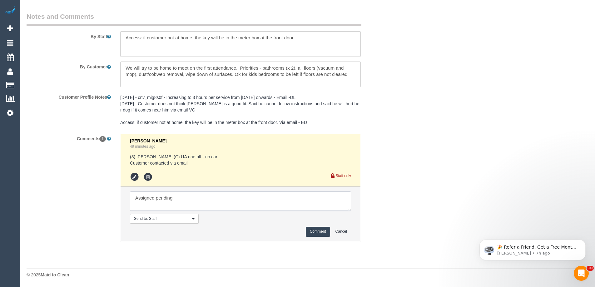
click at [188, 198] on textarea at bounding box center [240, 201] width 221 height 19
type textarea "Assigned pending 8-10am AW - emailed"
click at [313, 229] on button "Comment" at bounding box center [318, 232] width 24 height 10
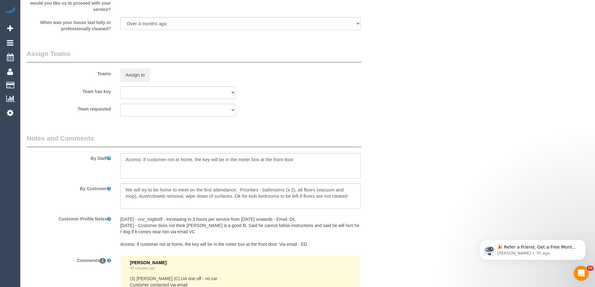
scroll to position [932, 0]
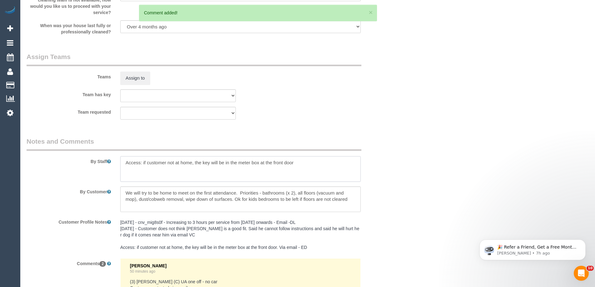
click at [123, 163] on textarea at bounding box center [240, 169] width 241 height 26
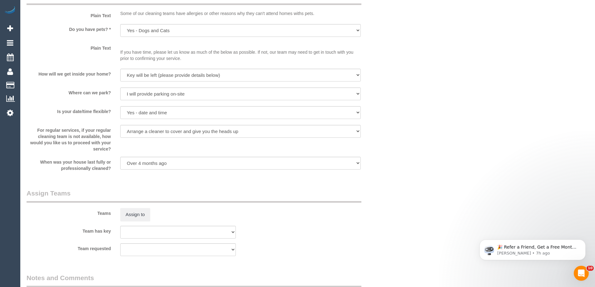
scroll to position [776, 0]
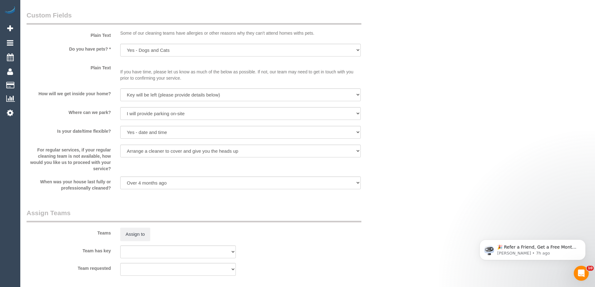
type textarea "*cover* Access: if customer not at home, the key will be in the meter box at th…"
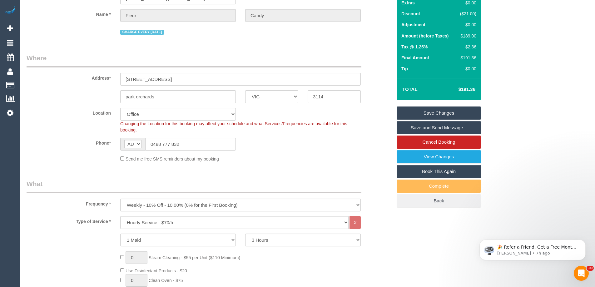
scroll to position [0, 0]
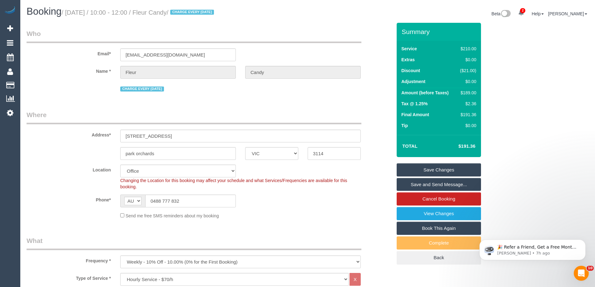
click at [334, 116] on legend "Where" at bounding box center [194, 117] width 335 height 14
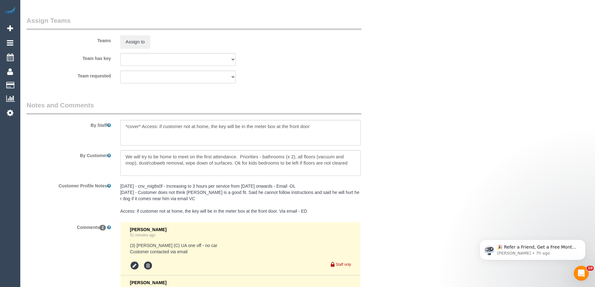
scroll to position [1063, 0]
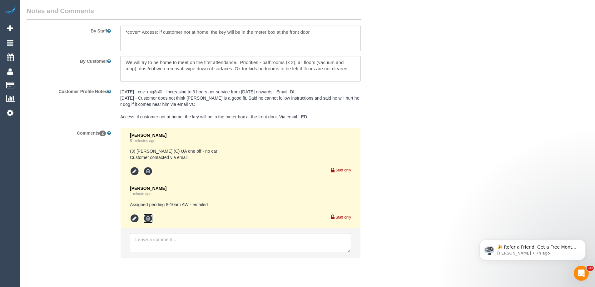
click at [148, 219] on icon at bounding box center [147, 218] width 9 height 9
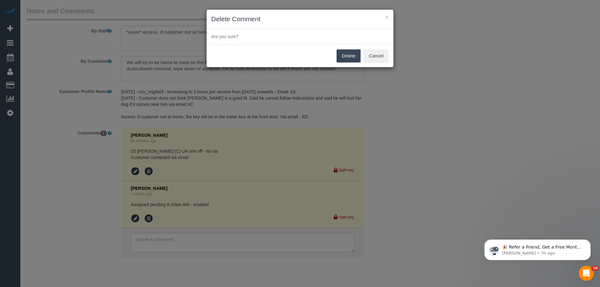
click at [339, 54] on button "Delete" at bounding box center [349, 55] width 24 height 13
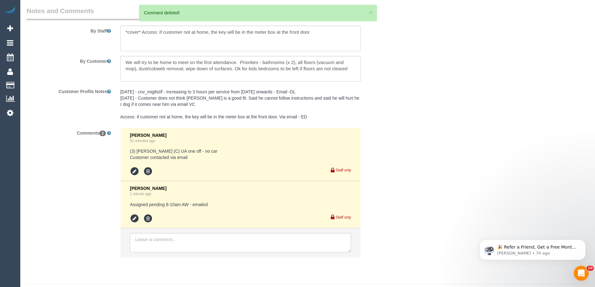
click at [411, 80] on div "× Delete Comment Are you sure? Delete Cancel" at bounding box center [297, 143] width 595 height 287
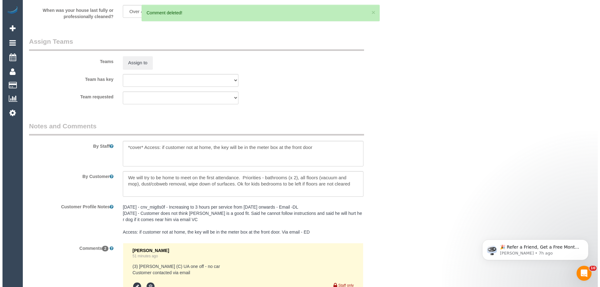
scroll to position [875, 0]
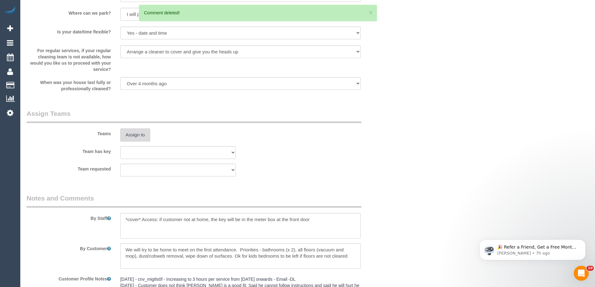
click at [138, 138] on button "Assign to" at bounding box center [135, 134] width 30 height 13
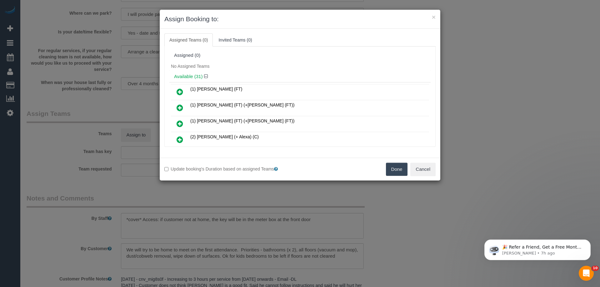
click at [274, 71] on div "Available (31)" at bounding box center [299, 77] width 261 height 12
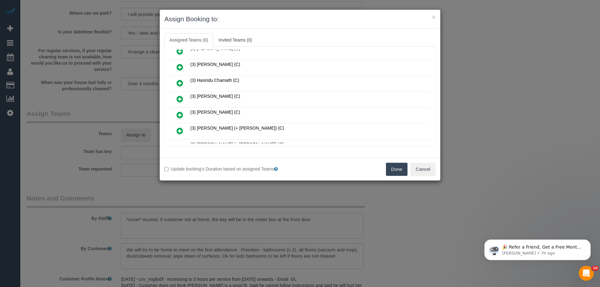
click at [177, 99] on icon at bounding box center [180, 99] width 7 height 8
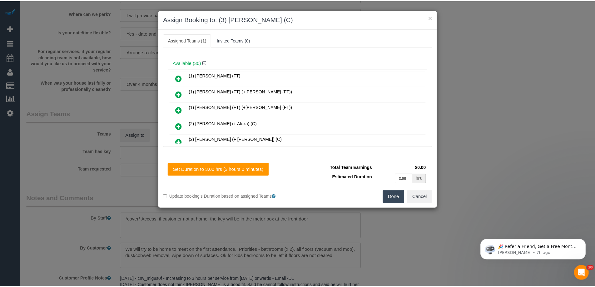
scroll to position [0, 0]
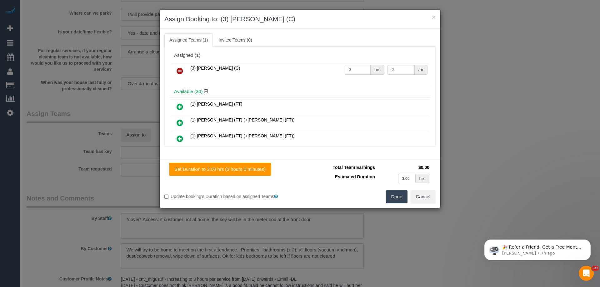
click at [360, 68] on input "0" at bounding box center [358, 70] width 26 height 10
type input "3"
click at [397, 72] on input "0" at bounding box center [401, 70] width 27 height 10
type input "35"
click at [397, 201] on button "Done" at bounding box center [397, 196] width 22 height 13
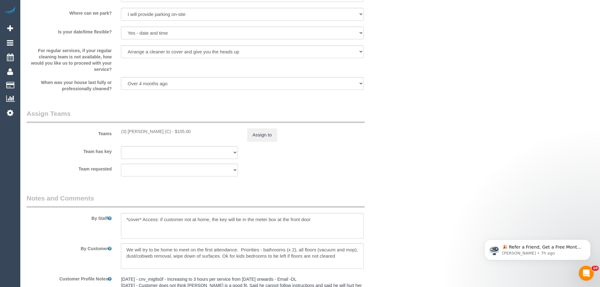
click at [397, 201] on div "× Assign Booking to: (3) Himasha Amarasinghe (C) Assigned Teams (1) Invited Tea…" at bounding box center [300, 143] width 600 height 287
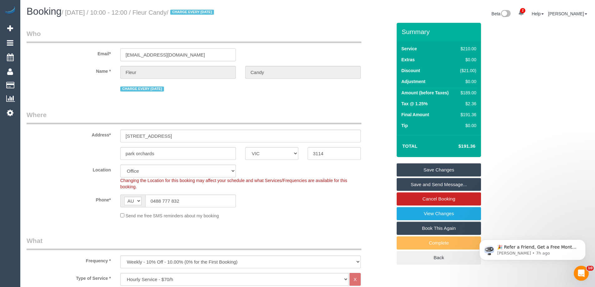
click at [144, 55] on input "candycoms@gmail.com" at bounding box center [178, 54] width 116 height 13
click at [457, 171] on link "Save Changes" at bounding box center [439, 169] width 84 height 13
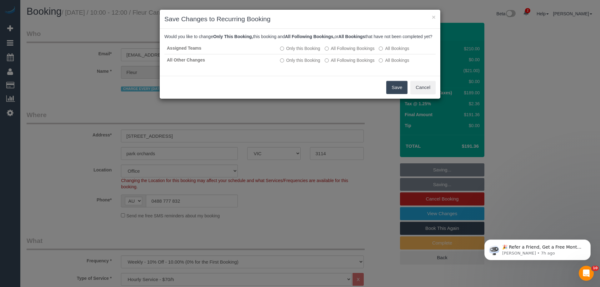
click at [397, 94] on button "Save" at bounding box center [396, 87] width 21 height 13
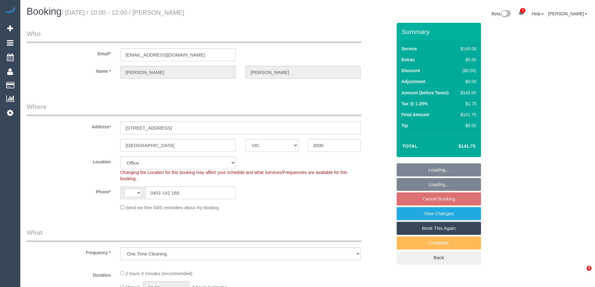
select select "VIC"
select select "object:345"
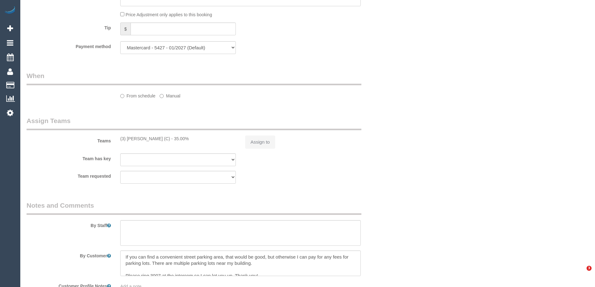
select select "string:AU"
select select "number:28"
select select "number:14"
select select "number:21"
select select "number:25"
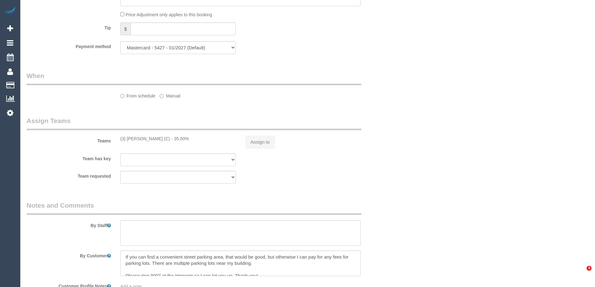
select select "number:12"
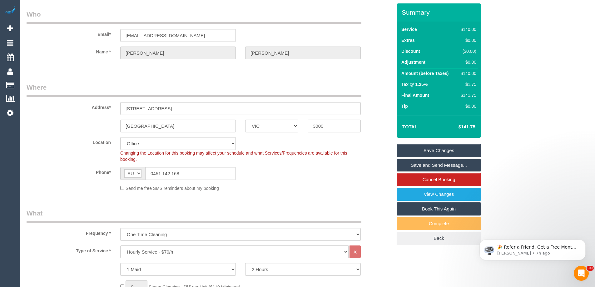
scroll to position [0, 0]
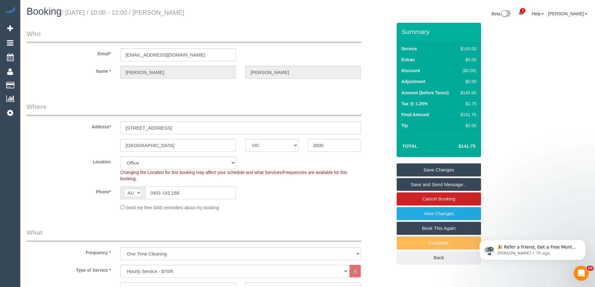
click at [178, 195] on input "0451 142 168" at bounding box center [190, 193] width 91 height 13
click at [458, 217] on link "View Changes" at bounding box center [439, 213] width 84 height 13
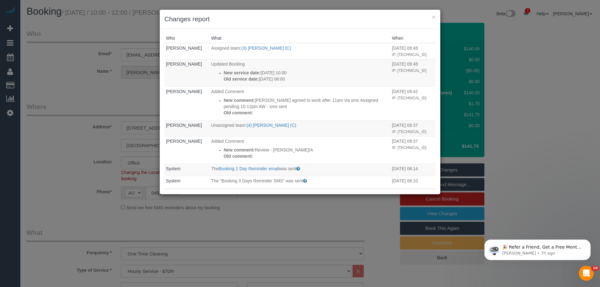
click at [303, 25] on div "× Changes report" at bounding box center [300, 19] width 281 height 19
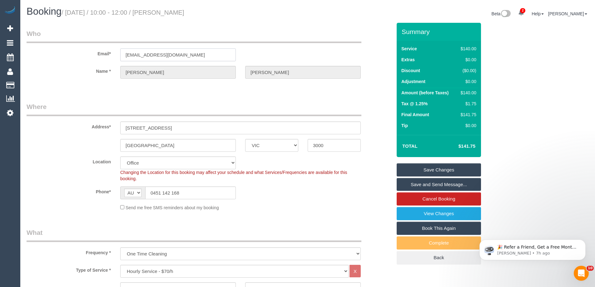
click at [147, 58] on input "[EMAIL_ADDRESS][DOMAIN_NAME]" at bounding box center [178, 54] width 116 height 13
click at [172, 190] on input "0451 142 168" at bounding box center [190, 193] width 91 height 13
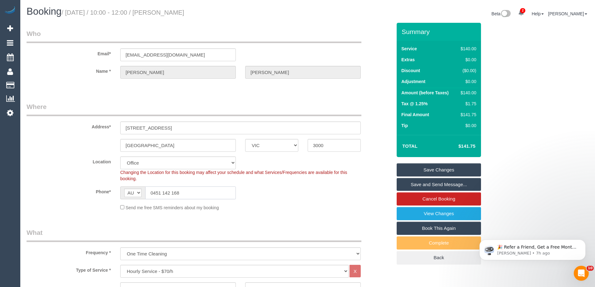
click at [172, 190] on input "0451 142 168" at bounding box center [190, 193] width 91 height 13
click at [459, 214] on link "View Changes" at bounding box center [439, 213] width 84 height 13
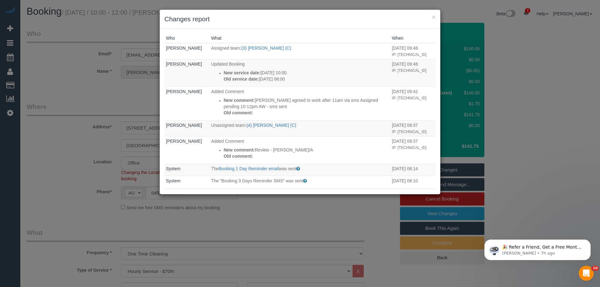
click at [334, 32] on div "Who What When [PERSON_NAME] Assigned team: (3) [PERSON_NAME] (C) [DATE] 09:48 I…" at bounding box center [300, 112] width 281 height 166
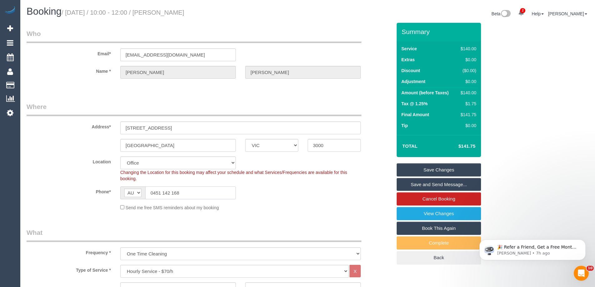
click at [181, 189] on input "0451 142 168" at bounding box center [190, 193] width 91 height 13
click at [194, 192] on input "0451 142 168" at bounding box center [190, 193] width 91 height 13
click at [306, 186] on sui-booking-location "Location Office City East (North) East (South) Inner East Inner North (East) In…" at bounding box center [210, 184] width 366 height 54
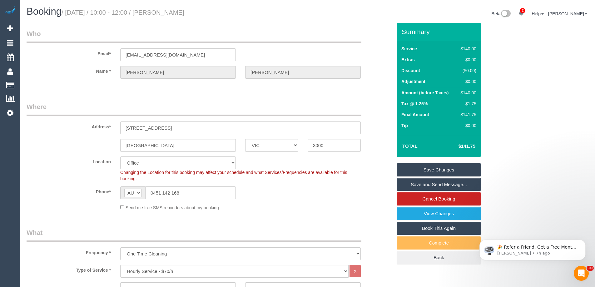
drag, startPoint x: 185, startPoint y: 14, endPoint x: 68, endPoint y: 13, distance: 117.2
click at [68, 13] on h1 "Booking / August 16, 2025 / 10:00 - 12:00 / Lok Yi Tsang" at bounding box center [165, 11] width 277 height 11
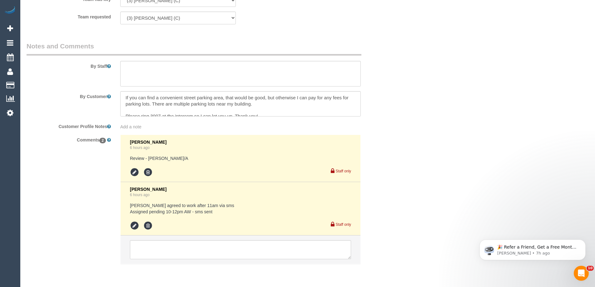
scroll to position [1031, 0]
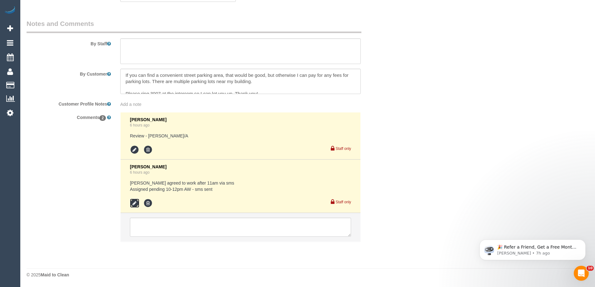
click at [134, 203] on icon at bounding box center [134, 203] width 9 height 9
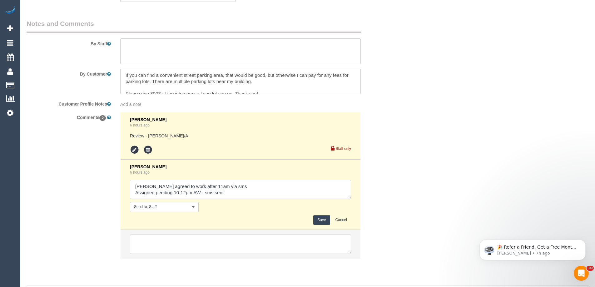
click at [228, 193] on textarea at bounding box center [240, 189] width 221 height 19
type textarea "Lara agreed to work after 11am via sms Assigned pending 10-12pm AW - sms sent. …"
click at [322, 220] on button "Save" at bounding box center [321, 220] width 17 height 10
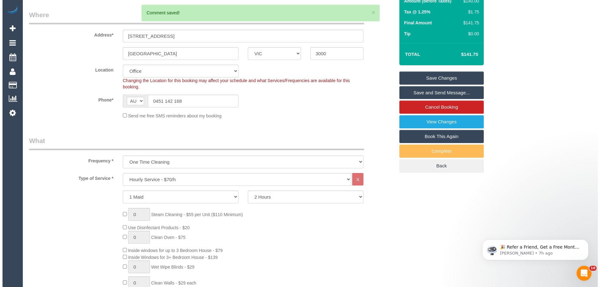
scroll to position [31, 0]
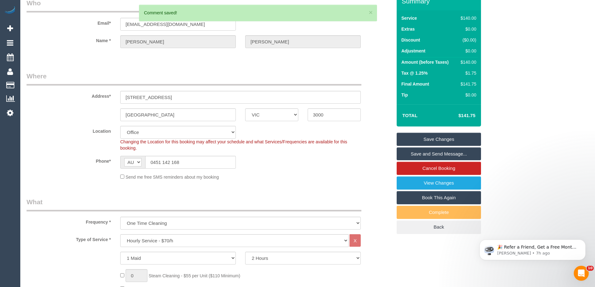
click at [452, 153] on link "Save and Send Message..." at bounding box center [439, 154] width 84 height 13
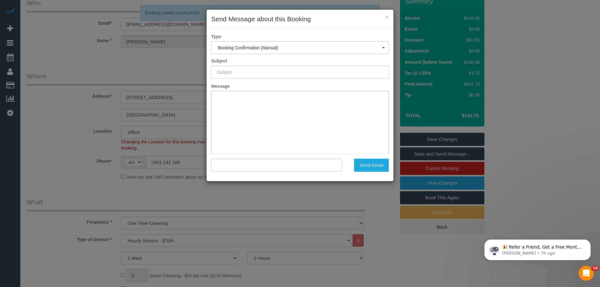
type input "Booking Confirmed"
type input ""Lok Yi Tsang" <tsanglockki@gmail.com>"
click at [383, 168] on button "Send Email" at bounding box center [371, 165] width 35 height 13
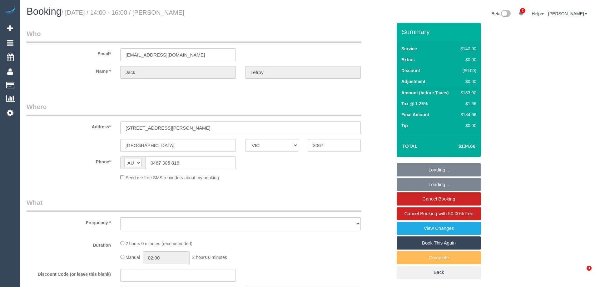
select select "VIC"
select select "string:stripe-pm_1Qou612GScqysDRVVqQZtKPx"
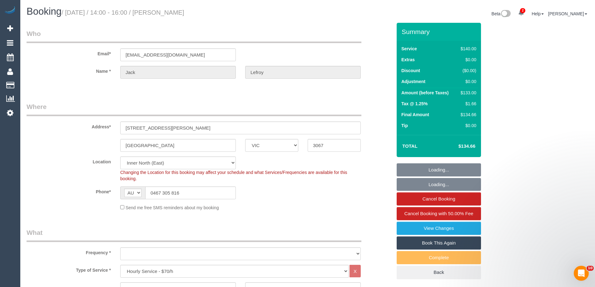
select select "object:895"
select select "number:28"
select select "object:1690"
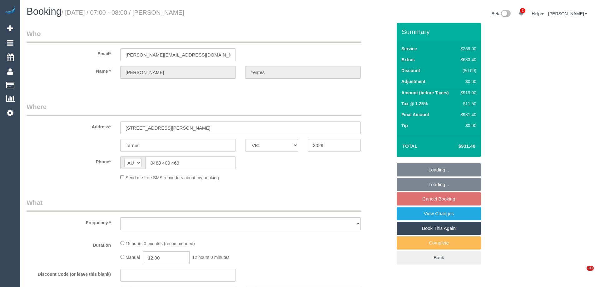
select select "VIC"
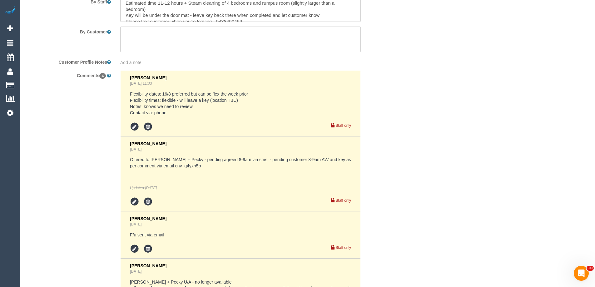
select select "object:729"
select select "string:stripe-pm_1RjTva2GScqysDRVpG0cuTFh"
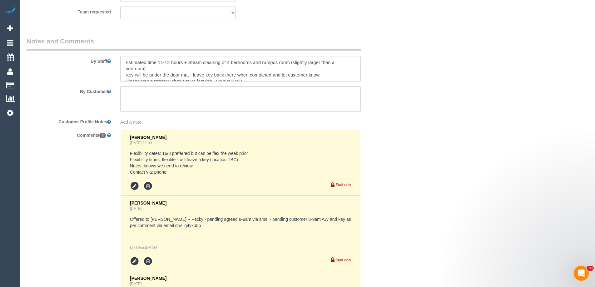
select select "object:1280"
select select "number:28"
select select "number:15"
select select "number:19"
select select "number:25"
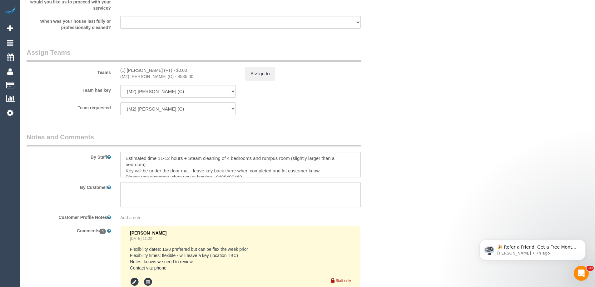
scroll to position [929, 0]
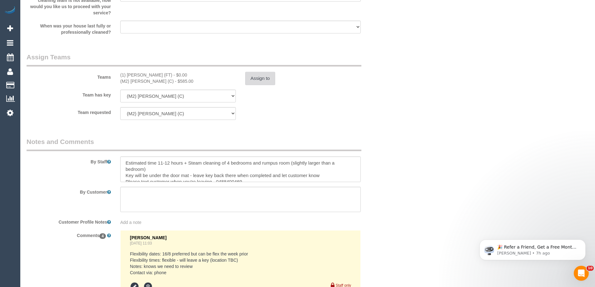
click at [259, 81] on button "Assign to" at bounding box center [260, 78] width 30 height 13
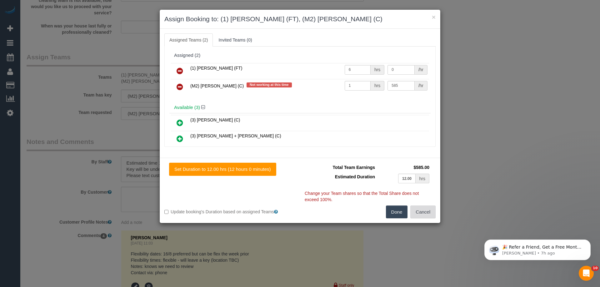
click at [434, 212] on button "Cancel" at bounding box center [422, 212] width 25 height 13
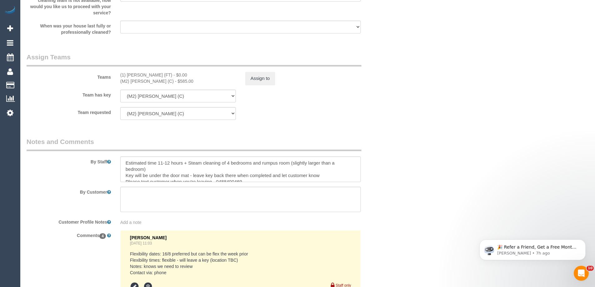
click at [477, 181] on div "× Assign Booking to: (1) [PERSON_NAME] (FT), (M2) [PERSON_NAME] (C) Assigned Te…" at bounding box center [297, 143] width 595 height 287
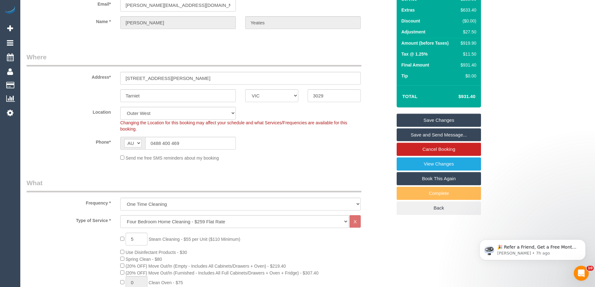
scroll to position [0, 0]
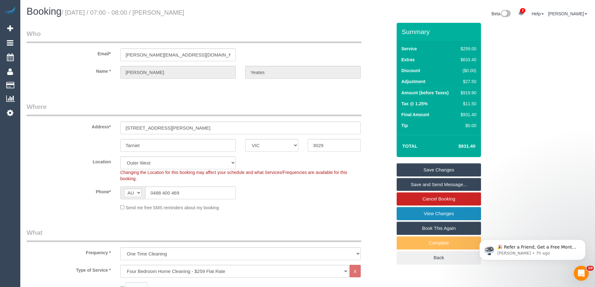
click at [442, 212] on link "View Changes" at bounding box center [439, 213] width 84 height 13
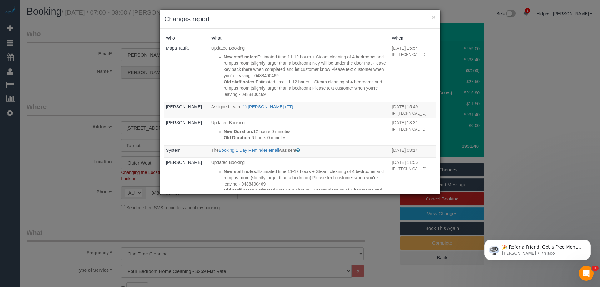
click at [341, 26] on div "× Changes report" at bounding box center [300, 19] width 281 height 19
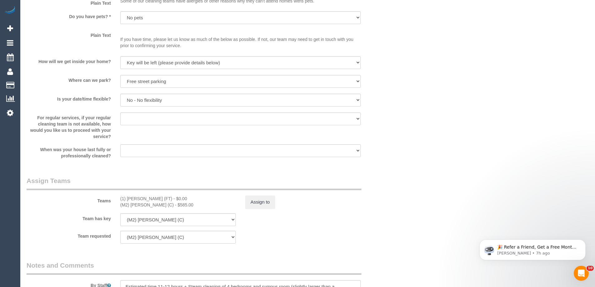
scroll to position [844, 0]
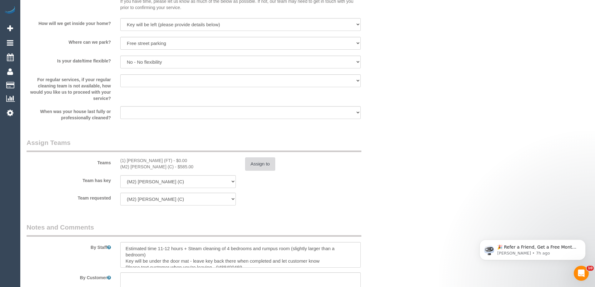
click at [246, 167] on button "Assign to" at bounding box center [260, 164] width 30 height 13
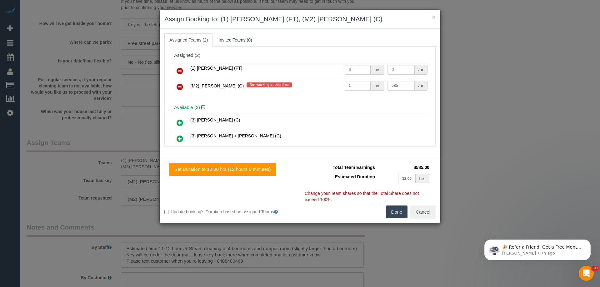
click at [180, 68] on icon at bounding box center [180, 71] width 7 height 8
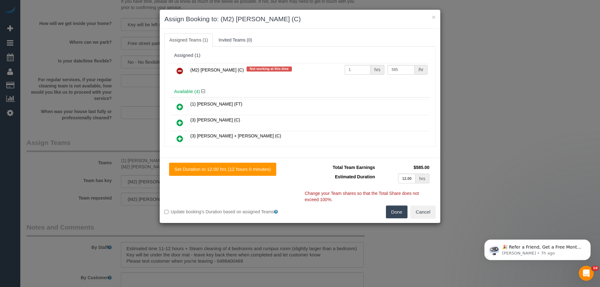
click at [392, 206] on button "Done" at bounding box center [397, 212] width 22 height 13
click at [393, 210] on div "× Assign Booking to: (M2) Joseph Tshibangu (C) Assigned Teams (1) Invited Teams…" at bounding box center [300, 143] width 600 height 287
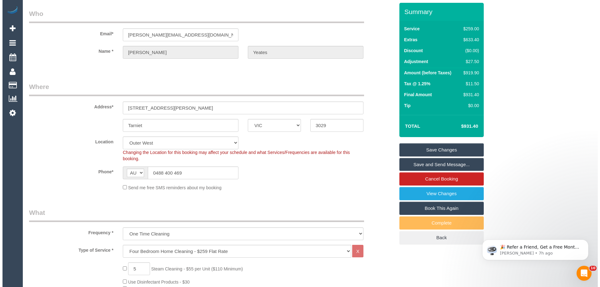
scroll to position [0, 0]
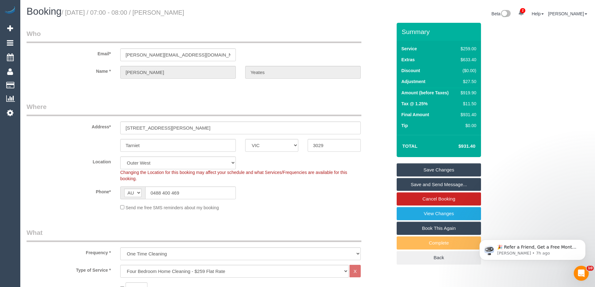
click at [446, 171] on link "Save Changes" at bounding box center [439, 169] width 84 height 13
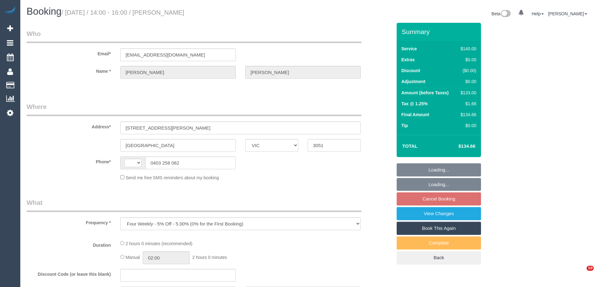
select select "VIC"
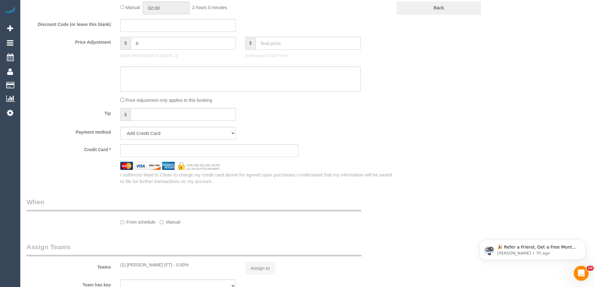
select select "string:stripe-pm_1FMZFS2GScqysDRVq5bMU0VY"
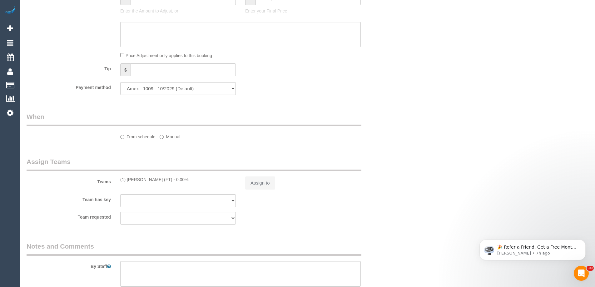
scroll to position [606, 0]
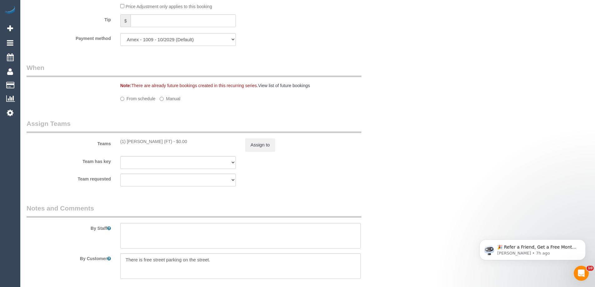
select select "number:29"
select select "number:14"
select select "number:19"
select select "number:24"
select select "number:33"
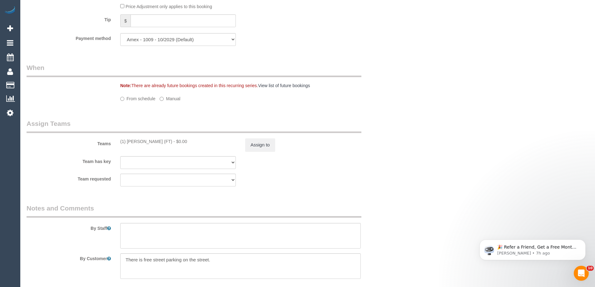
select select "number:13"
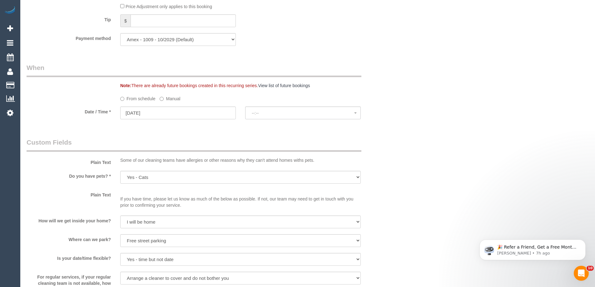
select select "string:AU"
select select "object:1203"
select select "spot5"
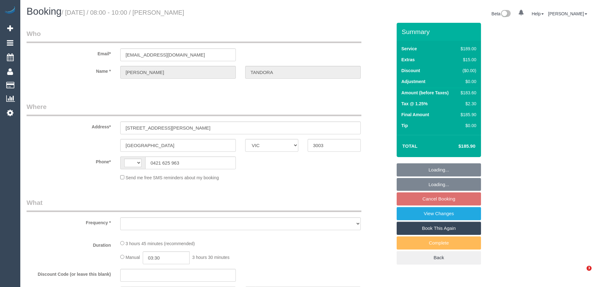
select select "VIC"
select select "string:AU"
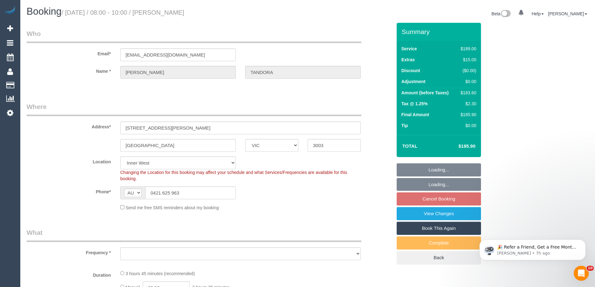
select select "object:569"
select select "string:stripe-pm_1MrAoT2GScqysDRVYRIa5UF6"
select select "number:28"
select select "number:14"
select select "number:19"
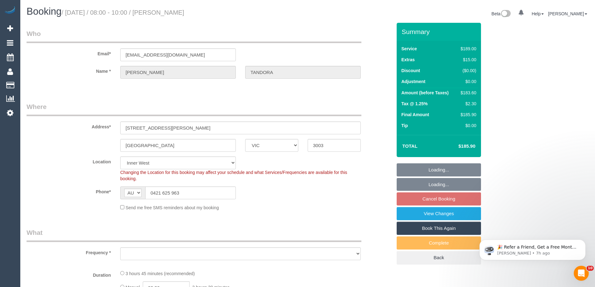
select select "number:25"
select select "number:34"
select select "number:13"
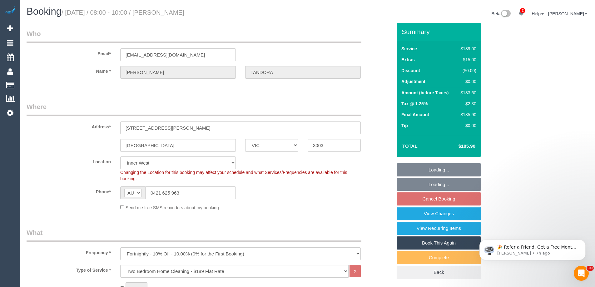
select select "object:1526"
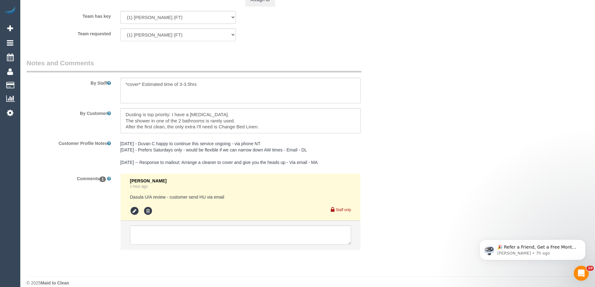
scroll to position [1027, 0]
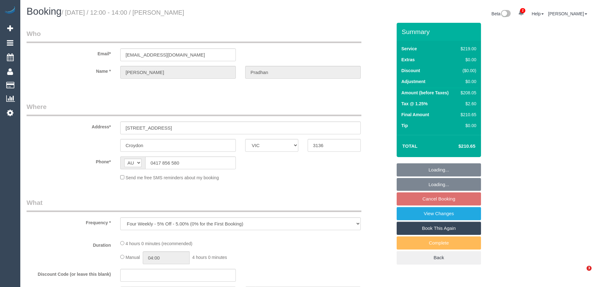
select select "VIC"
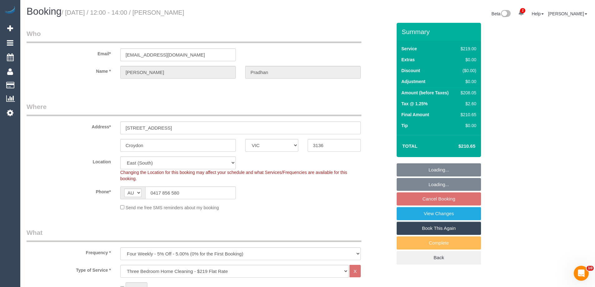
select select "number:27"
select select "number:14"
select select "number:19"
select select "number:24"
select select "number:34"
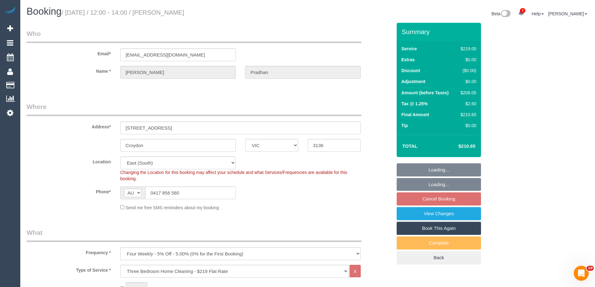
select select "number:11"
select select "string:stripe-pm_1Q7nyd2GScqysDRVGBtLaHBA"
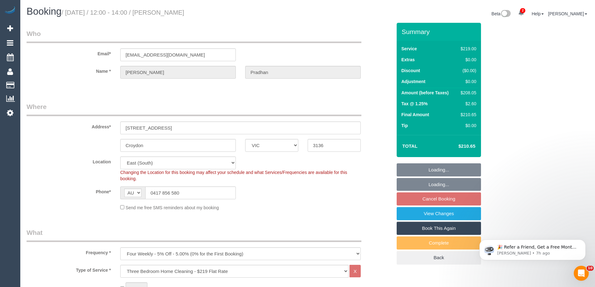
select select "object:1223"
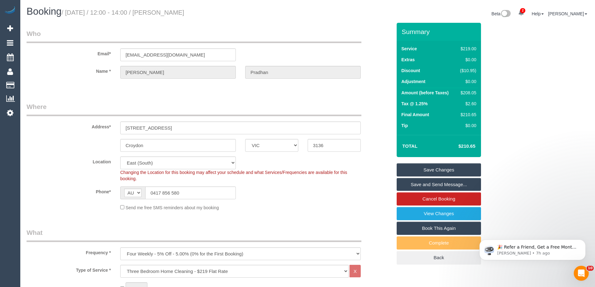
drag, startPoint x: 206, startPoint y: 13, endPoint x: 162, endPoint y: 14, distance: 44.7
click at [161, 14] on h1 "Booking / August 16, 2025 / 12:00 - 14:00 / Amita Pradhan" at bounding box center [165, 11] width 277 height 11
copy small "Amita Pradhan"
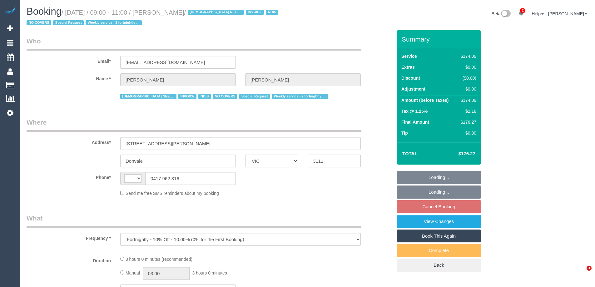
select select "VIC"
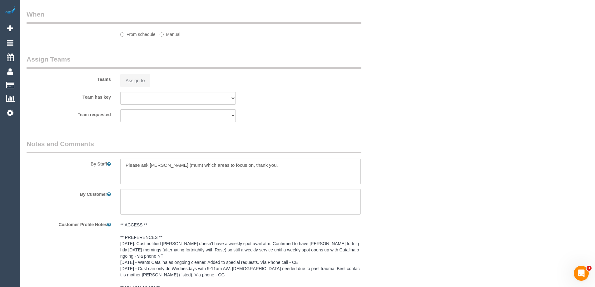
select select "number:28"
select select "number:14"
select select "number:19"
select select "number:25"
select select "number:35"
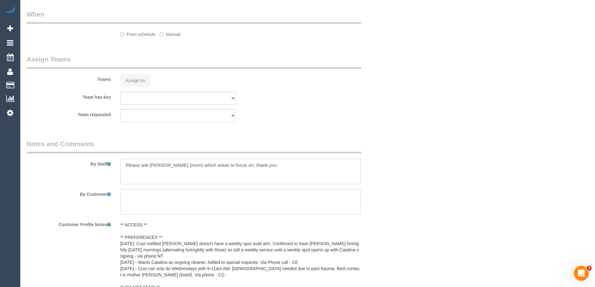
select select "number:11"
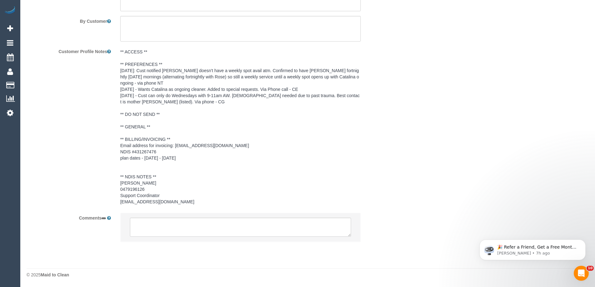
select select "string:AU"
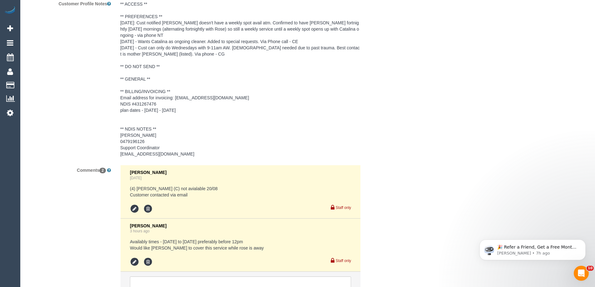
select select "180"
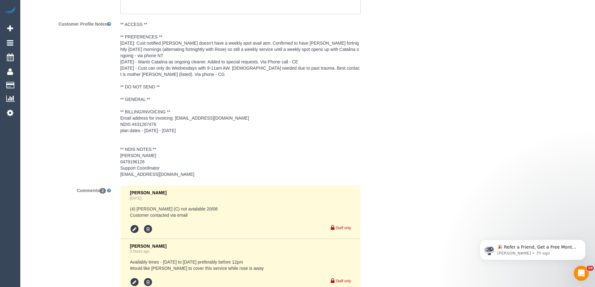
scroll to position [1033, 0]
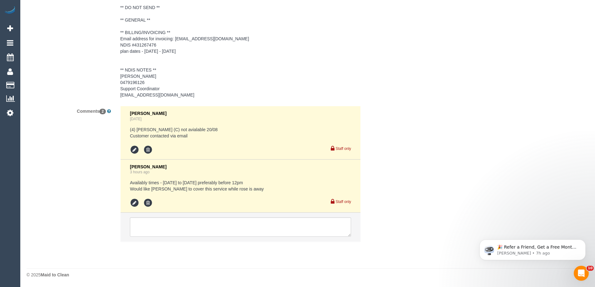
select select "object:821"
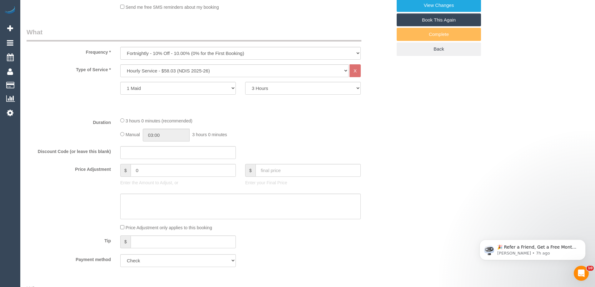
scroll to position [189, 0]
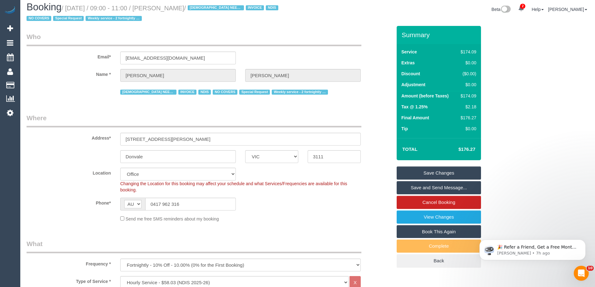
scroll to position [0, 0]
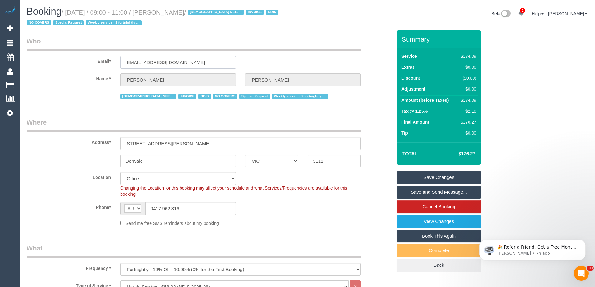
click at [151, 63] on input "[EMAIL_ADDRESS][DOMAIN_NAME]" at bounding box center [178, 62] width 116 height 13
click at [171, 105] on fieldset "Who Email* [EMAIL_ADDRESS][DOMAIN_NAME] Name * [PERSON_NAME] [DEMOGRAPHIC_DATA]…" at bounding box center [210, 71] width 366 height 69
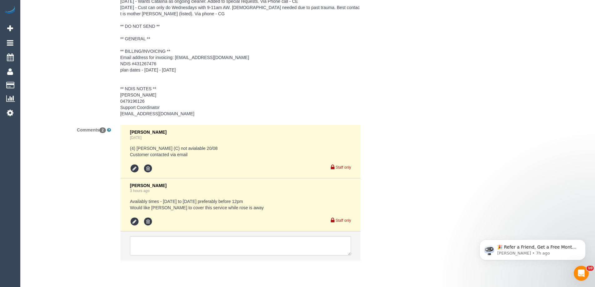
scroll to position [1033, 0]
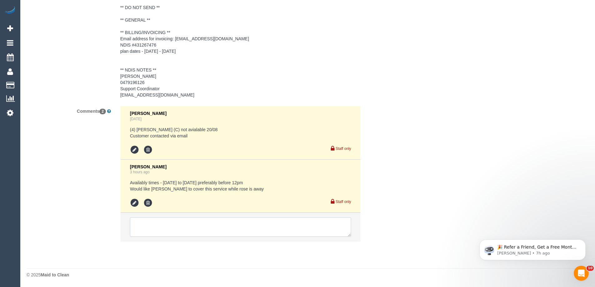
click at [219, 226] on textarea at bounding box center [240, 227] width 221 height 19
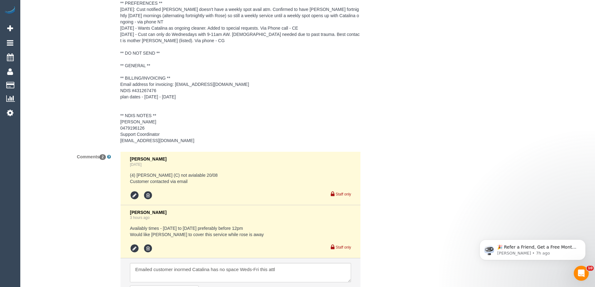
scroll to position [1058, 0]
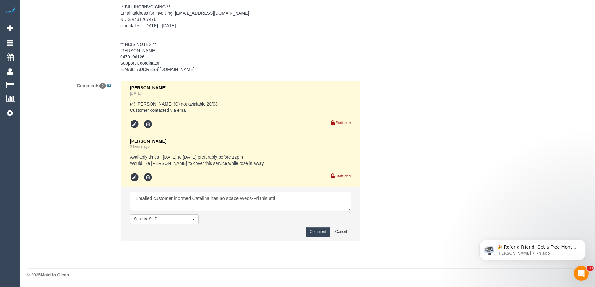
click at [304, 202] on textarea at bounding box center [240, 201] width 221 height 19
drag, startPoint x: 293, startPoint y: 199, endPoint x: 275, endPoint y: 199, distance: 17.5
click at [274, 199] on textarea at bounding box center [240, 201] width 221 height 19
click at [302, 195] on textarea at bounding box center [240, 201] width 221 height 19
drag, startPoint x: 239, startPoint y: 198, endPoint x: 260, endPoint y: 200, distance: 20.7
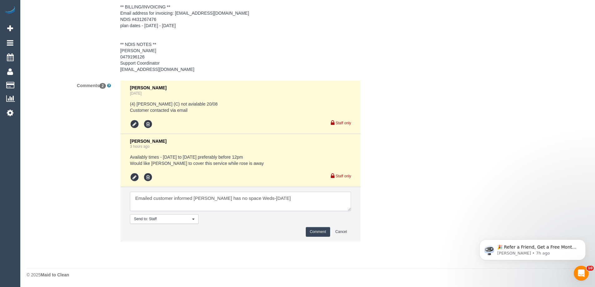
click at [260, 200] on textarea at bounding box center [240, 201] width 221 height 19
type textarea "Emailed customer informed Catalina has no space this week"
click at [321, 231] on button "Comment" at bounding box center [318, 232] width 24 height 10
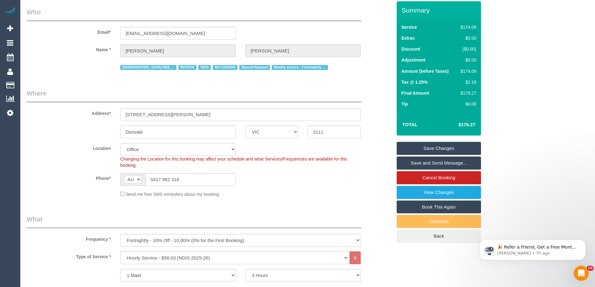
scroll to position [0, 0]
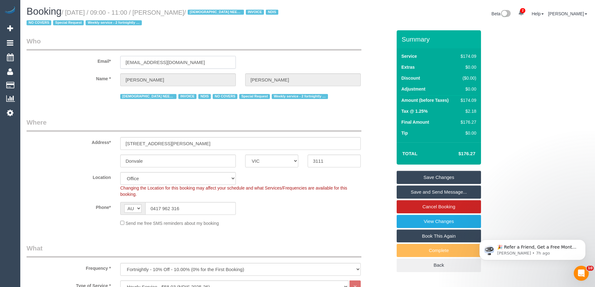
click at [161, 63] on input "brettfi@tpg.com.au" at bounding box center [178, 62] width 116 height 13
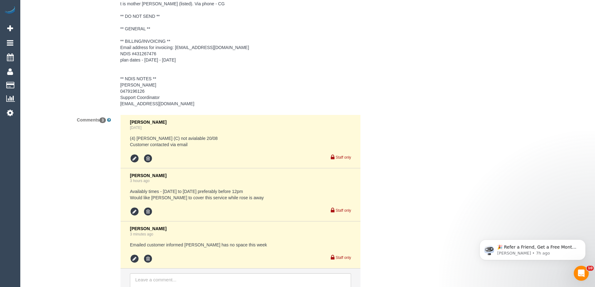
scroll to position [1080, 0]
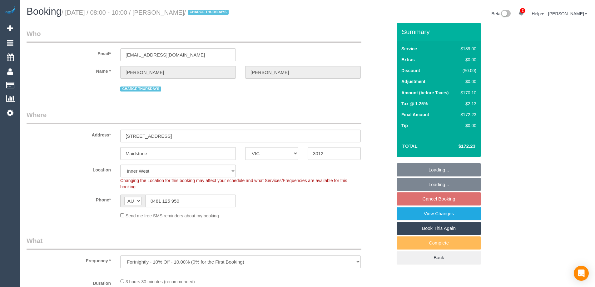
select select "VIC"
select select "object:595"
select select "string:stripe-pm_1Pa8TA2GScqysDRVHJDw6bru"
select select "spot2"
select select "number:27"
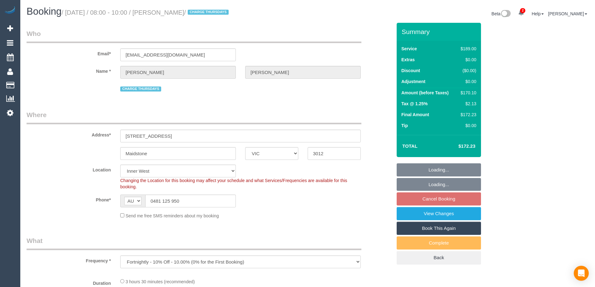
select select "number:15"
select select "number:18"
select select "number:24"
select select "number:33"
select select "number:12"
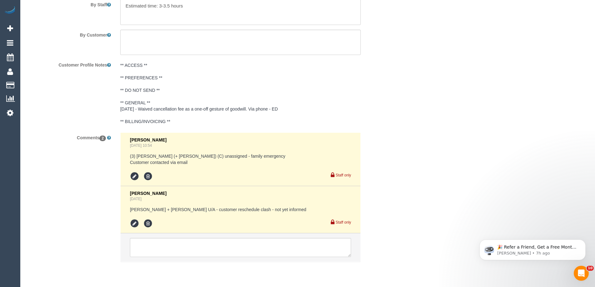
scroll to position [1050, 0]
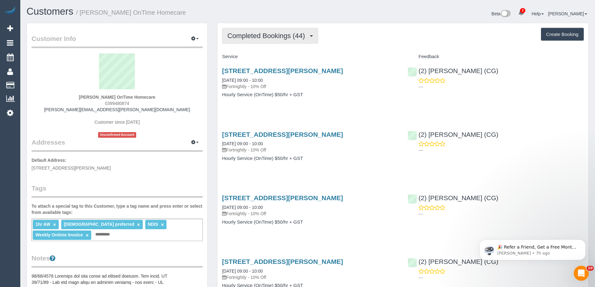
click at [273, 34] on span "Completed Bookings (44)" at bounding box center [268, 36] width 81 height 8
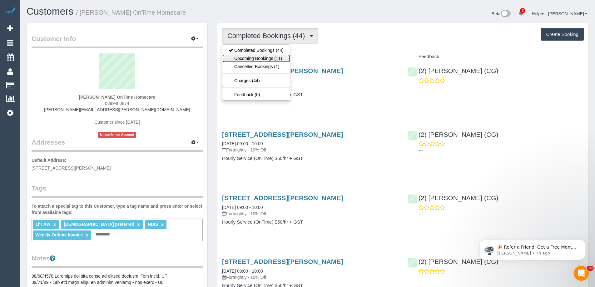
click at [244, 58] on link "Upcoming Bookings (11)" at bounding box center [257, 58] width 68 height 8
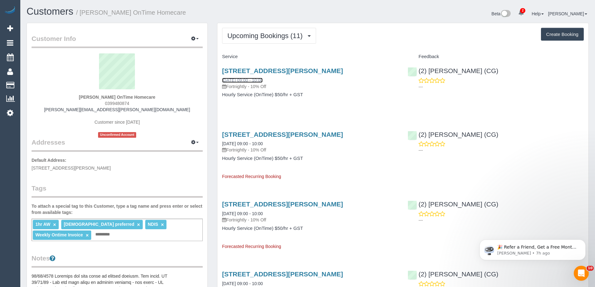
click at [255, 80] on link "18/08/2025 09:00 - 10:00" at bounding box center [242, 80] width 41 height 5
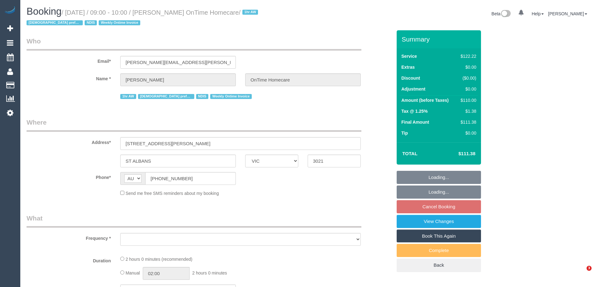
select select "VIC"
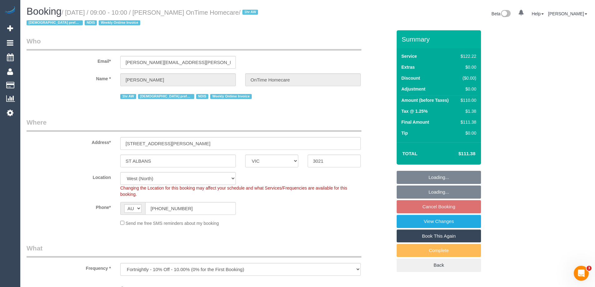
select select "object:558"
select select "number:27"
select select "number:14"
select select "number:19"
select select "number:22"
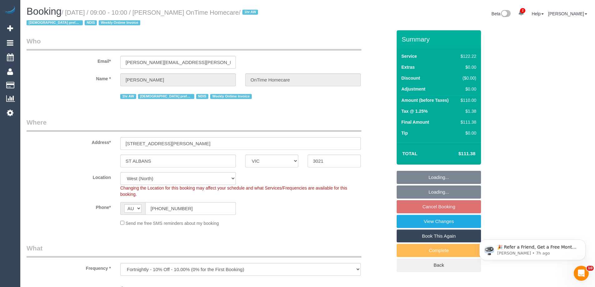
select select "number:35"
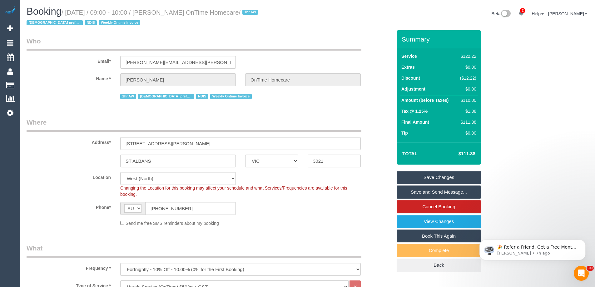
click at [297, 205] on div "Phone* AF AL DZ AD AO AI AQ AG AR AM AW AU AT AZ BS BH BD BB BY BE BZ BJ BM BT …" at bounding box center [209, 208] width 375 height 13
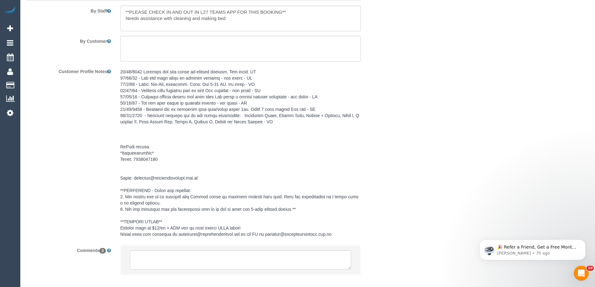
scroll to position [928, 0]
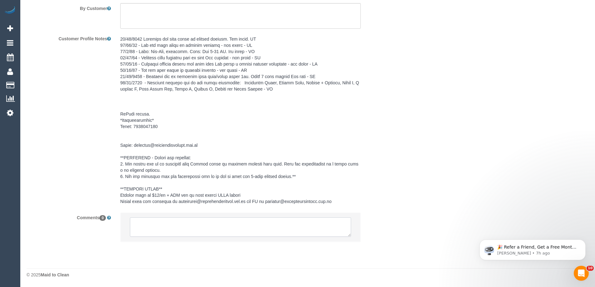
click at [163, 231] on textarea at bounding box center [240, 227] width 221 height 19
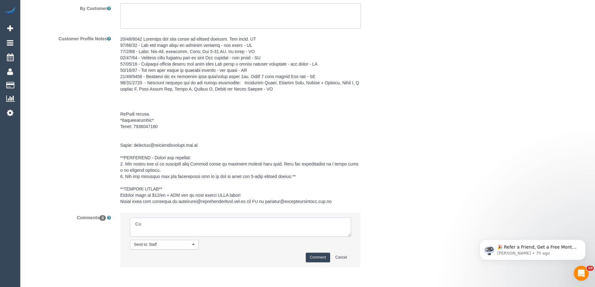
type textarea "C"
type textarea "Sc emailed requesting to move service to Tuesday 19/08 as a one off. Offered 11…"
click at [318, 256] on button "Comment" at bounding box center [318, 258] width 24 height 10
drag, startPoint x: 445, startPoint y: 158, endPoint x: 443, endPoint y: 152, distance: 7.1
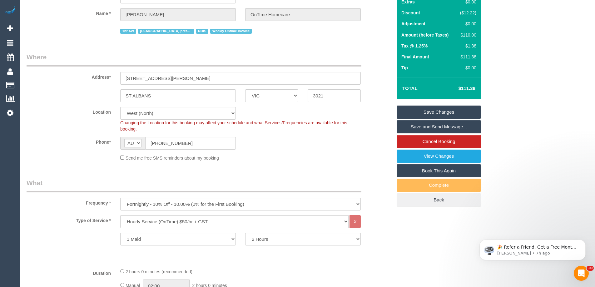
scroll to position [0, 0]
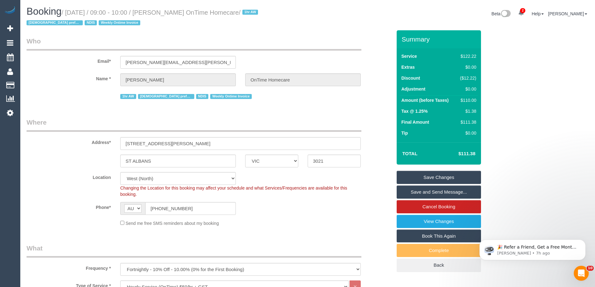
drag, startPoint x: 162, startPoint y: 11, endPoint x: 252, endPoint y: 13, distance: 89.7
click at [252, 13] on small "/ August 18, 2025 / 09:00 - 10:00 / Michael Bray OnTime Homecare / 1hr AW Femal…" at bounding box center [143, 18] width 233 height 18
copy small "[PERSON_NAME] OnTime Homecare"
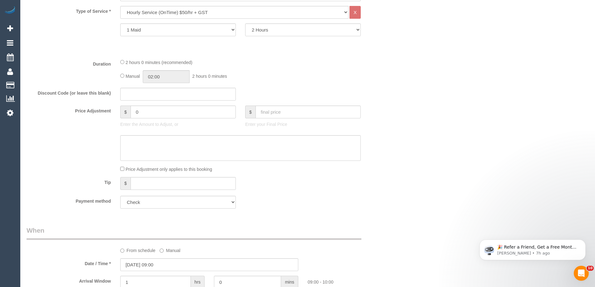
scroll to position [406, 0]
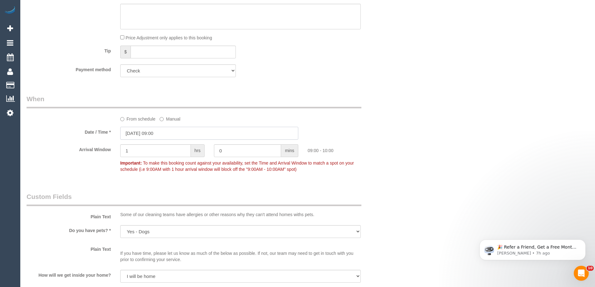
click at [169, 135] on input "18/08/2025 09:00" at bounding box center [209, 133] width 178 height 13
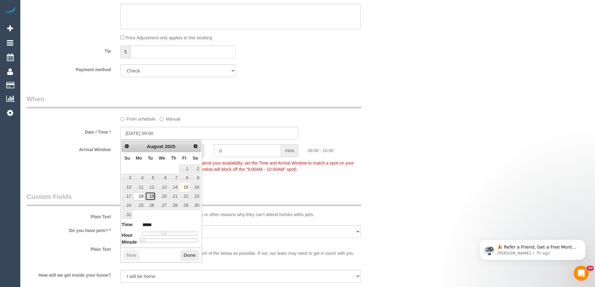
click at [152, 198] on link "19" at bounding box center [150, 196] width 10 height 8
type input "19/08/2025 10:00"
type input "*****"
type input "19/08/2025 11:00"
type input "*****"
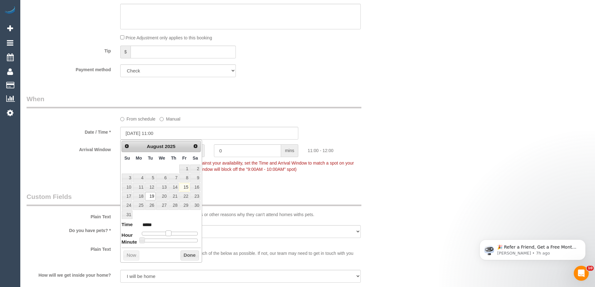
drag, startPoint x: 163, startPoint y: 234, endPoint x: 168, endPoint y: 235, distance: 5.8
click at [168, 235] on span at bounding box center [169, 234] width 6 height 6
click at [188, 253] on button "Done" at bounding box center [190, 256] width 18 height 10
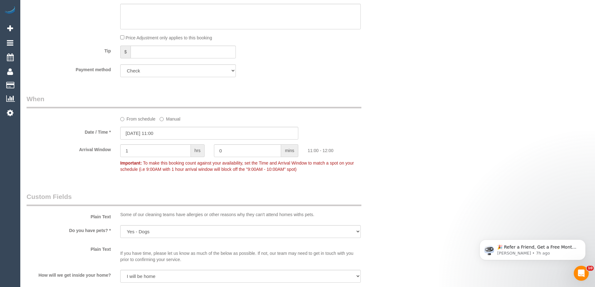
click at [356, 145] on div "11:00 - 12:00" at bounding box center [350, 148] width 94 height 9
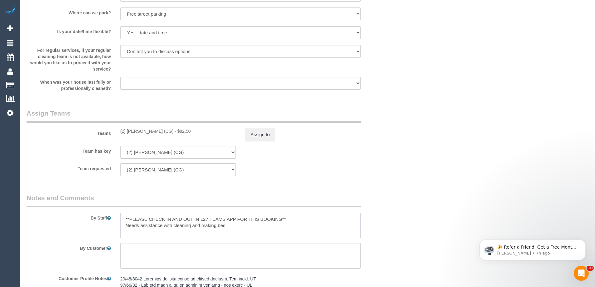
click at [121, 217] on textarea at bounding box center [240, 226] width 241 height 26
type textarea "*cover* **PLEASE CHECK IN AND OUT IN L27 TEAMS APP FOR THIS BOOKING** Needs ass…"
click at [139, 129] on div "(2) Gurpreet Kaur (CG) - $82.50" at bounding box center [178, 131] width 116 height 6
copy div "Gurpreet"
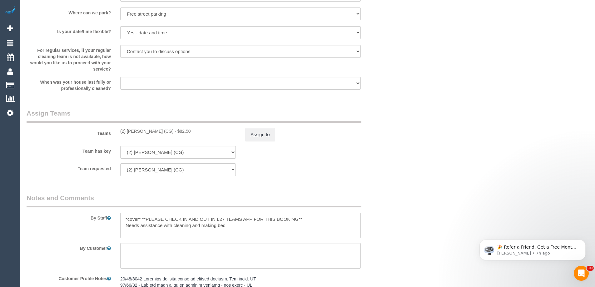
drag, startPoint x: 371, startPoint y: 115, endPoint x: 370, endPoint y: 124, distance: 9.4
click at [370, 115] on div "Teams (2) Gurpreet Kaur (CG) - $82.50 Assign to" at bounding box center [209, 125] width 375 height 33
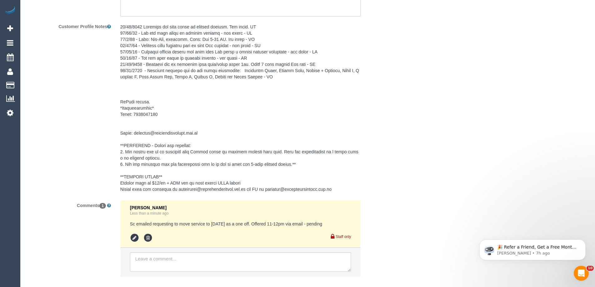
scroll to position [975, 0]
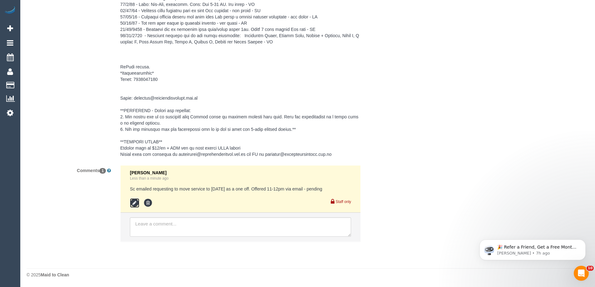
click at [135, 203] on icon at bounding box center [134, 202] width 9 height 9
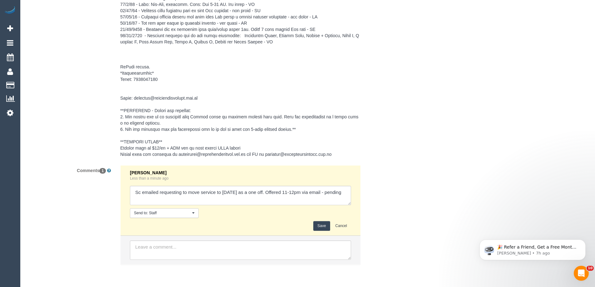
click at [352, 195] on li "Laura Butera Less than a minute ago Send to: Staff Nothing selected Send to: St…" at bounding box center [241, 201] width 240 height 70
click at [193, 200] on textarea at bounding box center [240, 195] width 221 height 19
paste textarea "Gurpreet"
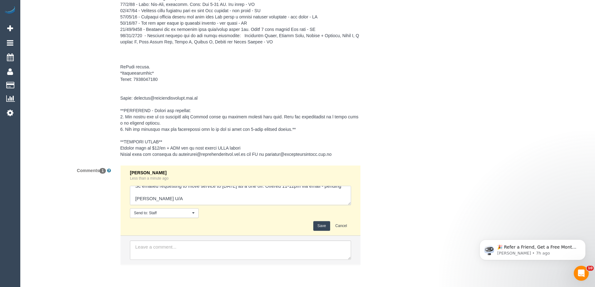
type textarea "Sc emailed requesting to move service to Tuesday 19/08 as a one off. Offered 11…"
drag, startPoint x: 323, startPoint y: 228, endPoint x: 411, endPoint y: 159, distance: 111.6
click at [323, 227] on button "Save" at bounding box center [321, 226] width 17 height 10
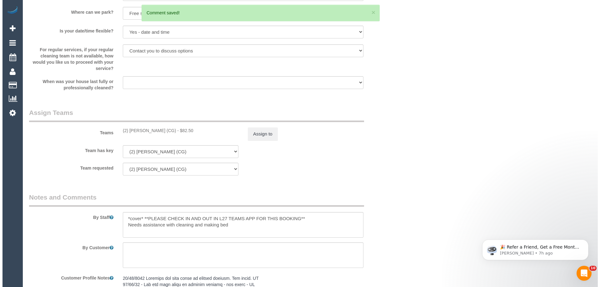
scroll to position [631, 0]
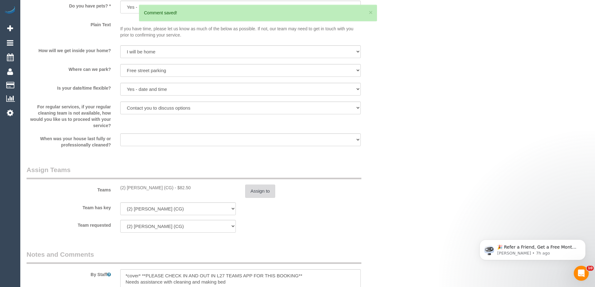
click at [259, 192] on button "Assign to" at bounding box center [260, 191] width 30 height 13
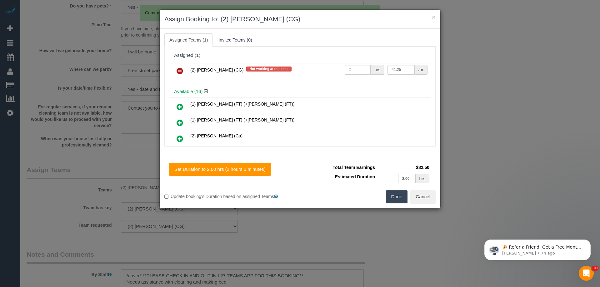
click at [175, 72] on link at bounding box center [180, 71] width 15 height 13
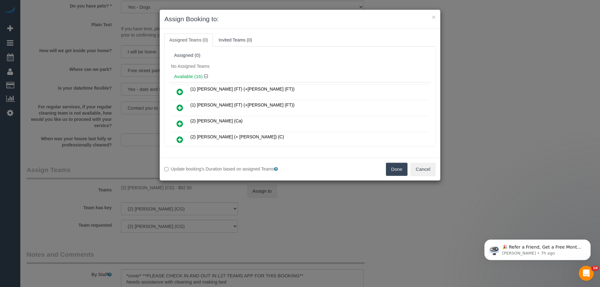
click at [233, 82] on div "(1) Tina (FT) (+Tony (FT)) (1) Tony (FT) (+Tina (FT)) (2) Cheree Jordan (Ca)" at bounding box center [299, 214] width 261 height 265
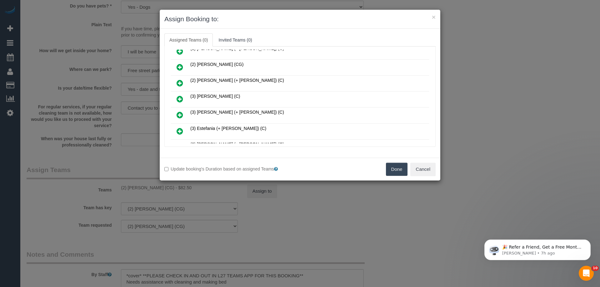
click at [181, 97] on icon at bounding box center [180, 99] width 7 height 8
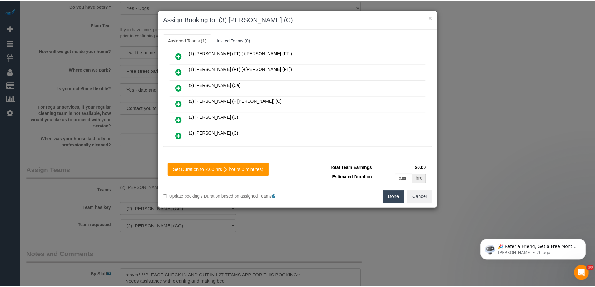
scroll to position [0, 0]
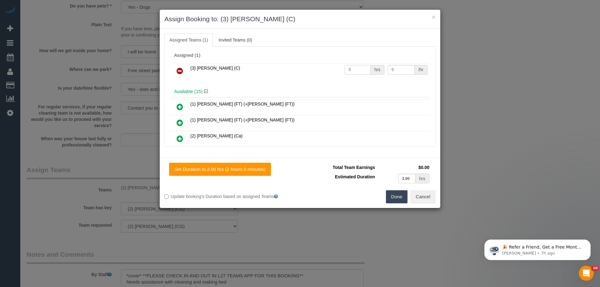
click at [358, 67] on input "0" at bounding box center [358, 70] width 26 height 10
type input "2"
click at [398, 71] on input "0" at bounding box center [401, 70] width 27 height 10
type input "35"
click at [396, 197] on button "Done" at bounding box center [397, 196] width 22 height 13
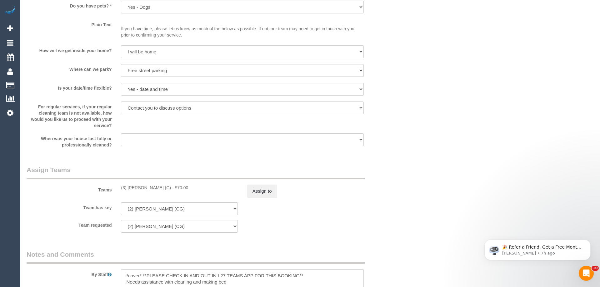
click at [396, 197] on div "× Assign Booking to: (3) Akash Patel (C) Assigned Teams (1) Invited Teams (0) A…" at bounding box center [300, 143] width 600 height 287
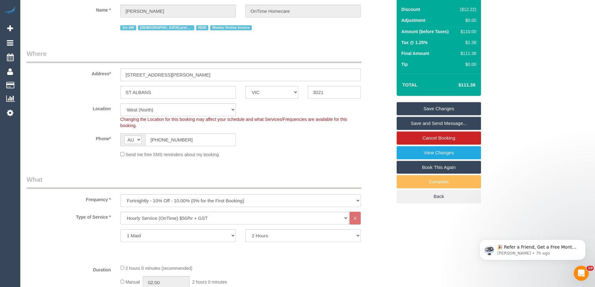
scroll to position [68, 0]
click at [438, 107] on link "Save Changes" at bounding box center [439, 109] width 84 height 13
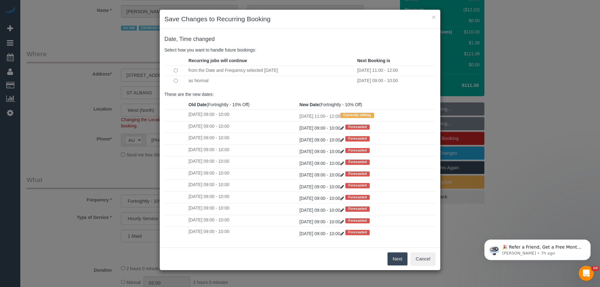
click at [387, 258] on div "Next Cancel" at bounding box center [300, 259] width 281 height 23
click at [393, 256] on button "Next" at bounding box center [398, 259] width 20 height 13
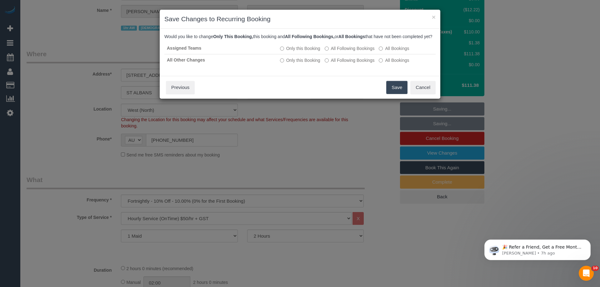
click at [381, 96] on div "Save Cancel Previous" at bounding box center [300, 87] width 281 height 23
click at [392, 94] on button "Save" at bounding box center [396, 87] width 21 height 13
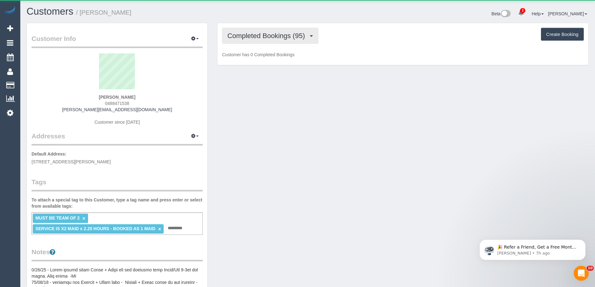
click at [290, 35] on span "Completed Bookings (95)" at bounding box center [268, 36] width 81 height 8
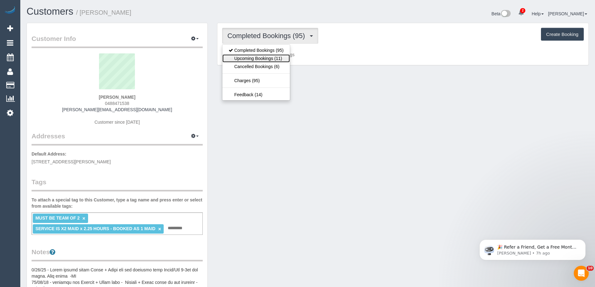
click at [267, 59] on link "Upcoming Bookings (11)" at bounding box center [257, 58] width 68 height 8
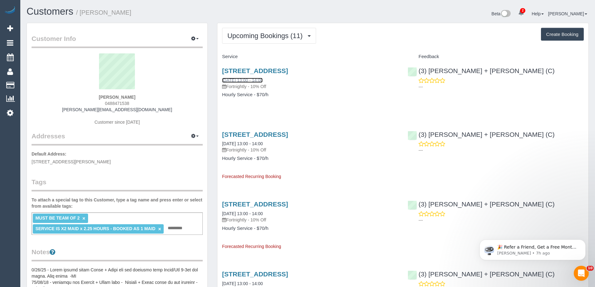
click at [248, 78] on link "[DATE] 13:00 - 14:00" at bounding box center [242, 80] width 41 height 5
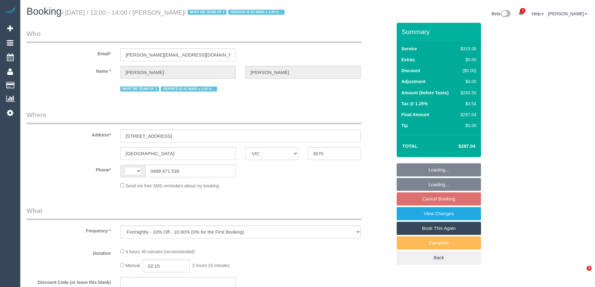
select select "VIC"
select select "string:AU"
select select "string:stripe-pm_1PLFPW2GScqysDRVQPH7y1rf"
select select "270"
select select "number:27"
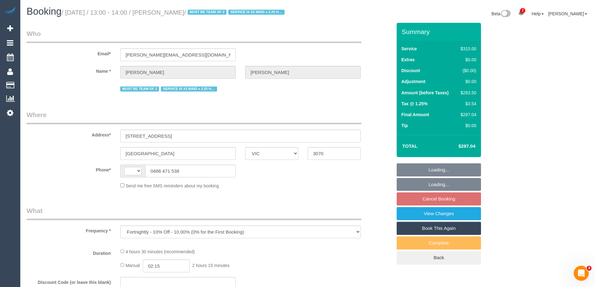
select select "number:14"
select select "number:19"
select select "number:22"
select select "number:34"
select select "number:11"
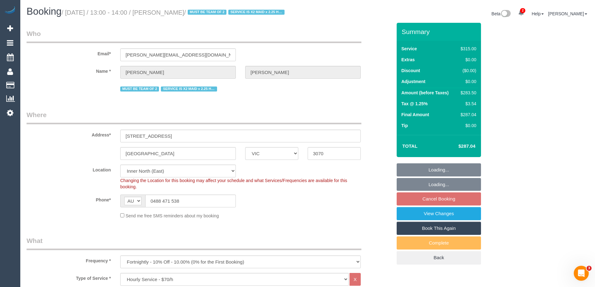
select select "object:897"
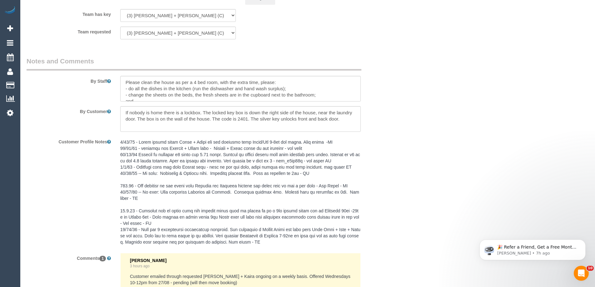
scroll to position [1109, 0]
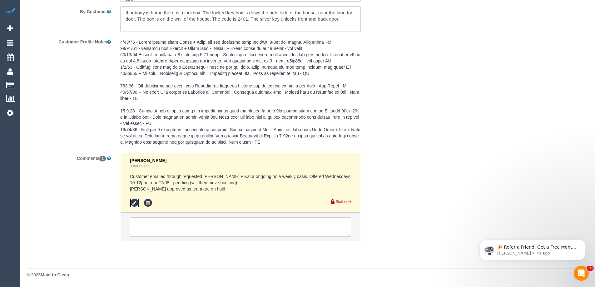
click at [133, 205] on icon at bounding box center [134, 202] width 9 height 9
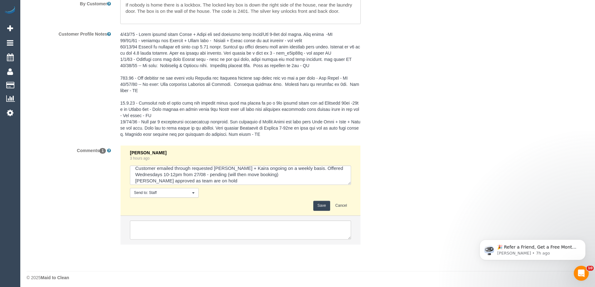
scroll to position [6, 0]
click at [254, 185] on textarea at bounding box center [240, 175] width 221 height 19
click at [298, 182] on textarea at bounding box center [240, 175] width 221 height 19
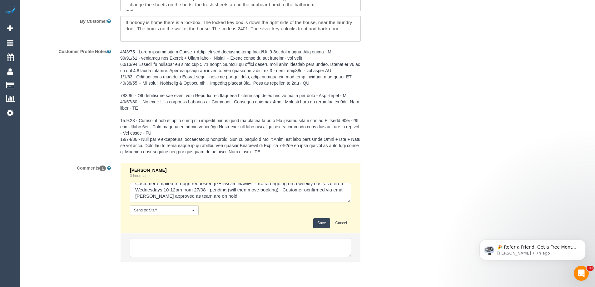
scroll to position [1078, 0]
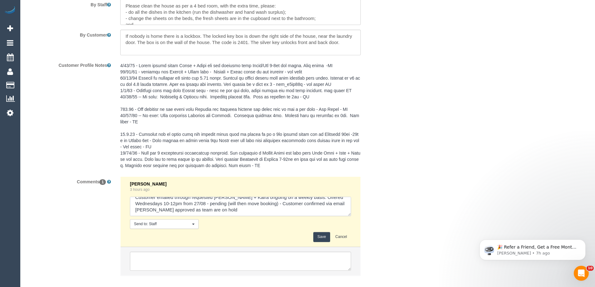
click at [161, 216] on textarea at bounding box center [240, 206] width 221 height 19
type textarea "Customer emailed through requested Denis + Kaira ongoing on a weekly basis. Off…"
click at [322, 242] on button "Save" at bounding box center [321, 237] width 17 height 10
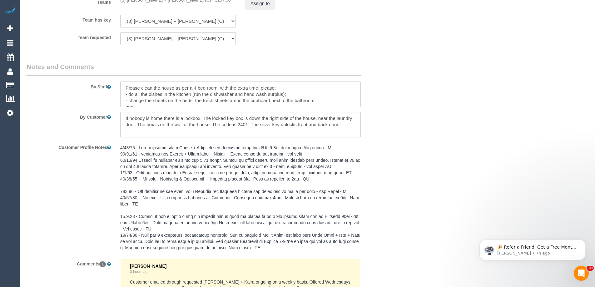
scroll to position [890, 0]
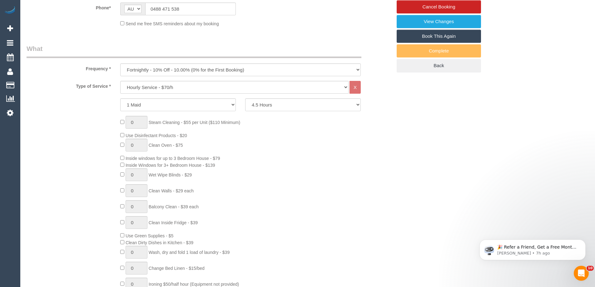
scroll to position [140, 0]
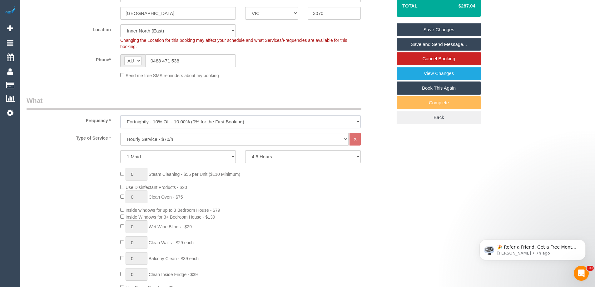
click at [187, 128] on select "One Time Cleaning Weekly - 10% Off - 10.00% (0% for the First Booking) Fortnigh…" at bounding box center [240, 121] width 241 height 13
select select "object:899"
click at [120, 123] on select "One Time Cleaning Weekly - 10% Off - 10.00% (0% for the First Booking) Fortnigh…" at bounding box center [240, 121] width 241 height 13
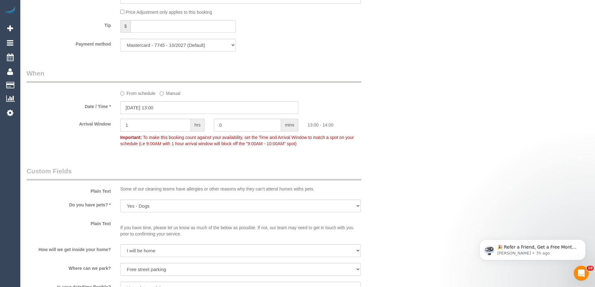
scroll to position [688, 0]
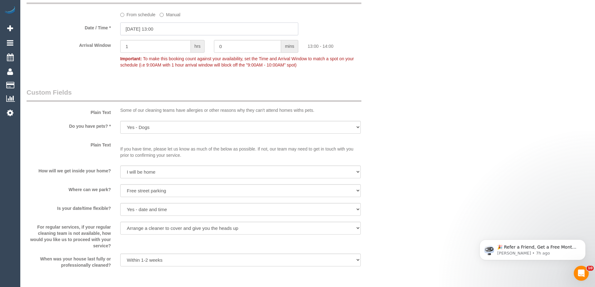
click at [150, 35] on input "28/08/2025 13:00" at bounding box center [209, 29] width 178 height 13
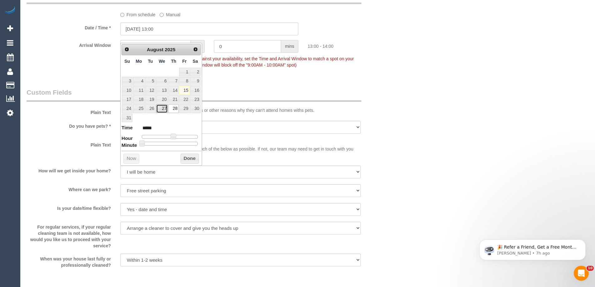
click at [167, 109] on link "27" at bounding box center [162, 108] width 12 height 8
type input "27/08/2025 12:00"
type input "*****"
type input "27/08/2025 11:00"
type input "*****"
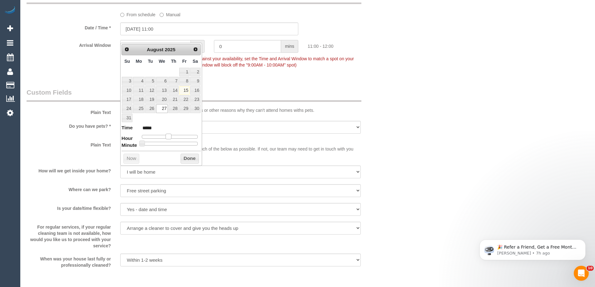
type input "27/08/2025 10:00"
type input "*****"
drag, startPoint x: 173, startPoint y: 138, endPoint x: 167, endPoint y: 138, distance: 5.9
click at [167, 138] on span at bounding box center [166, 137] width 6 height 6
click at [190, 161] on button "Done" at bounding box center [190, 159] width 18 height 10
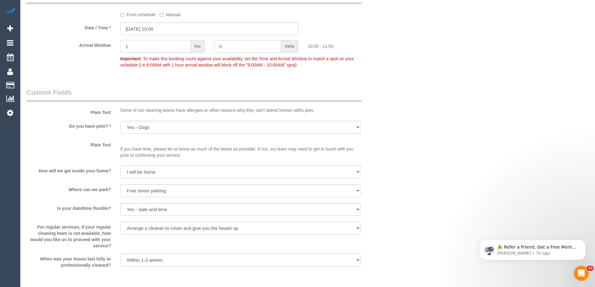
click at [150, 53] on input "1" at bounding box center [155, 46] width 71 height 13
type input "2"
click at [483, 121] on div "Who Email* helen@devcoder.net Name * Helen Newman MUST BE TEAM OF 2 SERVICE IS …" at bounding box center [308, 18] width 563 height 1366
click at [377, 94] on div "Who Email* helen@devcoder.net Name * Helen Newman MUST BE TEAM OF 2 SERVICE IS …" at bounding box center [209, 18] width 375 height 1366
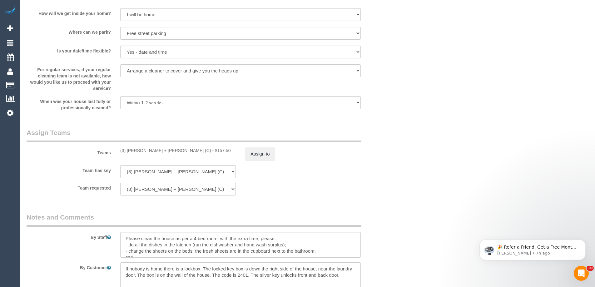
scroll to position [906, 0]
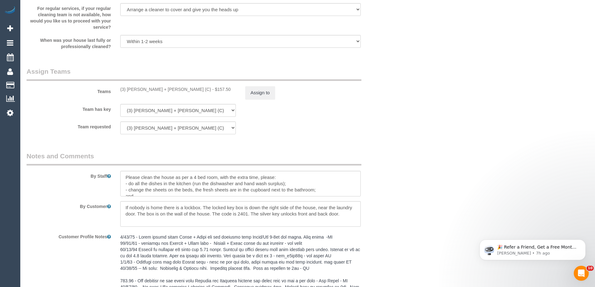
click at [179, 244] on pre at bounding box center [240, 287] width 241 height 106
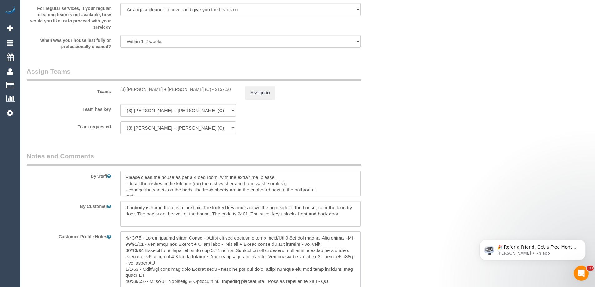
click at [123, 243] on textarea at bounding box center [240, 266] width 241 height 69
click at [133, 244] on textarea at bounding box center [240, 266] width 241 height 69
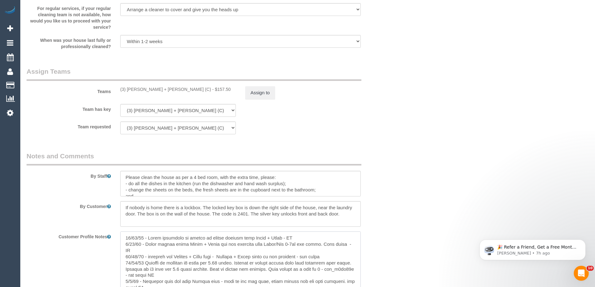
type textarea "15/08/25 - Helen requested to change to weekly service with Denis + Kaira - LB …"
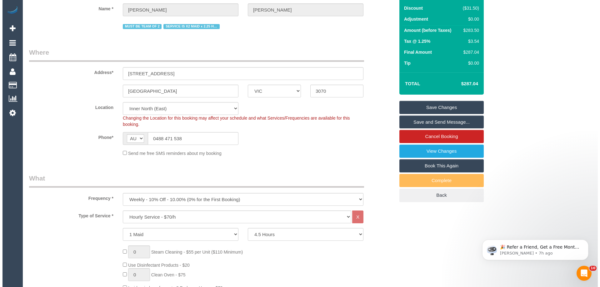
scroll to position [0, 0]
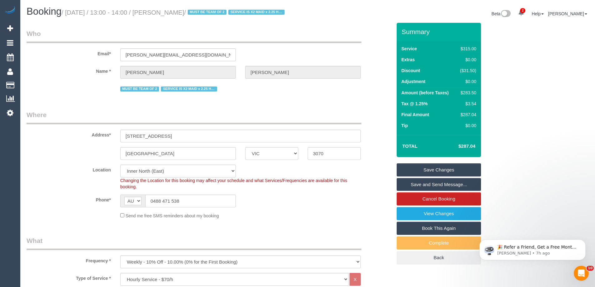
click at [434, 191] on link "Save and Send Message..." at bounding box center [439, 184] width 84 height 13
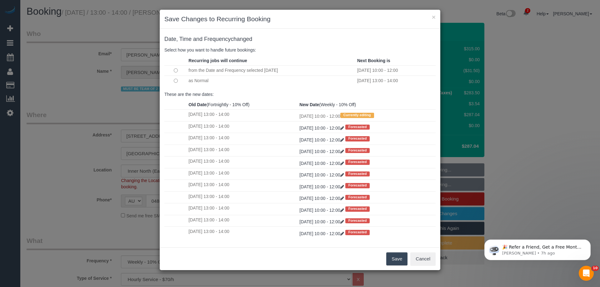
click at [401, 262] on button "Save" at bounding box center [396, 259] width 21 height 13
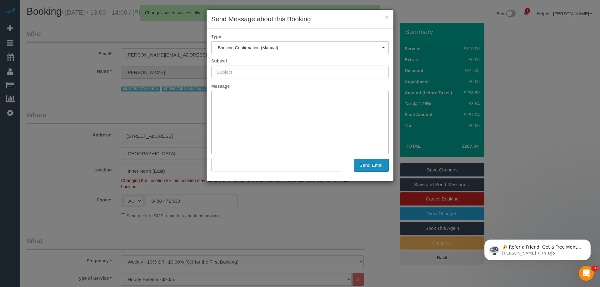
type input "Booking Confirmed"
type input ""Helen Newman" <helen@devcoder.net>"
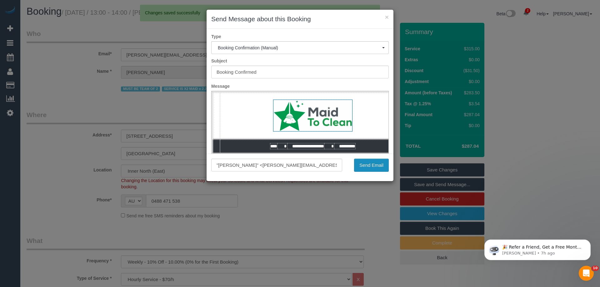
click at [365, 164] on button "Send Email" at bounding box center [371, 165] width 35 height 13
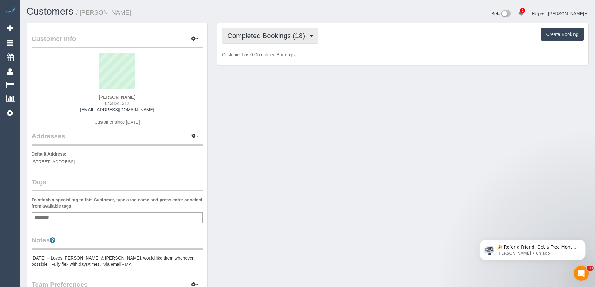
click at [300, 32] on span "Completed Bookings (18)" at bounding box center [268, 36] width 81 height 8
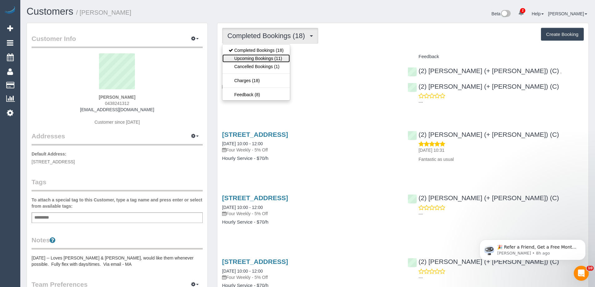
click at [264, 58] on link "Upcoming Bookings (11)" at bounding box center [257, 58] width 68 height 8
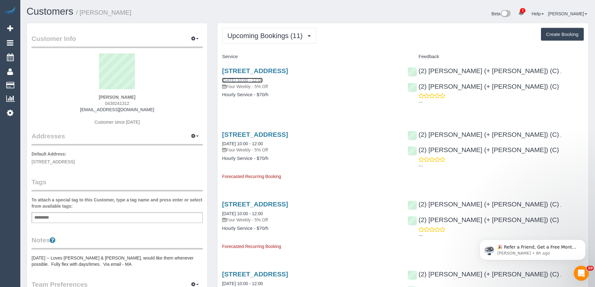
click at [255, 79] on link "30/08/2025 10:00 - 12:00" at bounding box center [242, 80] width 41 height 5
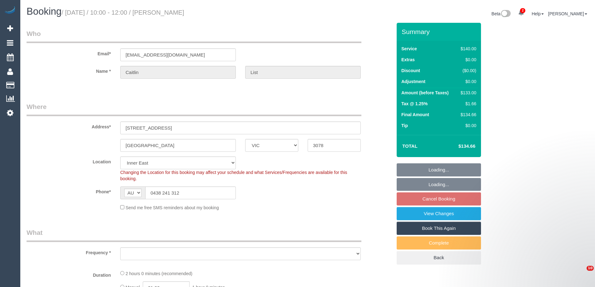
select select "VIC"
select select "string:stripe-pm_1OxPbM2GScqysDRV5Vvq4hkQ"
select select "number:28"
select select "number:14"
select select "number:19"
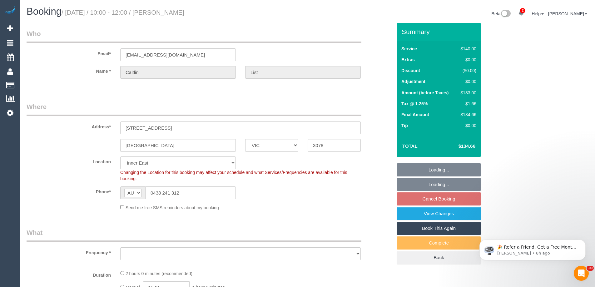
select select "number:22"
select select "number:35"
select select "number:13"
select select "object:1472"
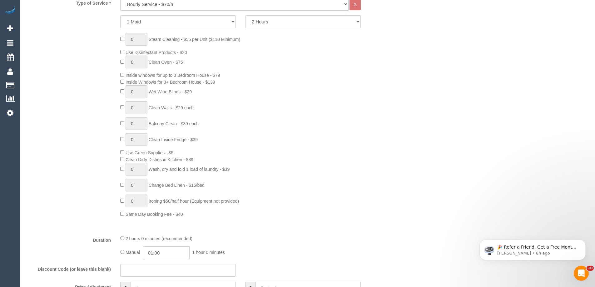
select select "spot3"
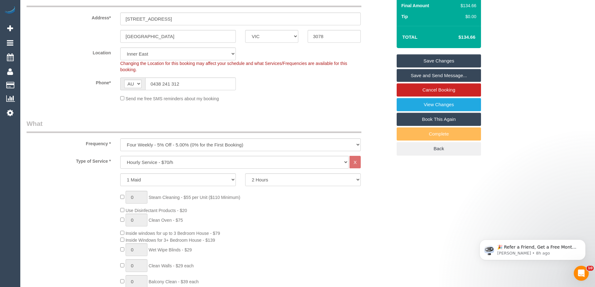
scroll to position [24, 0]
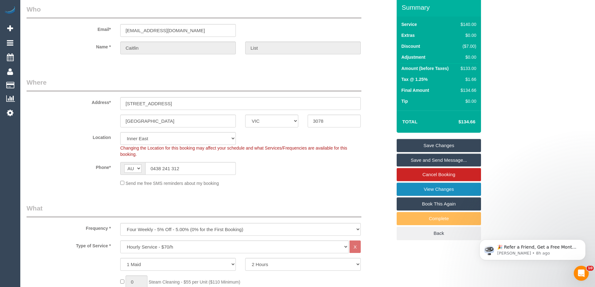
click at [434, 190] on link "View Changes" at bounding box center [439, 189] width 84 height 13
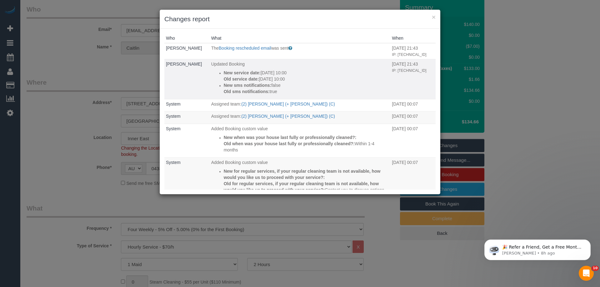
drag, startPoint x: 258, startPoint y: 81, endPoint x: 298, endPoint y: 83, distance: 39.4
click at [298, 83] on div "New service date: [DATE] 10:00 Old service date: [DATE] 10:00 New sms notificat…" at bounding box center [306, 82] width 165 height 25
click at [327, 29] on div "Who What When Caitlin List The Booking rescheduled email was sent Sent to the c…" at bounding box center [300, 112] width 281 height 166
click at [356, 37] on th "What" at bounding box center [300, 38] width 181 height 10
click at [434, 17] on button "×" at bounding box center [434, 17] width 4 height 7
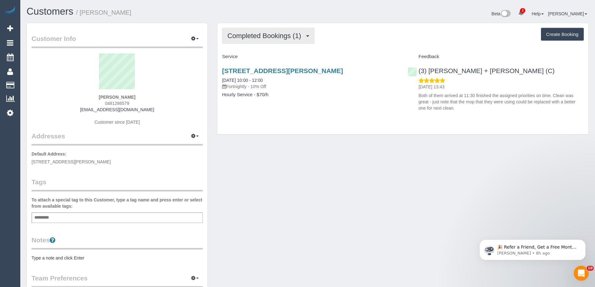
click at [237, 40] on button "Completed Bookings (1)" at bounding box center [268, 36] width 93 height 16
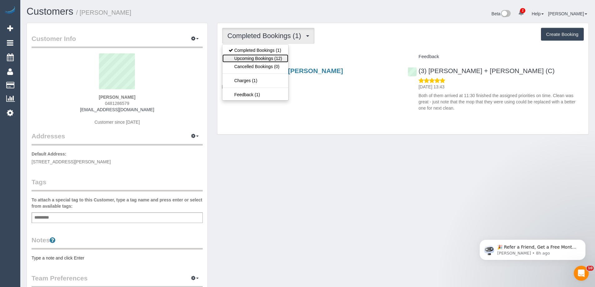
click at [239, 59] on link "Upcoming Bookings (12)" at bounding box center [256, 58] width 66 height 8
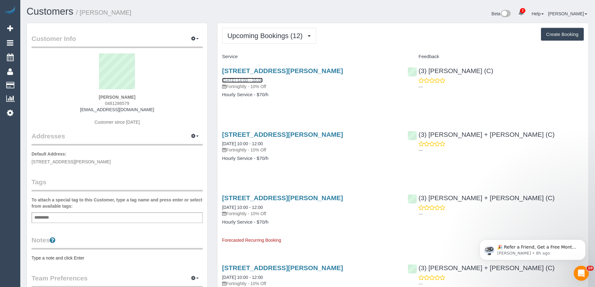
click at [250, 79] on link "20/08/2025 14:00 - 16:00" at bounding box center [242, 80] width 41 height 5
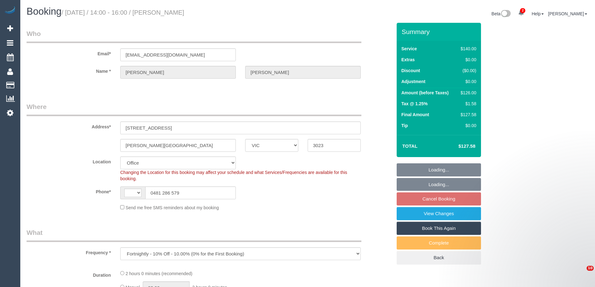
select select "VIC"
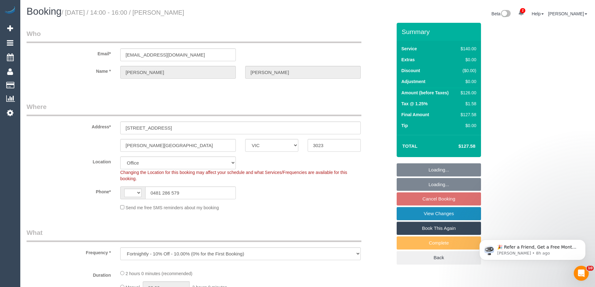
select select "string:stripe-pm_1Rqmtu2GScqysDRVgDkbjsr6"
click at [455, 214] on link "View Changes" at bounding box center [439, 213] width 84 height 13
select select "number:28"
select select "number:14"
select select "number:19"
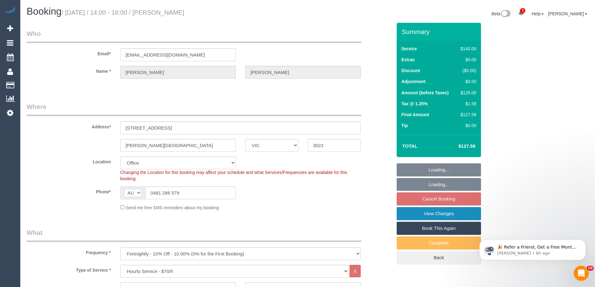
select select "number:25"
select select "number:34"
select select "number:13"
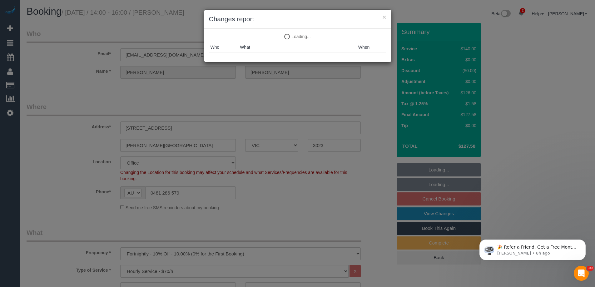
select select "string:AU"
select select "object:2016"
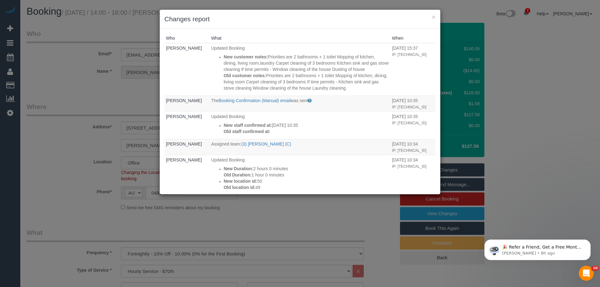
click at [337, 27] on div "× Changes report" at bounding box center [300, 19] width 281 height 19
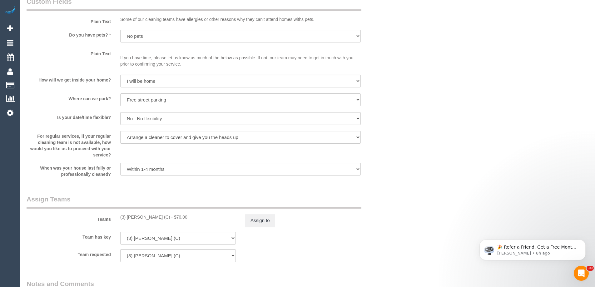
scroll to position [1000, 0]
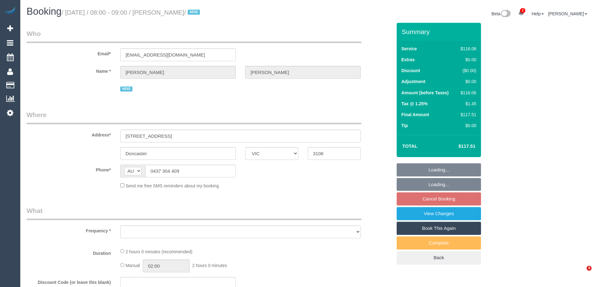
select select "VIC"
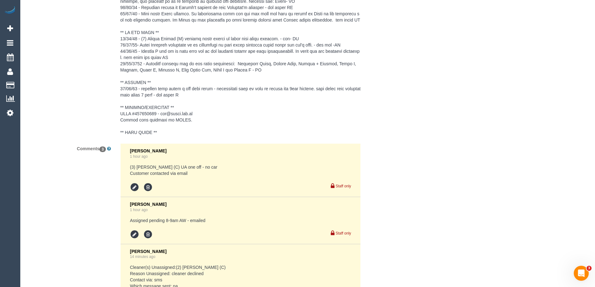
select select "object:738"
select select "number:28"
select select "number:14"
select select "number:19"
select select "number:22"
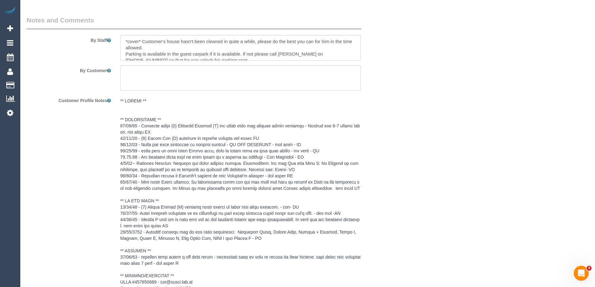
select select "object:806"
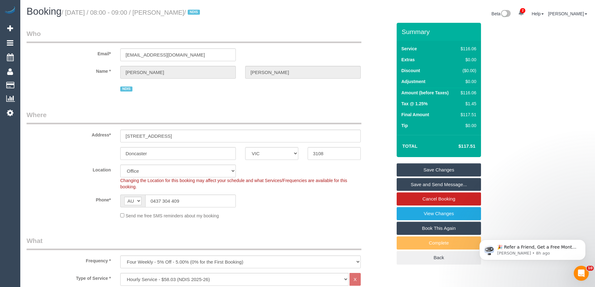
drag, startPoint x: 211, startPoint y: 13, endPoint x: 163, endPoint y: 12, distance: 48.1
click at [163, 12] on small "/ [DATE] / 08:00 - 09:00 / [PERSON_NAME] / NDIS" at bounding box center [132, 12] width 140 height 7
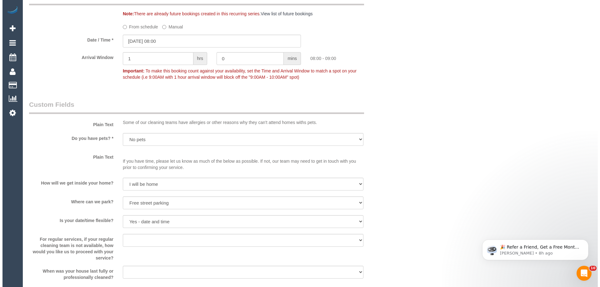
scroll to position [719, 0]
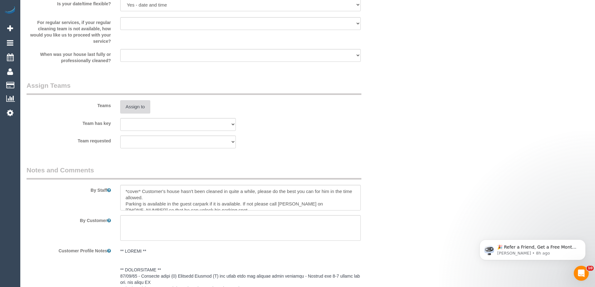
click at [134, 109] on button "Assign to" at bounding box center [135, 106] width 30 height 13
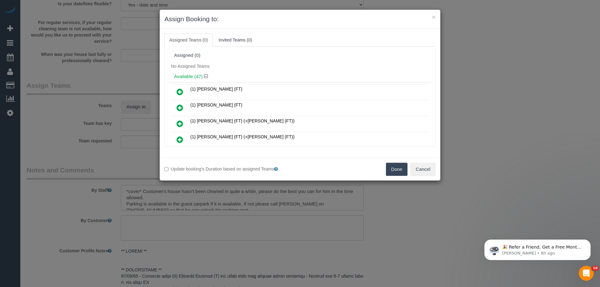
click at [243, 71] on div "Available (47)" at bounding box center [299, 77] width 261 height 12
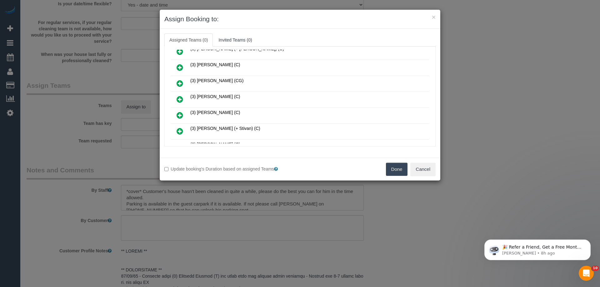
scroll to position [444, 0]
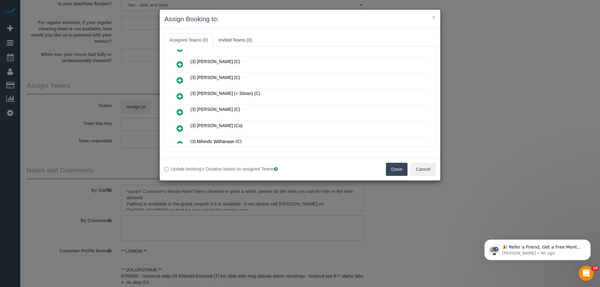
click at [176, 114] on link at bounding box center [180, 112] width 15 height 13
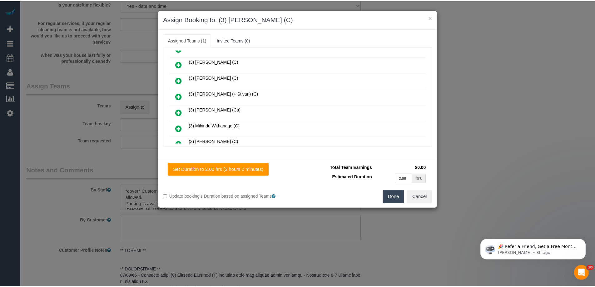
scroll to position [0, 0]
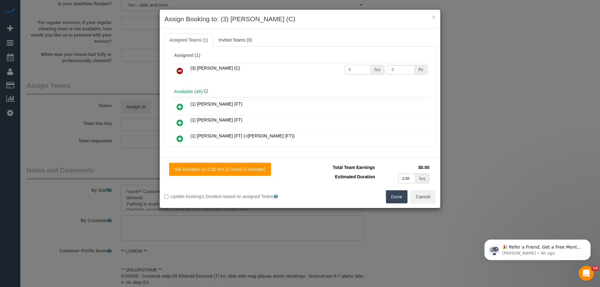
click at [357, 68] on input "0" at bounding box center [358, 70] width 26 height 10
type input "2"
click at [400, 67] on input "0" at bounding box center [401, 70] width 27 height 10
type input "35"
click at [392, 196] on button "Done" at bounding box center [397, 196] width 22 height 13
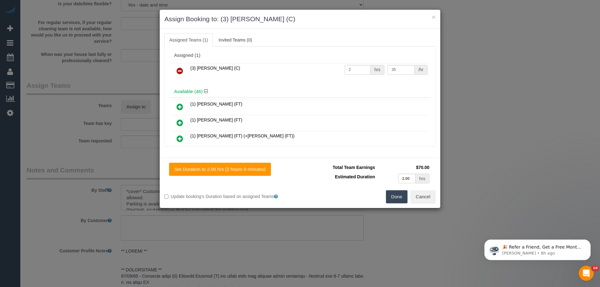
click at [393, 196] on div "× Assign Booking to: (3) Manula Wimalasooriya (C) Assigned Teams (1) Invited Te…" at bounding box center [300, 143] width 600 height 287
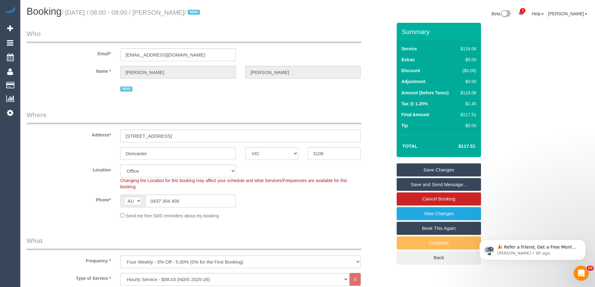
click at [440, 167] on link "Save Changes" at bounding box center [439, 169] width 84 height 13
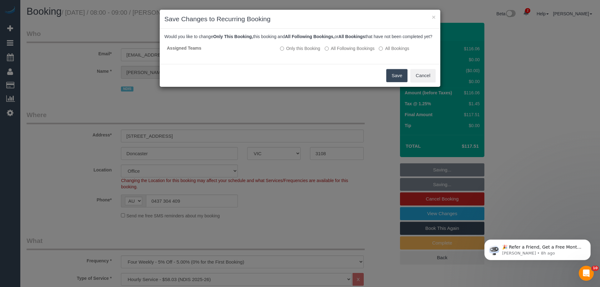
click at [384, 79] on div "Save Cancel" at bounding box center [300, 75] width 281 height 23
click at [394, 82] on button "Save" at bounding box center [396, 75] width 21 height 13
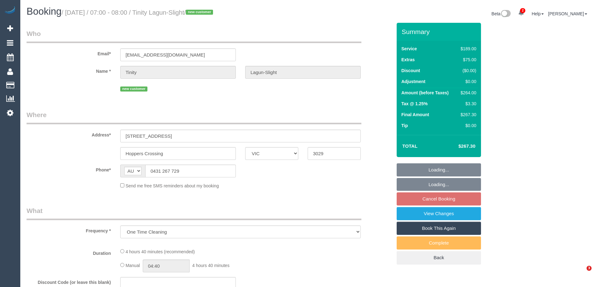
select select "VIC"
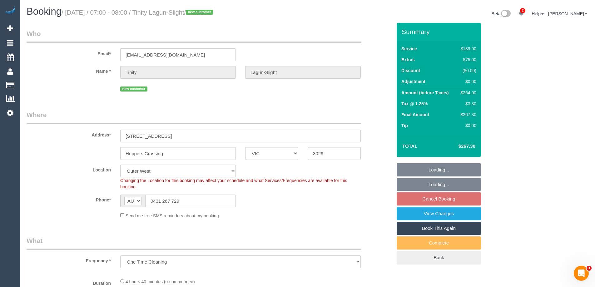
select select "number:29"
select select "number:14"
select select "number:19"
select select "number:36"
select select "object:1215"
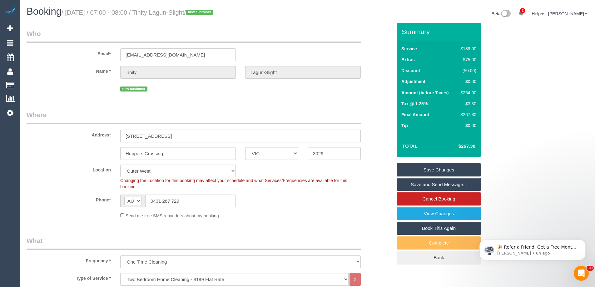
drag, startPoint x: 213, startPoint y: 14, endPoint x: 162, endPoint y: 13, distance: 51.9
click at [162, 13] on small "/ [DATE] / 07:00 - 08:00 / Tinity Lagun-Slight / new customer" at bounding box center [138, 12] width 153 height 7
click at [469, 94] on div "$264.00" at bounding box center [467, 93] width 18 height 6
copy div "264.00"
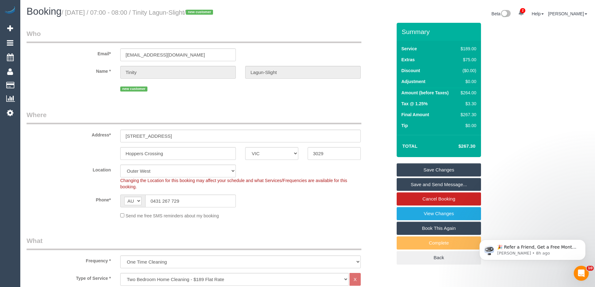
drag, startPoint x: 516, startPoint y: 94, endPoint x: 339, endPoint y: 190, distance: 201.5
click at [517, 94] on div "Summary Service $189.00 Extras $75.00 Discount ($0.00) Adjustment $0.00 Amount …" at bounding box center [462, 150] width 141 height 254
click at [471, 92] on div "$264.00" at bounding box center [467, 93] width 18 height 6
copy div "264.00"
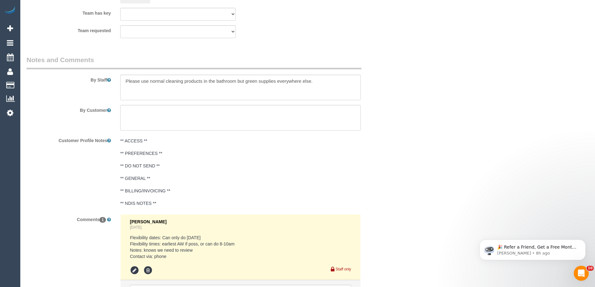
scroll to position [962, 0]
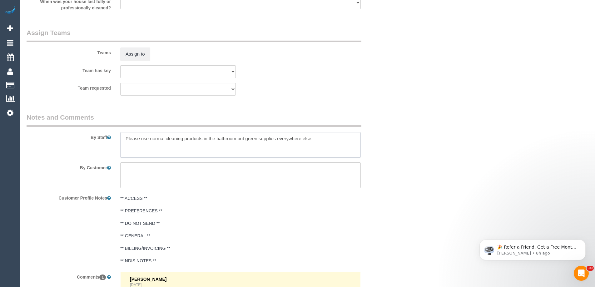
click at [124, 138] on textarea at bounding box center [240, 145] width 241 height 26
click at [168, 138] on textarea at bounding box center [240, 145] width 241 height 26
type textarea "Estimated time 4.5-5 hours Please use normal cleaning products in the bathroom …"
click at [334, 58] on div "Teams Assign to" at bounding box center [209, 44] width 375 height 33
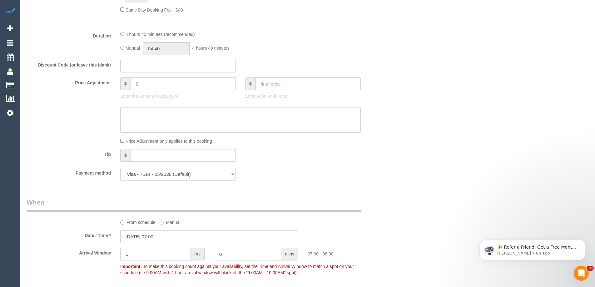
scroll to position [462, 0]
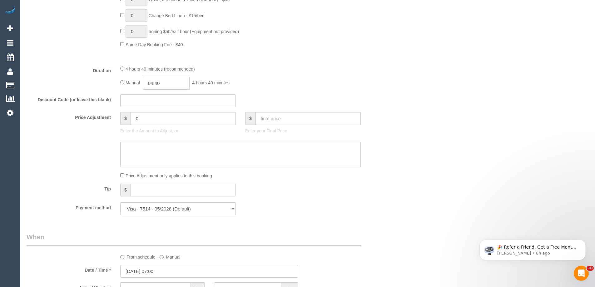
click at [180, 83] on input "04:40" at bounding box center [166, 83] width 47 height 13
type input "02:30"
click at [164, 134] on li "02:30" at bounding box center [159, 135] width 28 height 8
click at [293, 67] on div "4 hours 40 minutes (recommended)" at bounding box center [240, 68] width 241 height 7
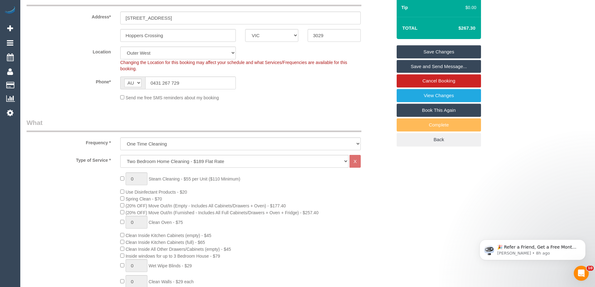
scroll to position [0, 0]
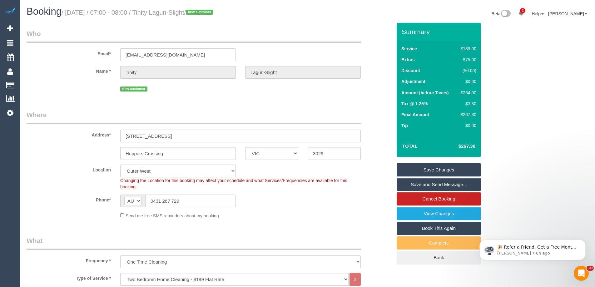
click at [370, 176] on div "Location [GEOGRAPHIC_DATA] (North) East (South) [GEOGRAPHIC_DATA] (East) [GEOGR…" at bounding box center [209, 177] width 375 height 25
click at [424, 181] on link "Save and Send Message..." at bounding box center [439, 184] width 84 height 13
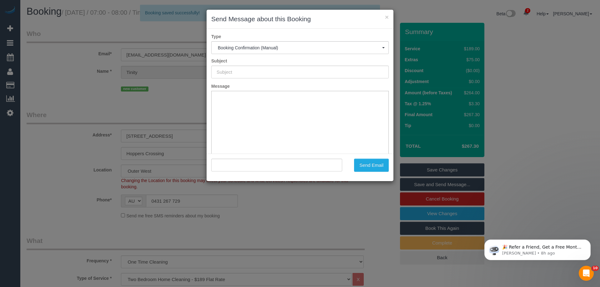
type input "Booking Confirmed"
type input ""Tinity Lagun-Slight" <[EMAIL_ADDRESS][DOMAIN_NAME]>"
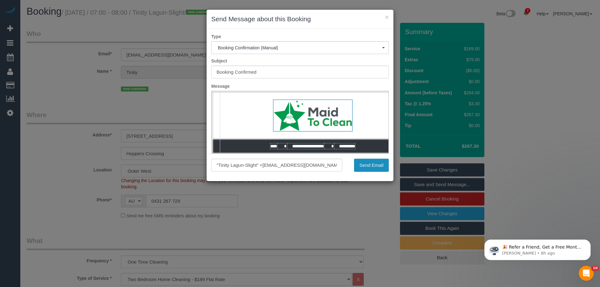
click at [366, 168] on button "Send Email" at bounding box center [371, 165] width 35 height 13
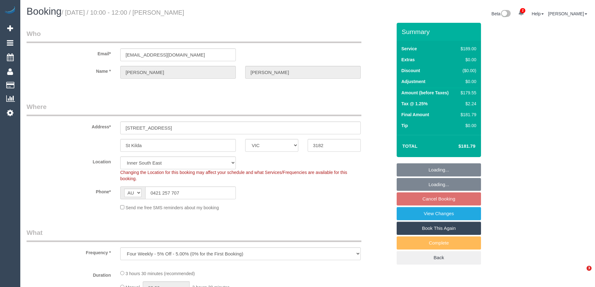
select select "VIC"
select select "object:568"
select select "number:29"
select select "number:14"
select select "number:18"
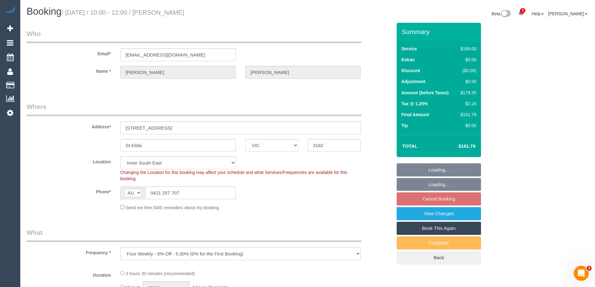
select select "number:36"
select select "number:34"
select select "number:13"
select select "spot3"
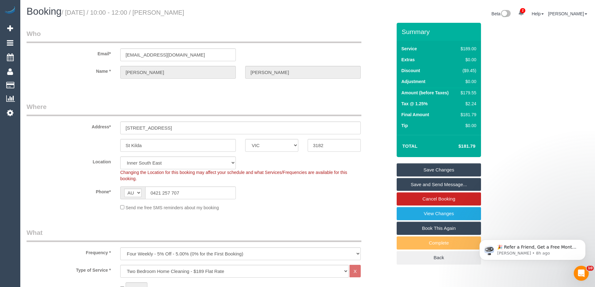
drag, startPoint x: 231, startPoint y: 15, endPoint x: 161, endPoint y: 13, distance: 70.0
click at [161, 13] on h1 "Booking / August 23, 2025 / 10:00 - 12:00 / Jennifer Keene-McCann" at bounding box center [165, 11] width 277 height 11
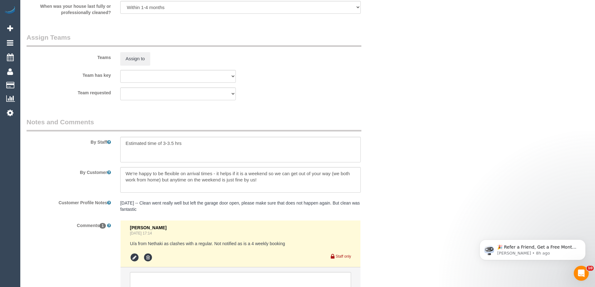
scroll to position [969, 0]
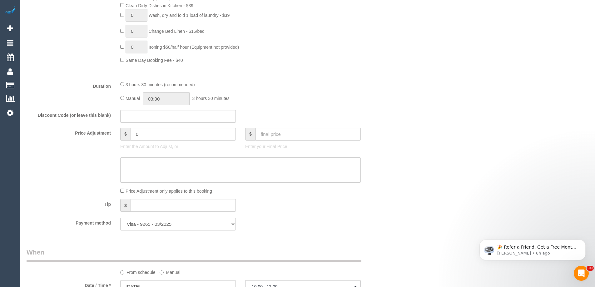
scroll to position [532, 0]
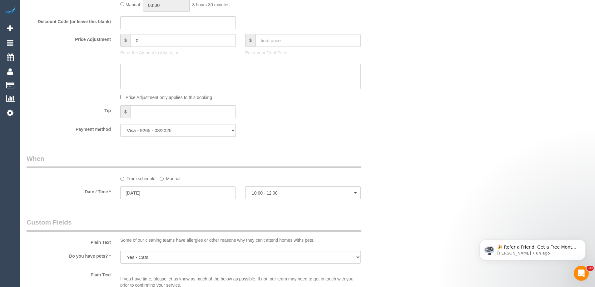
click at [171, 179] on label "Manual" at bounding box center [170, 177] width 21 height 8
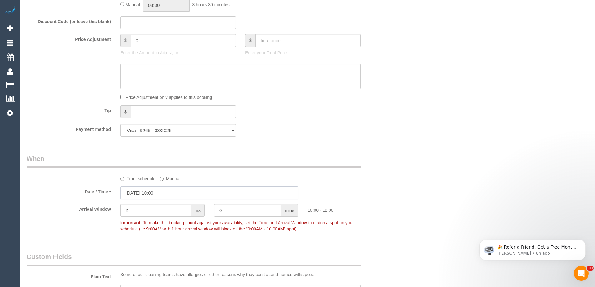
click at [172, 188] on input "23/08/2025 10:00" at bounding box center [209, 193] width 178 height 13
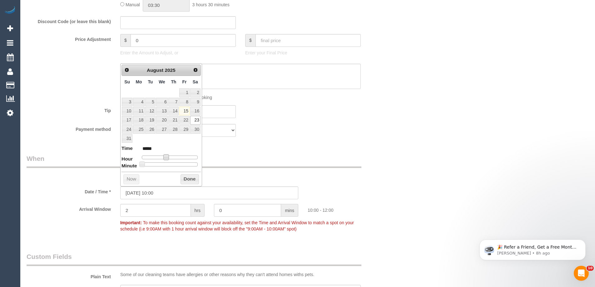
type input "23/08/2025 09:00"
type input "*****"
click at [163, 158] on span at bounding box center [164, 157] width 6 height 6
type input "23/08/2025 08:00"
type input "*****"
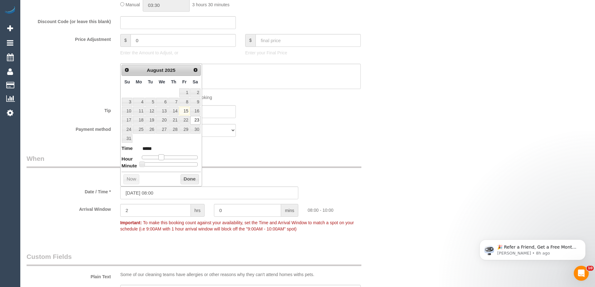
click at [161, 157] on span at bounding box center [161, 157] width 6 height 6
click at [183, 177] on button "Done" at bounding box center [190, 179] width 18 height 10
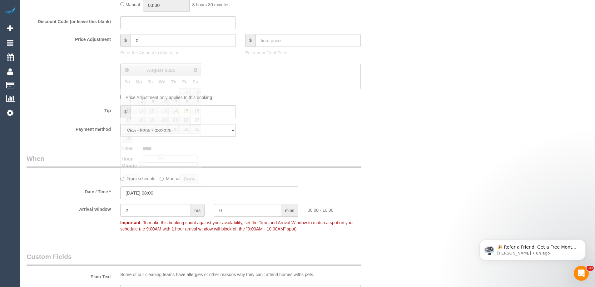
drag, startPoint x: 352, startPoint y: 140, endPoint x: 359, endPoint y: 145, distance: 8.4
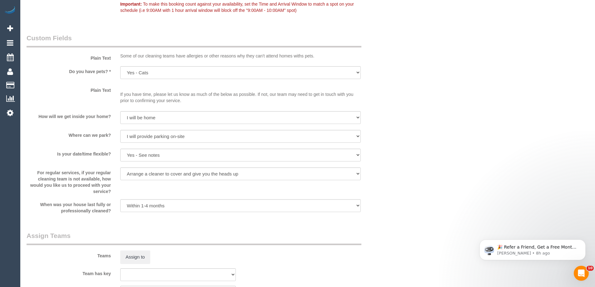
scroll to position [1004, 0]
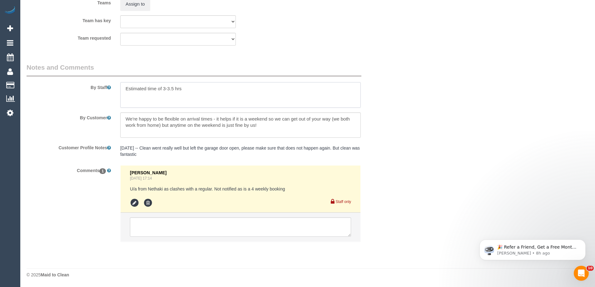
click at [124, 89] on textarea at bounding box center [240, 95] width 241 height 26
click at [174, 229] on textarea at bounding box center [240, 227] width 221 height 19
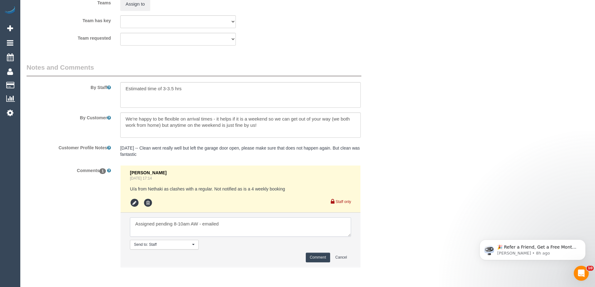
type textarea "Assigned pending 8-10am AW - emailed"
click at [315, 257] on button "Comment" at bounding box center [318, 258] width 24 height 10
drag, startPoint x: 452, startPoint y: 166, endPoint x: 453, endPoint y: 163, distance: 3.3
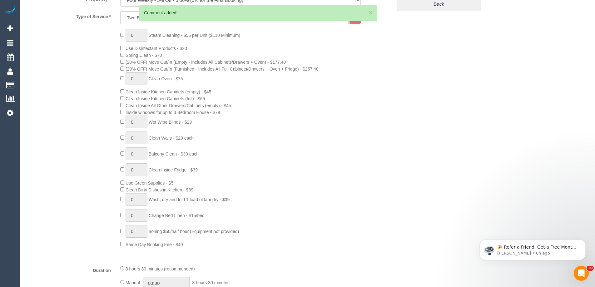
scroll to position [35, 0]
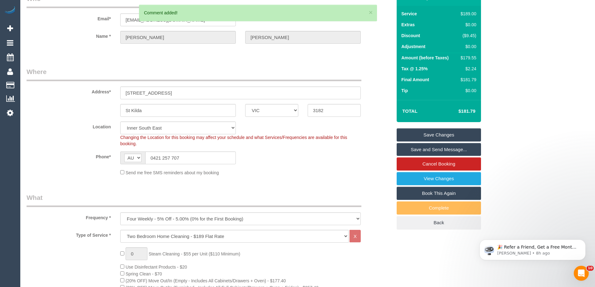
click at [470, 60] on div "$179.55" at bounding box center [467, 58] width 18 height 6
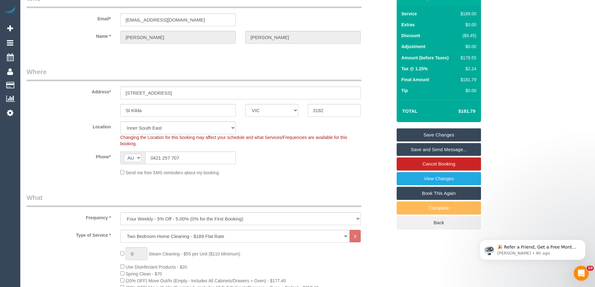
copy div "179.55"
click at [517, 62] on div "Summary Service $189.00 Extras $0.00 Discount ($9.45) Adjustment $0.00 Amount (…" at bounding box center [462, 115] width 141 height 254
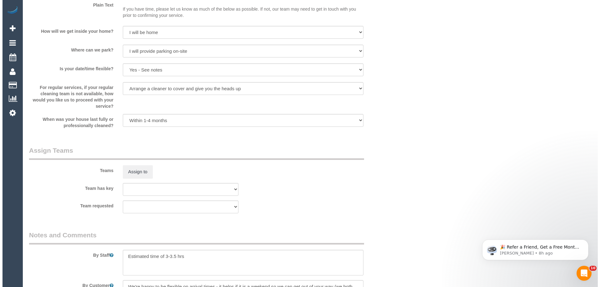
scroll to position [941, 0]
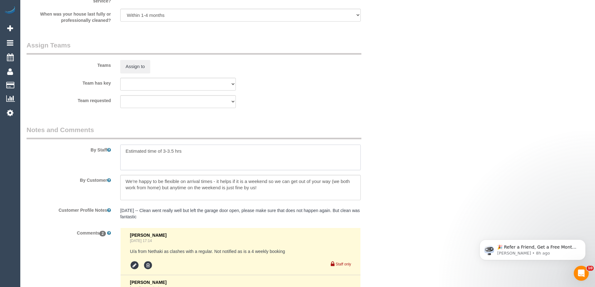
click at [213, 162] on textarea at bounding box center [240, 158] width 241 height 26
drag, startPoint x: 191, startPoint y: 152, endPoint x: 164, endPoint y: 150, distance: 26.9
click at [164, 150] on textarea at bounding box center [240, 158] width 241 height 26
type textarea "Estimated time of 2.5-3 hours"
drag, startPoint x: 260, startPoint y: 93, endPoint x: 134, endPoint y: 78, distance: 126.3
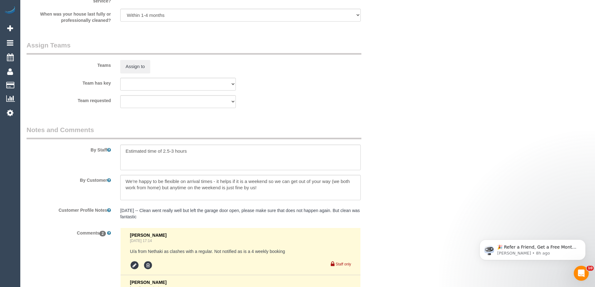
click at [262, 93] on sui-booking-teams "Teams Assign to Team has key (0) Office (1) Debbie Brodjanac (FT) (1) Helen Tri…" at bounding box center [210, 75] width 366 height 68
click at [127, 66] on button "Assign to" at bounding box center [135, 66] width 30 height 13
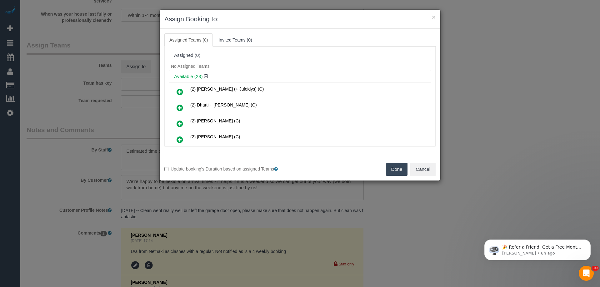
click at [178, 109] on icon at bounding box center [180, 108] width 7 height 8
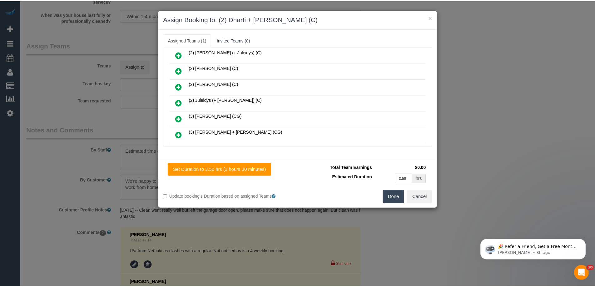
scroll to position [0, 0]
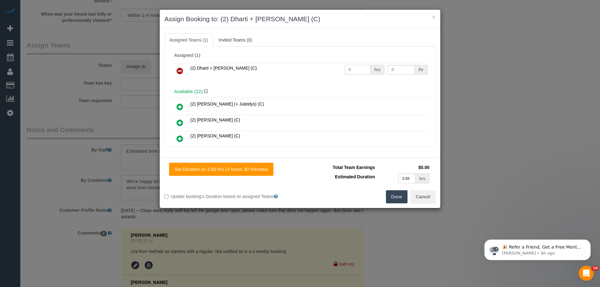
click at [356, 71] on input "0" at bounding box center [358, 70] width 26 height 10
type input "0"
click at [395, 69] on input "0" at bounding box center [401, 70] width 27 height 10
click at [362, 70] on input "0" at bounding box center [358, 70] width 26 height 10
type input "1"
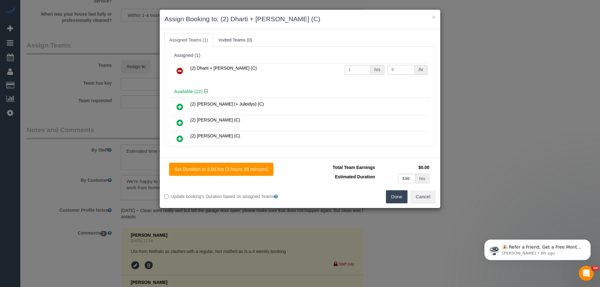
click at [401, 73] on input "0" at bounding box center [401, 70] width 27 height 10
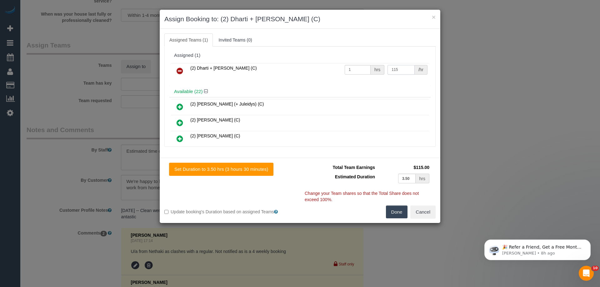
type input "115"
click at [401, 209] on button "Done" at bounding box center [397, 212] width 22 height 13
click at [401, 209] on div "× Assign Booking to: (2) Dharti + Kishan (C) Assigned Teams (1) Invited Teams (…" at bounding box center [300, 143] width 600 height 287
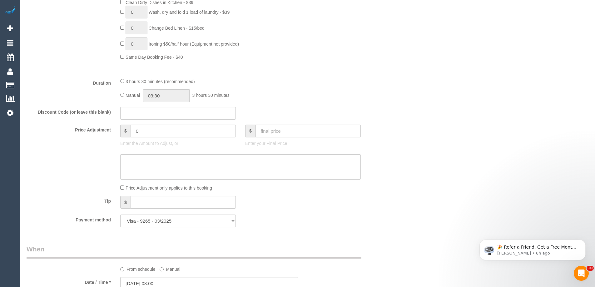
scroll to position [410, 0]
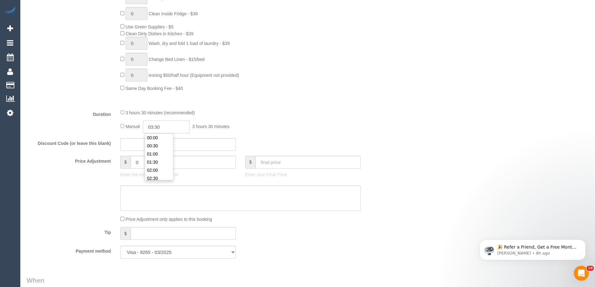
click at [170, 123] on input "03:30" at bounding box center [166, 127] width 47 height 13
type input "01:30"
click at [162, 139] on li "01:30" at bounding box center [159, 138] width 28 height 8
click at [353, 115] on div "3 hours 30 minutes (recommended)" at bounding box center [240, 112] width 241 height 7
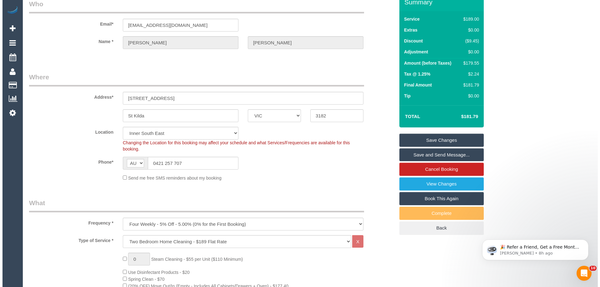
scroll to position [0, 0]
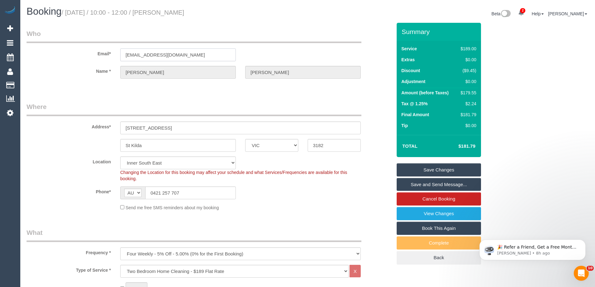
click at [197, 48] on input "[EMAIL_ADDRESS][DOMAIN_NAME]" at bounding box center [178, 54] width 116 height 13
click at [357, 180] on div "Changing the Location for this booking may affect your schedule and what Servic…" at bounding box center [241, 175] width 250 height 13
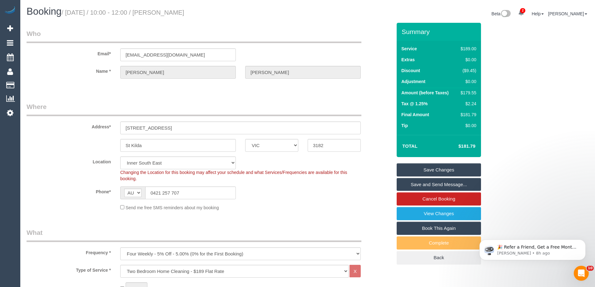
click at [437, 171] on link "Save Changes" at bounding box center [439, 169] width 84 height 13
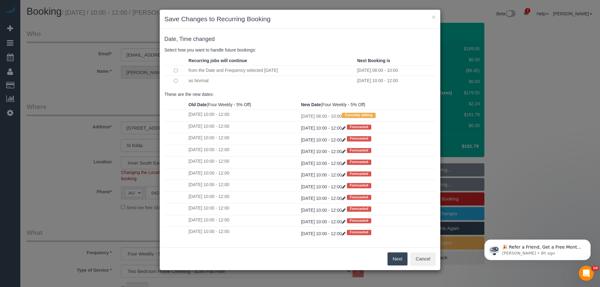
click at [394, 257] on button "Next" at bounding box center [398, 259] width 20 height 13
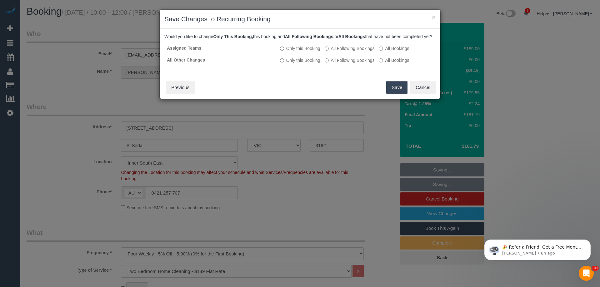
click at [392, 94] on button "Save" at bounding box center [396, 87] width 21 height 13
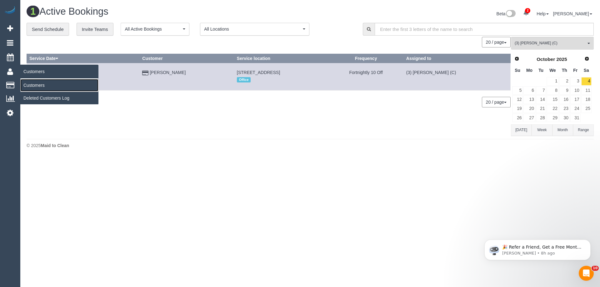
click at [39, 86] on link "Customers" at bounding box center [59, 85] width 78 height 13
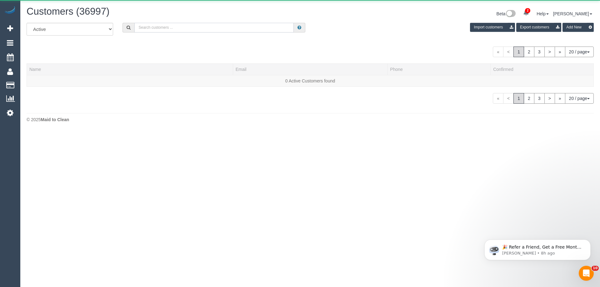
click at [168, 28] on input "text" at bounding box center [213, 28] width 159 height 10
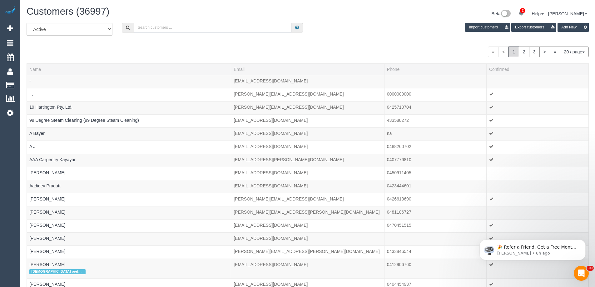
paste input "evehamilton12@yahoo.com.au"
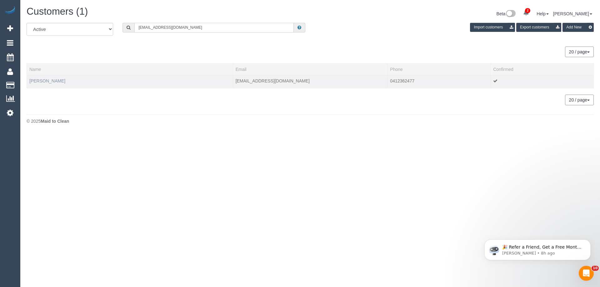
type input "evehamilton12@yahoo.com.au"
click at [47, 79] on link "Eve Hamilton" at bounding box center [47, 80] width 36 height 5
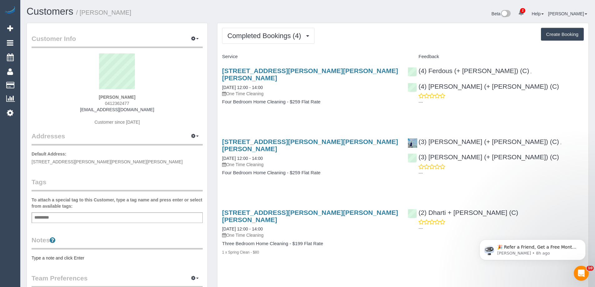
drag, startPoint x: 134, startPoint y: 103, endPoint x: 83, endPoint y: 102, distance: 51.9
click at [83, 102] on div "Eve Hamilton 0412362477 evehamilton12@yahoo.com.au Customer since 2024" at bounding box center [117, 92] width 171 height 78
copy span "0412362477"
click at [271, 40] on button "Completed Bookings (4)" at bounding box center [268, 36] width 93 height 16
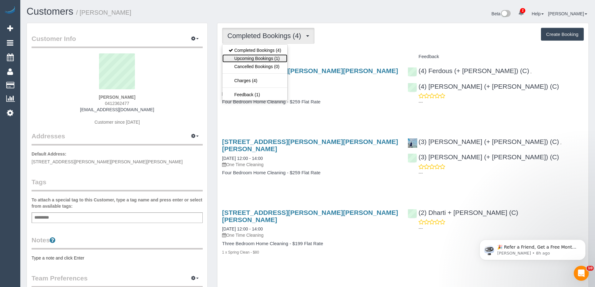
click at [250, 60] on link "Upcoming Bookings (1)" at bounding box center [255, 58] width 65 height 8
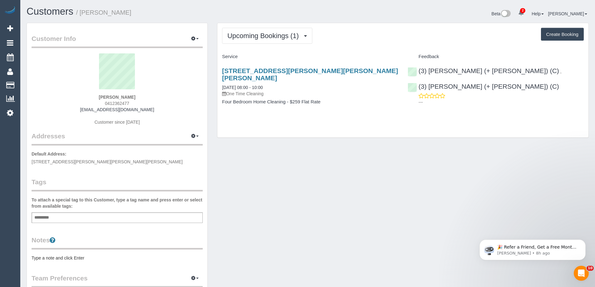
copy span "0412362477"
click at [18, 58] on link "Scheduler" at bounding box center [10, 57] width 20 height 14
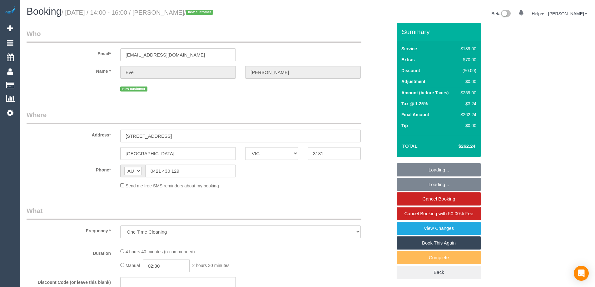
select select "VIC"
select select "string:stripe-pm_1Ru6Gm2GScqysDRVG8eaTa17"
select select "number:28"
select select "number:15"
select select "number:19"
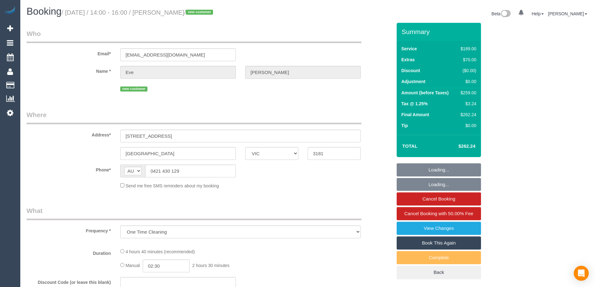
select select "number:25"
select select "number:35"
select select "number:13"
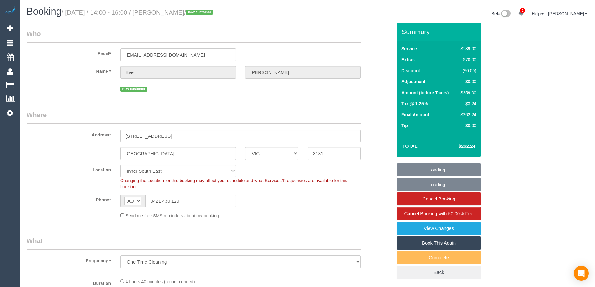
select select "object:730"
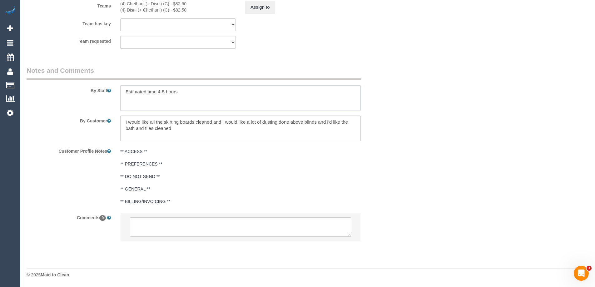
click at [208, 98] on textarea at bounding box center [240, 98] width 241 height 26
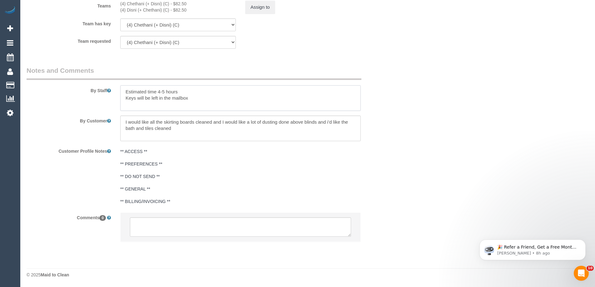
type textarea "Estimated time 4-5 hours Keys will be left in the mailbox"
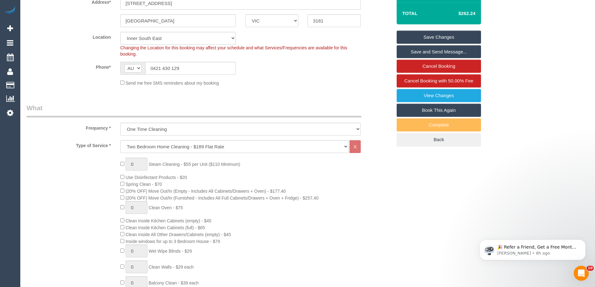
scroll to position [103, 0]
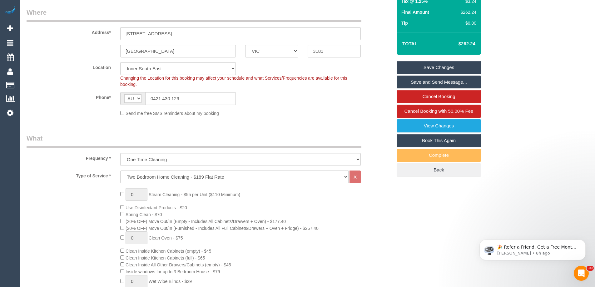
click at [444, 67] on link "Save Changes" at bounding box center [439, 67] width 84 height 13
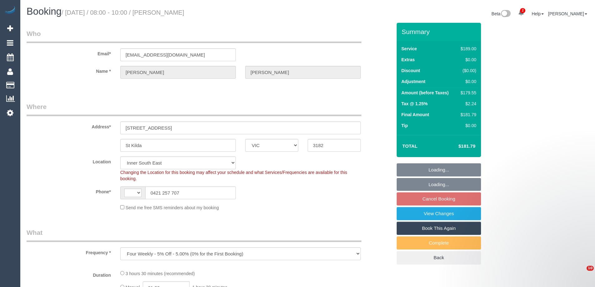
select select "VIC"
select select "object:441"
select select "string:AU"
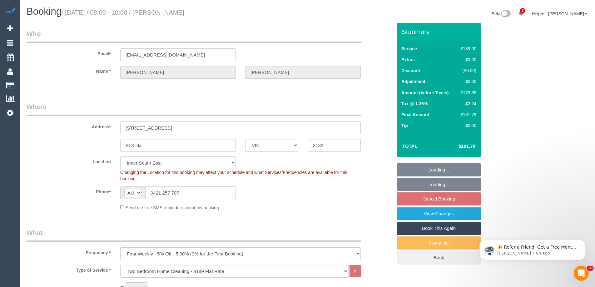
select select "string:stripe-pm_1MeQaW2GScqysDRVGLPyKJgO"
select select "number:29"
select select "number:14"
select select "number:18"
select select "number:36"
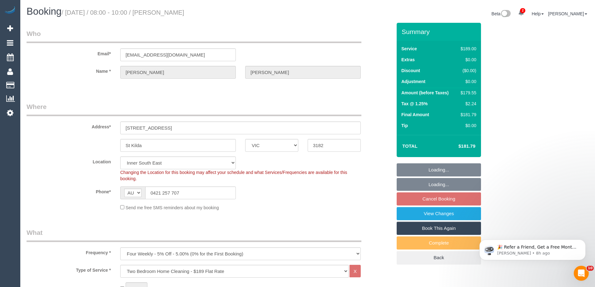
select select "number:34"
select select "number:13"
select select "spot2"
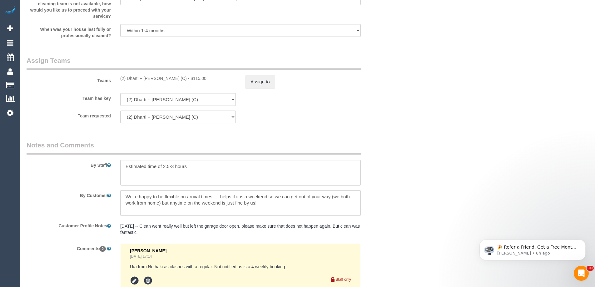
scroll to position [1028, 0]
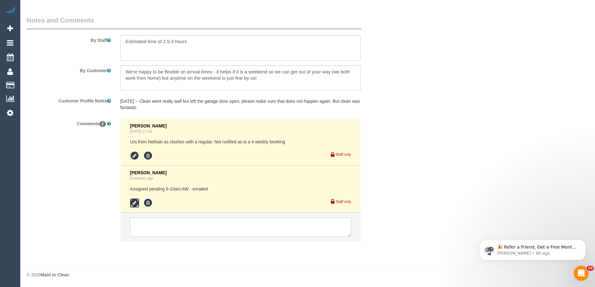
click at [136, 204] on icon at bounding box center [134, 202] width 9 height 9
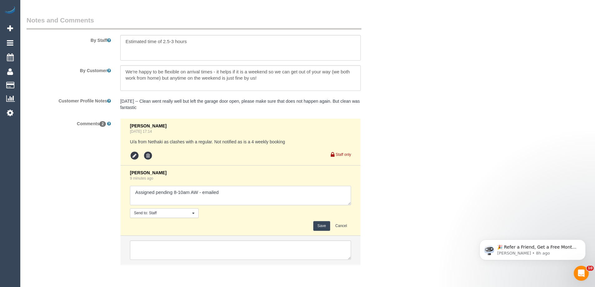
click at [255, 197] on textarea at bounding box center [240, 195] width 221 height 19
click at [303, 197] on textarea at bounding box center [240, 195] width 221 height 19
type textarea "Assigned pending 8-10am AW - emailed. Customer confirmed via email"
click at [318, 224] on button "Save" at bounding box center [321, 226] width 17 height 10
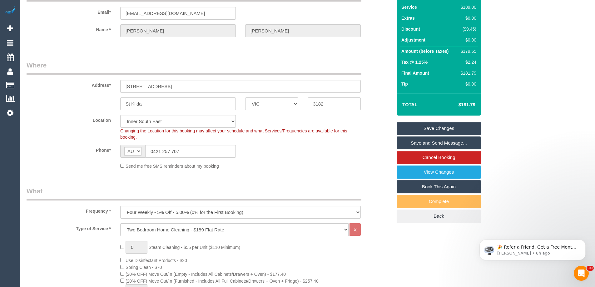
scroll to position [0, 0]
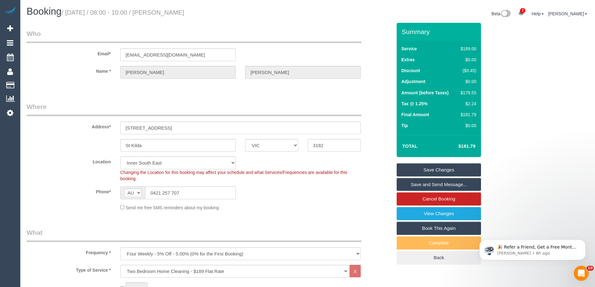
click at [367, 193] on div "Phone* AF AL DZ AD AO AI AQ AG AR AM AW AU AT AZ BS BH BD BB BY BE BZ BJ BM BT …" at bounding box center [209, 193] width 375 height 13
click at [417, 184] on link "Save and Send Message..." at bounding box center [439, 184] width 84 height 13
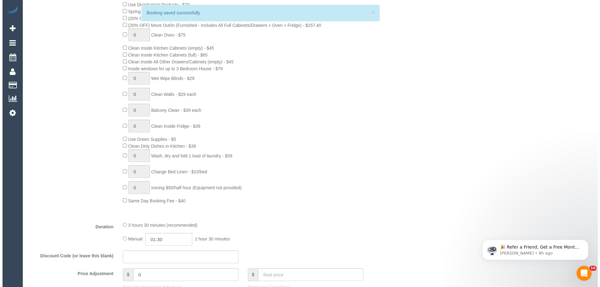
scroll to position [375, 0]
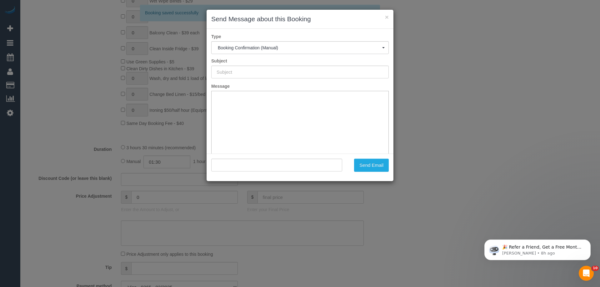
type input "Booking Confirmed"
type input ""[PERSON_NAME]" <[EMAIL_ADDRESS][DOMAIN_NAME]>"
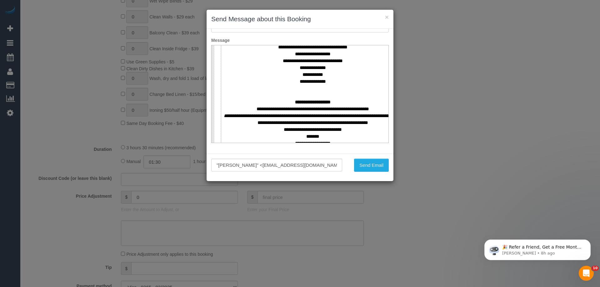
scroll to position [250, 0]
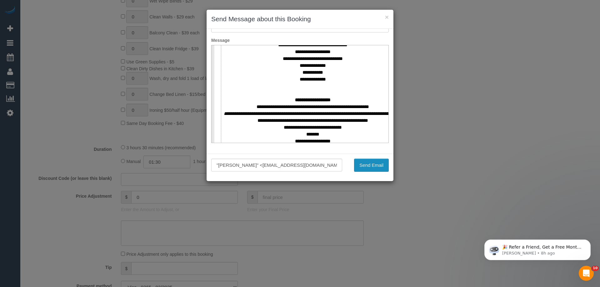
click at [371, 168] on button "Send Email" at bounding box center [371, 165] width 35 height 13
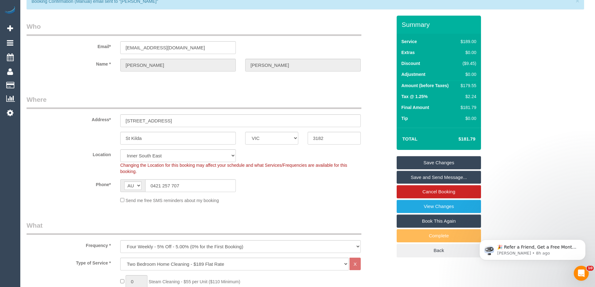
scroll to position [0, 0]
